Goal: Use online tool/utility: Utilize a website feature to perform a specific function

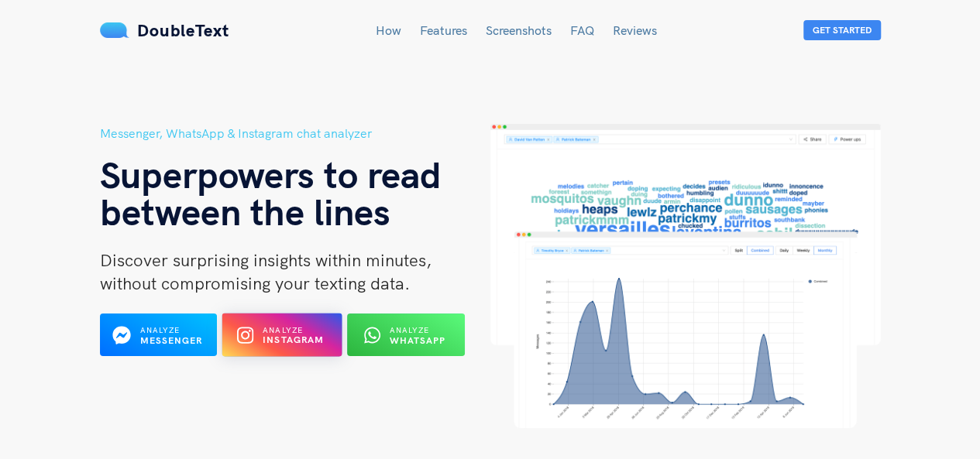
click at [304, 323] on div "Analyze Instagram" at bounding box center [282, 335] width 65 height 24
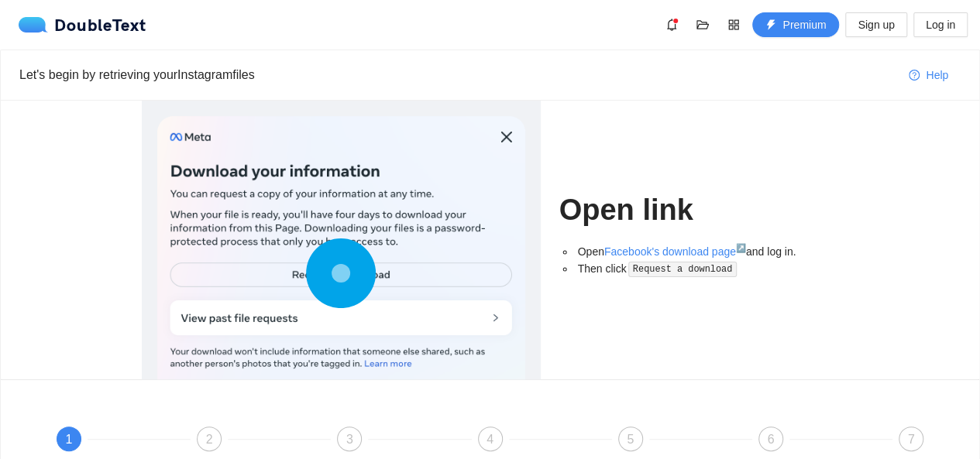
scroll to position [190, 0]
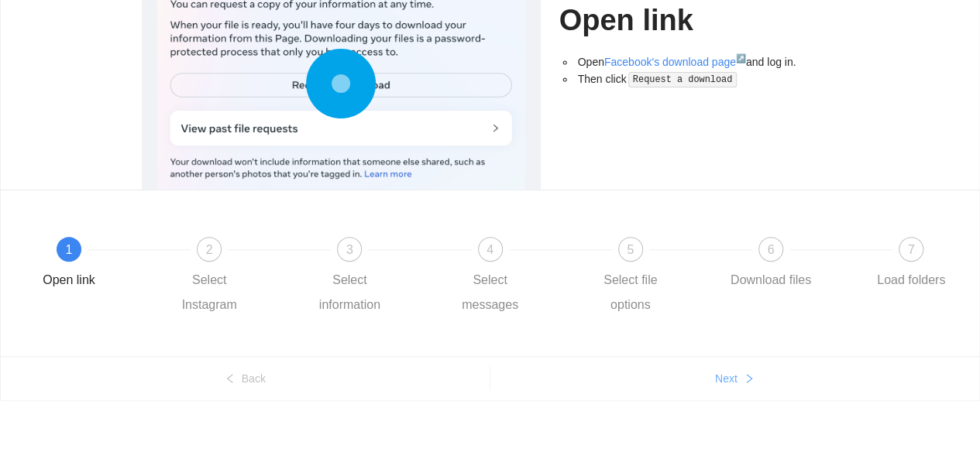
click at [722, 389] on button "Next" at bounding box center [735, 378] width 490 height 25
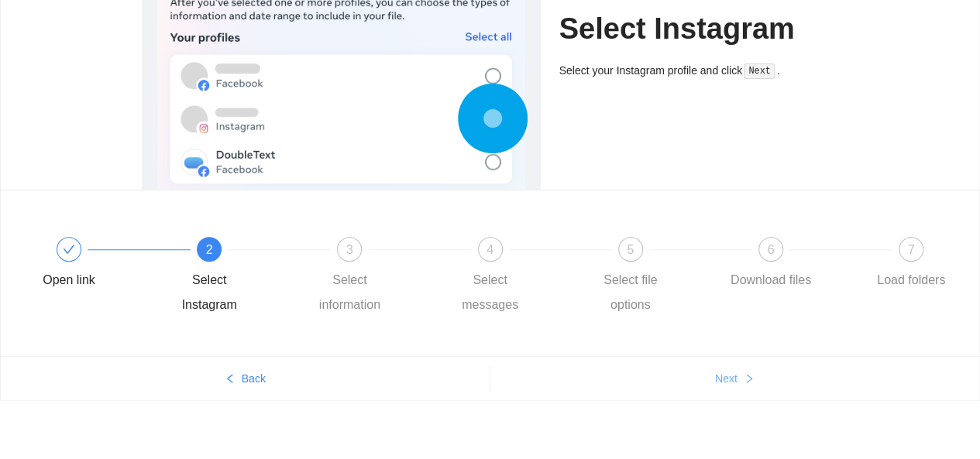
click at [722, 389] on button "Next" at bounding box center [735, 378] width 490 height 25
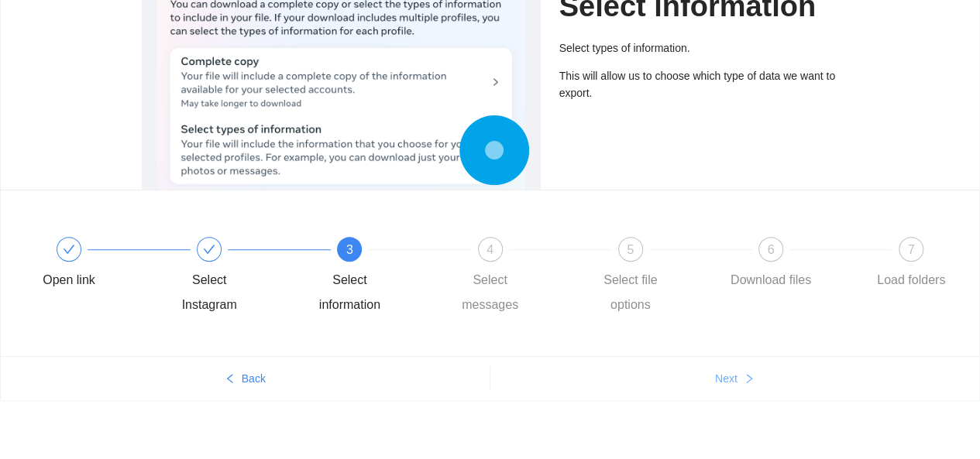
click at [722, 389] on button "Next" at bounding box center [735, 378] width 490 height 25
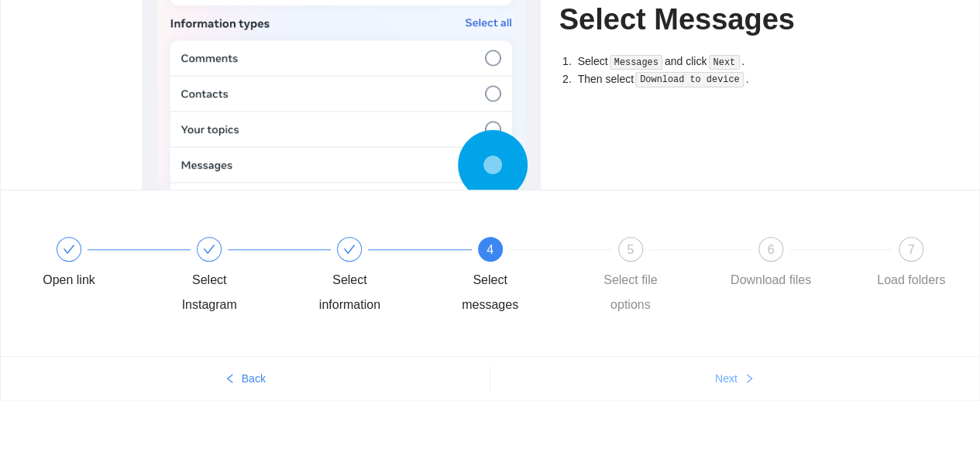
click at [722, 389] on button "Next" at bounding box center [735, 378] width 490 height 25
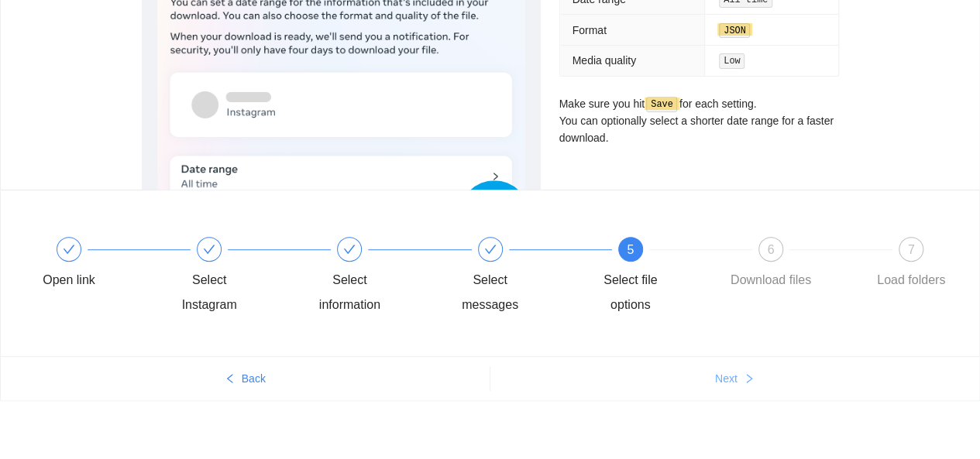
click at [722, 389] on button "Next" at bounding box center [735, 378] width 490 height 25
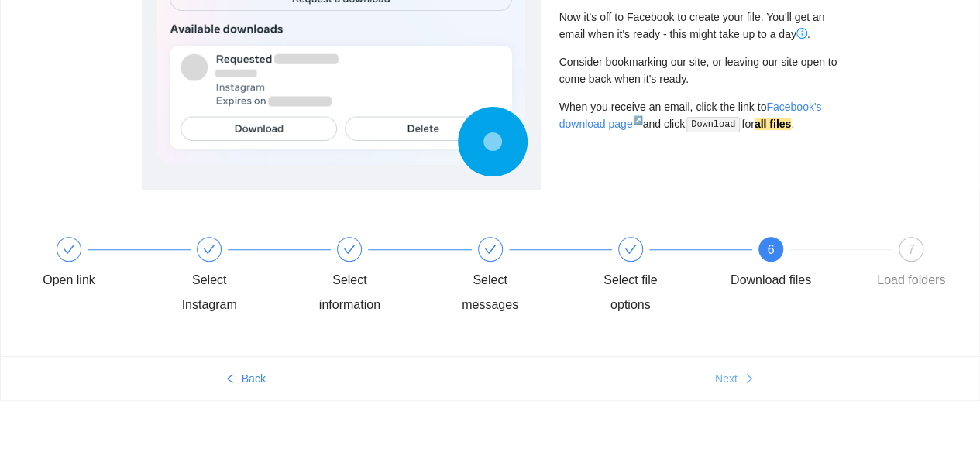
click at [722, 389] on button "Next" at bounding box center [735, 378] width 490 height 25
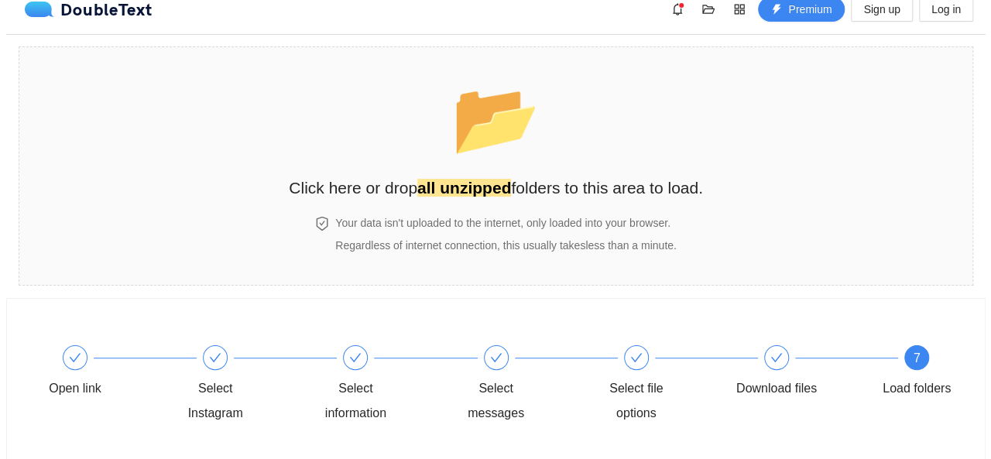
scroll to position [0, 0]
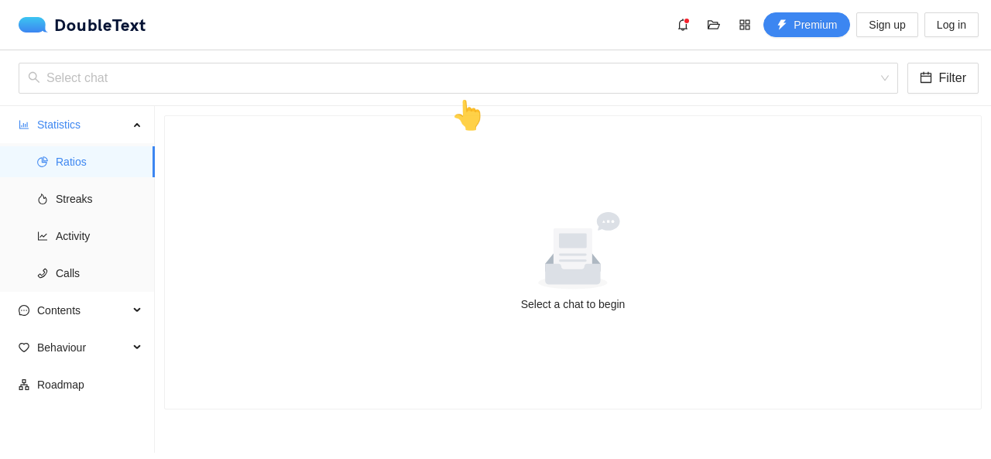
click at [459, 98] on div "👆" at bounding box center [468, 116] width 35 height 44
click at [451, 94] on div "👆" at bounding box center [468, 116] width 35 height 44
click at [429, 78] on input "search" at bounding box center [453, 78] width 850 height 29
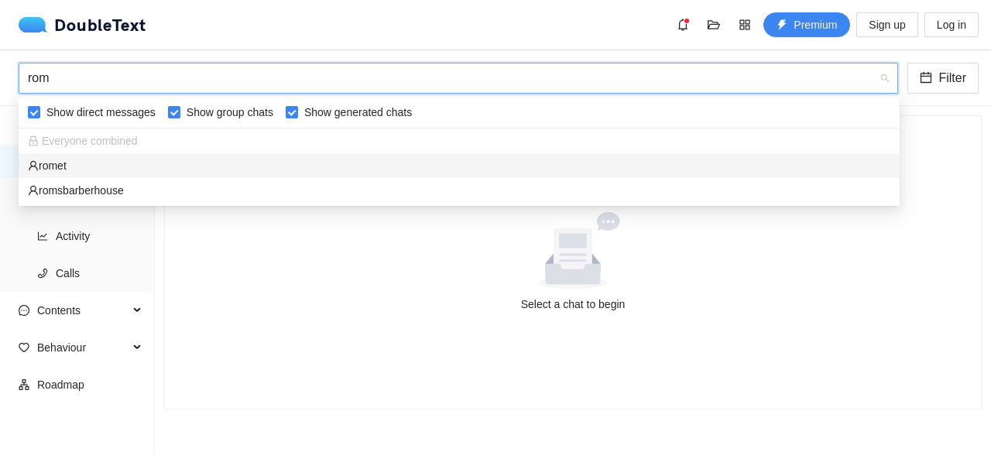
type input "rome"
click at [283, 159] on div "romet" at bounding box center [459, 165] width 863 height 17
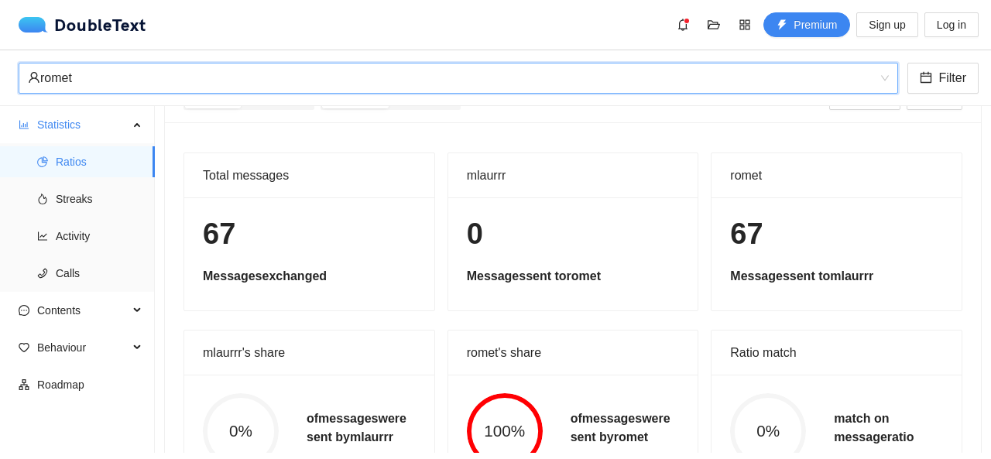
scroll to position [42, 0]
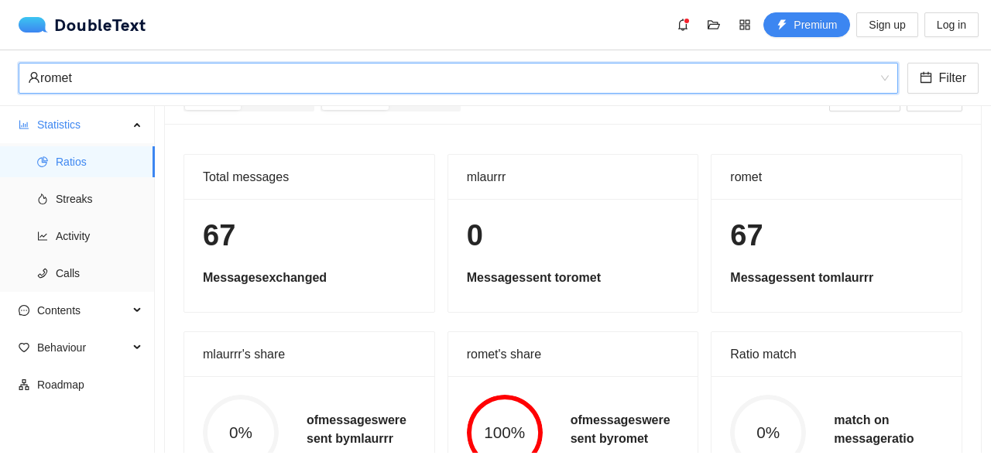
click at [203, 91] on div "romet" at bounding box center [451, 78] width 847 height 29
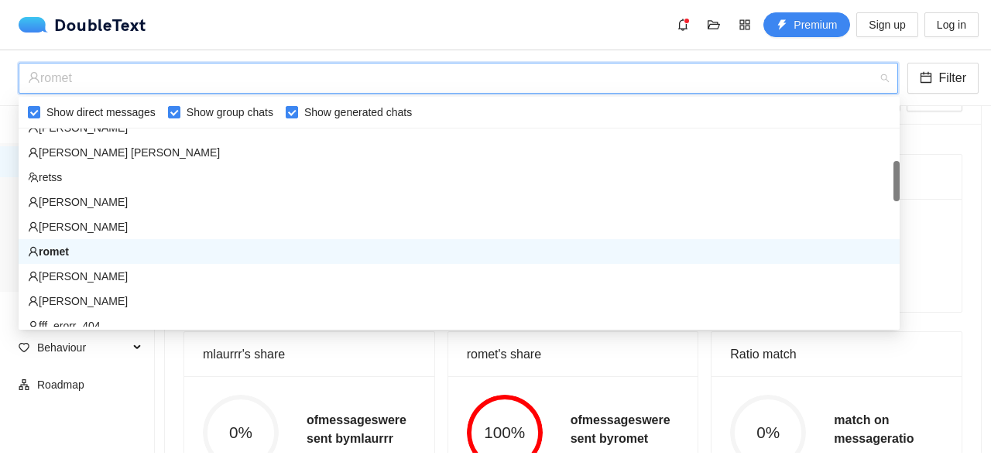
scroll to position [242, 0]
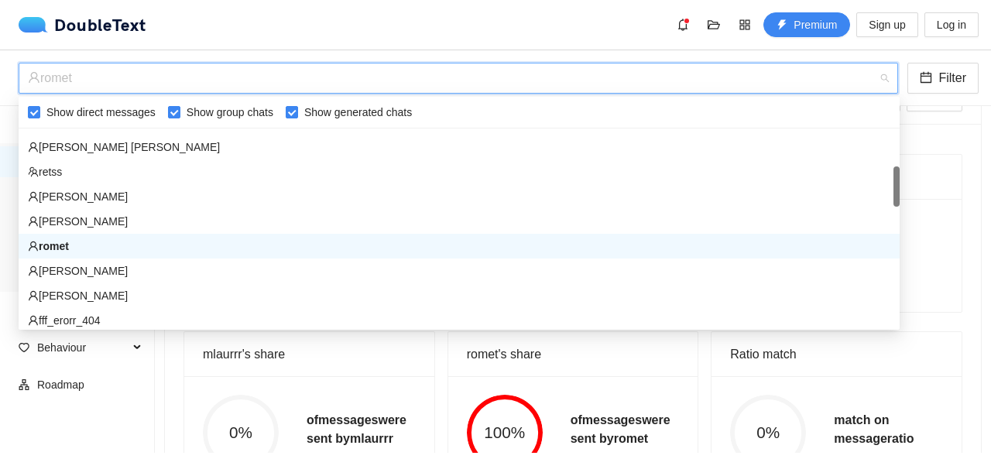
drag, startPoint x: 895, startPoint y: 171, endPoint x: 902, endPoint y: 177, distance: 8.2
click at [902, 177] on body "DoubleText Premium Sign up Log in 📂 Click here or drop all unzipped folders to …" at bounding box center [495, 229] width 991 height 459
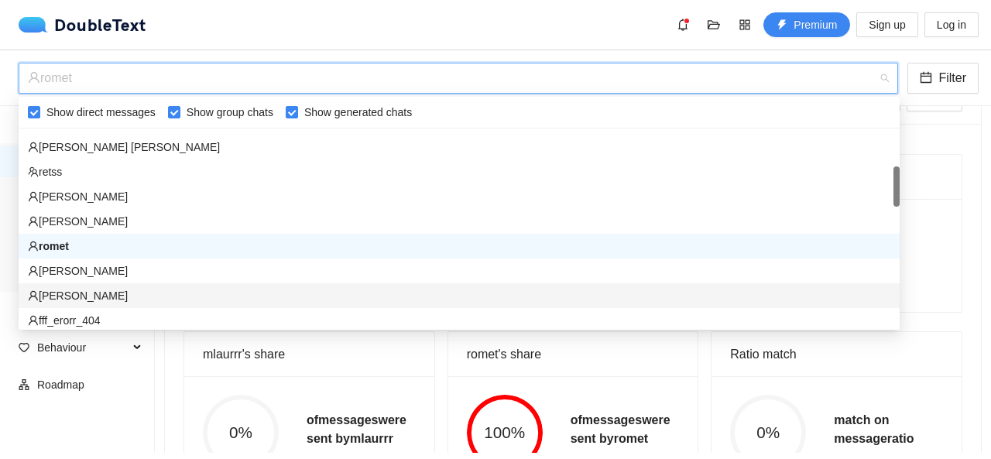
click at [302, 287] on div "isabel" at bounding box center [459, 295] width 863 height 17
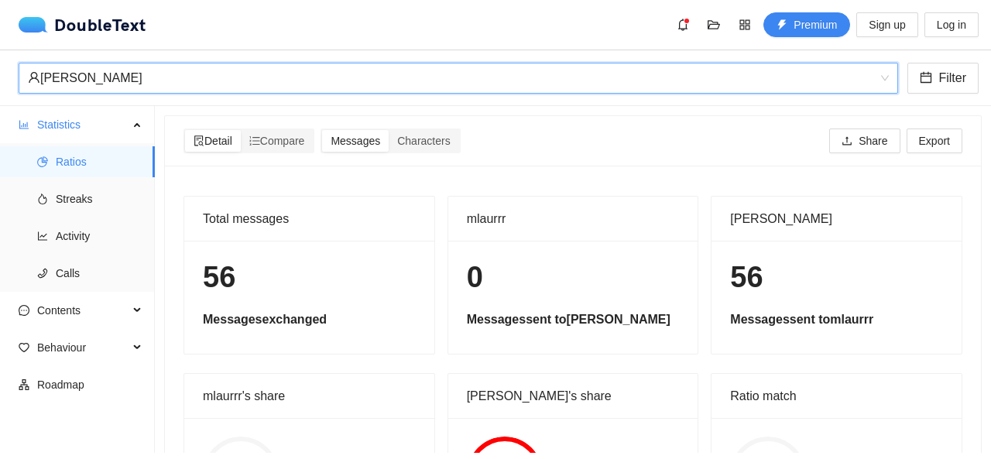
scroll to position [118, 0]
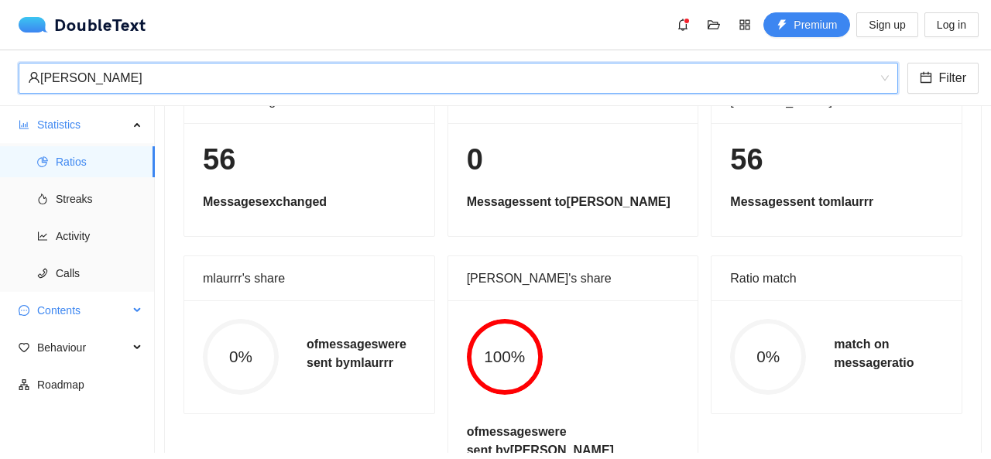
click at [72, 320] on span "Contents" at bounding box center [82, 310] width 91 height 31
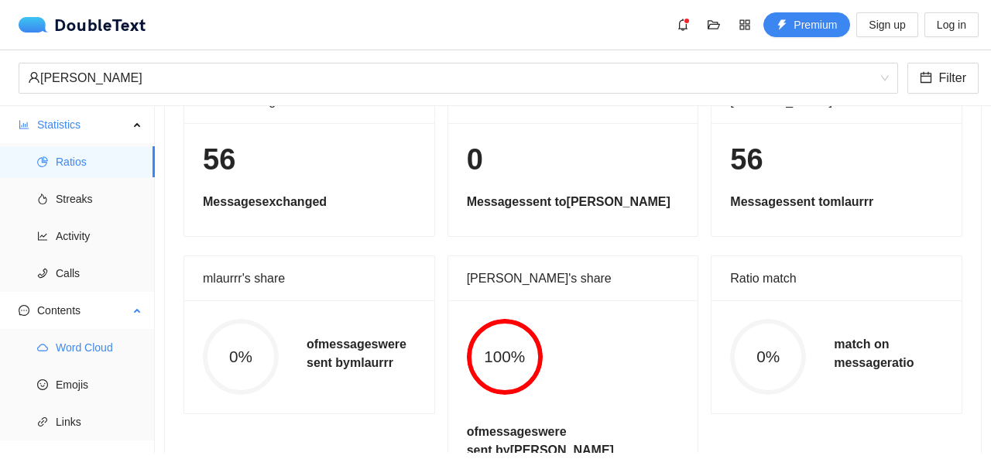
click at [90, 354] on span "Word Cloud" at bounding box center [99, 347] width 87 height 31
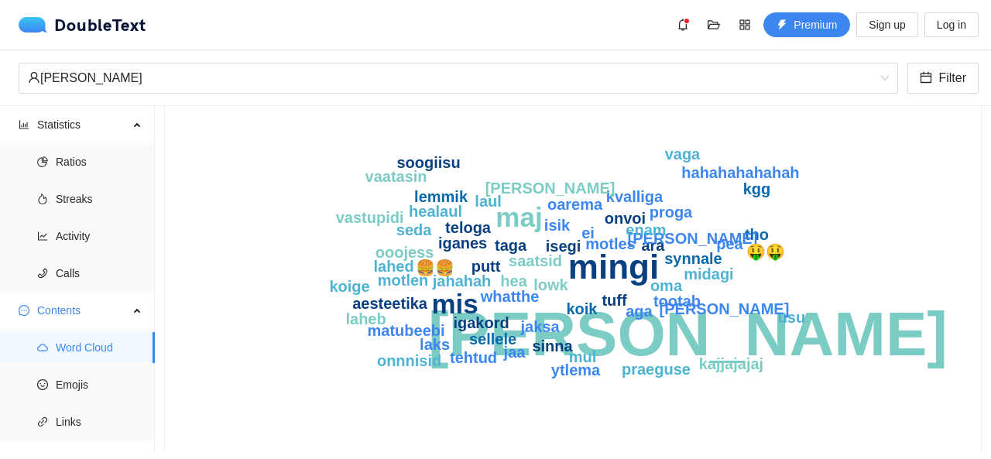
scroll to position [173, 0]
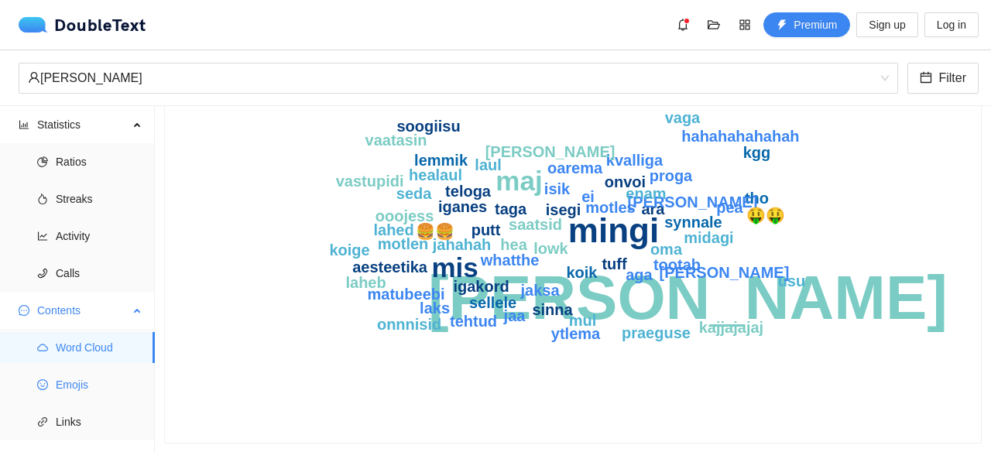
click at [82, 379] on span "Emojis" at bounding box center [99, 384] width 87 height 31
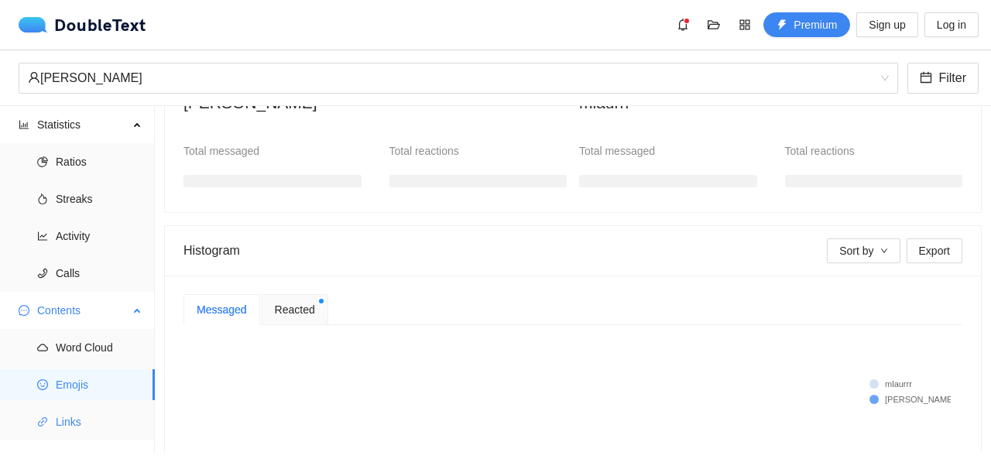
click at [85, 419] on span "Links" at bounding box center [99, 422] width 87 height 31
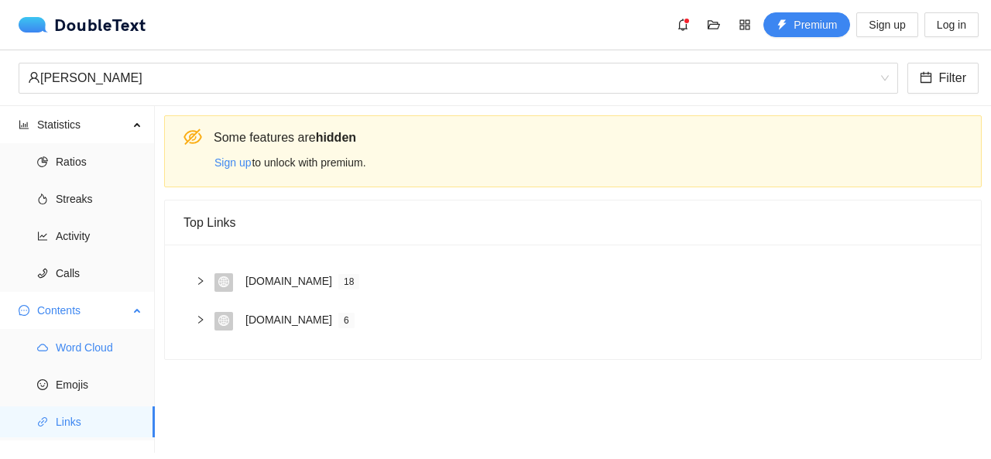
click at [119, 346] on span "Word Cloud" at bounding box center [99, 347] width 87 height 31
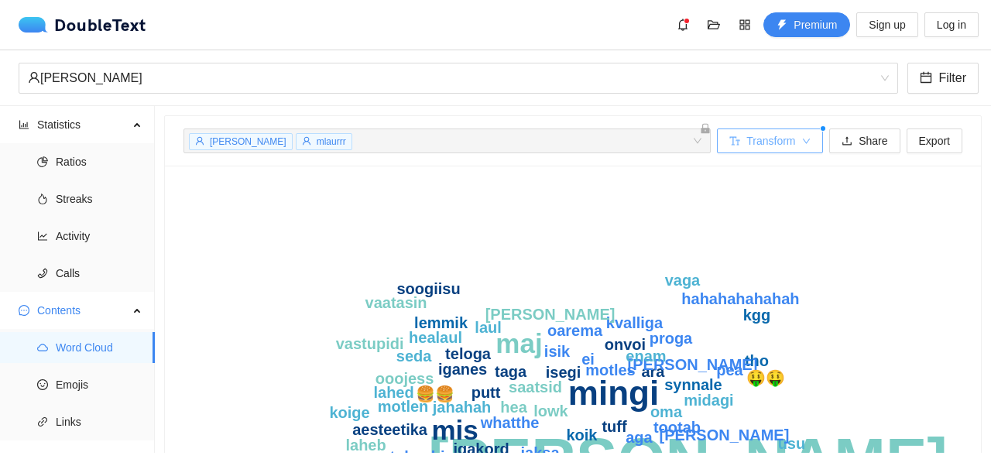
click at [776, 136] on span "Transform" at bounding box center [771, 140] width 49 height 17
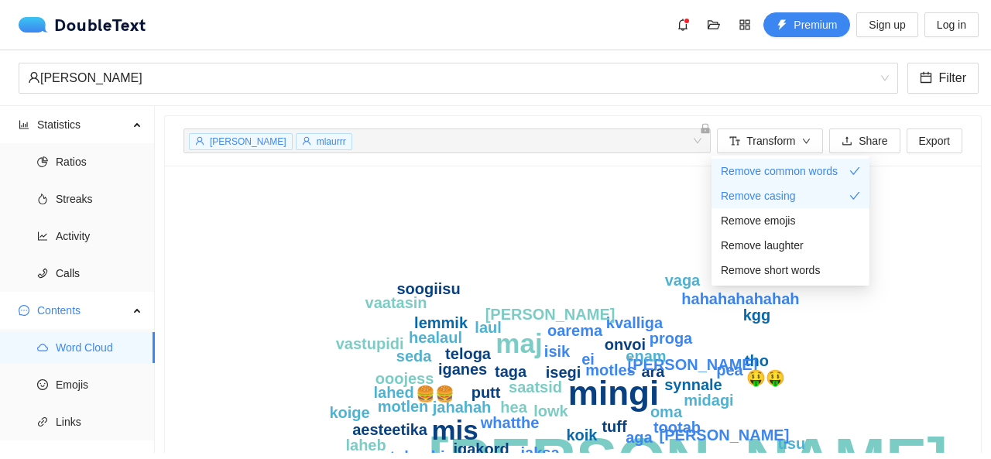
click at [912, 246] on icon "isabel mingi maj mis tootab igakord tho jahahah kgg lowk tuff isik 🍔🍔 mul laks …" at bounding box center [568, 385] width 768 height 403
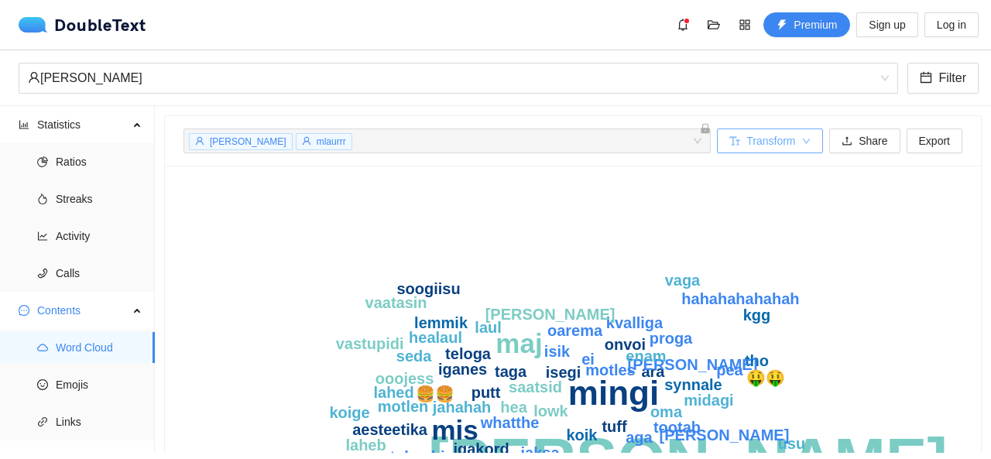
click at [790, 142] on button "Transform" at bounding box center [770, 141] width 106 height 25
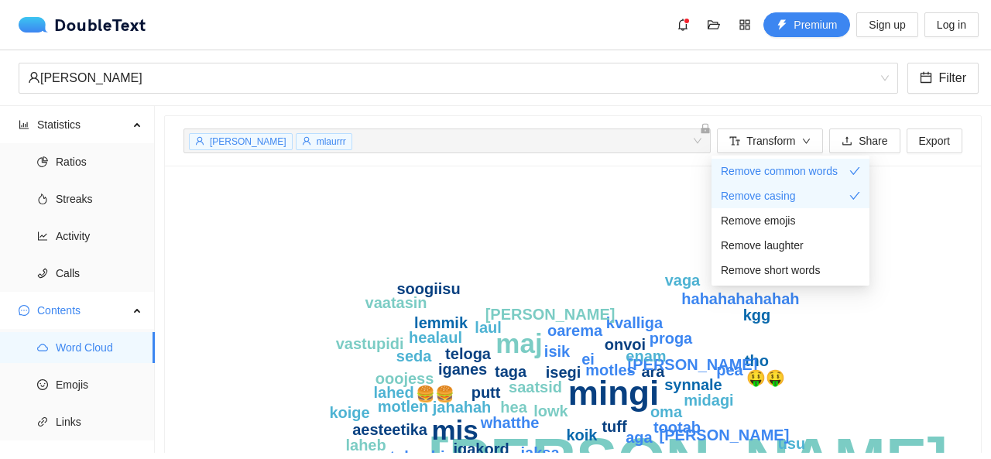
click at [928, 160] on div "isabel mlaurrr + 0 ... Transform Share Export" at bounding box center [573, 141] width 779 height 50
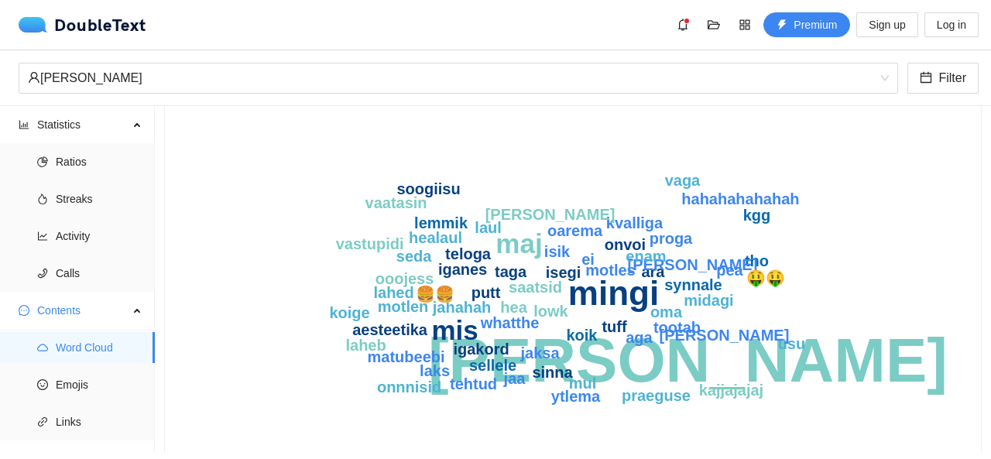
scroll to position [105, 0]
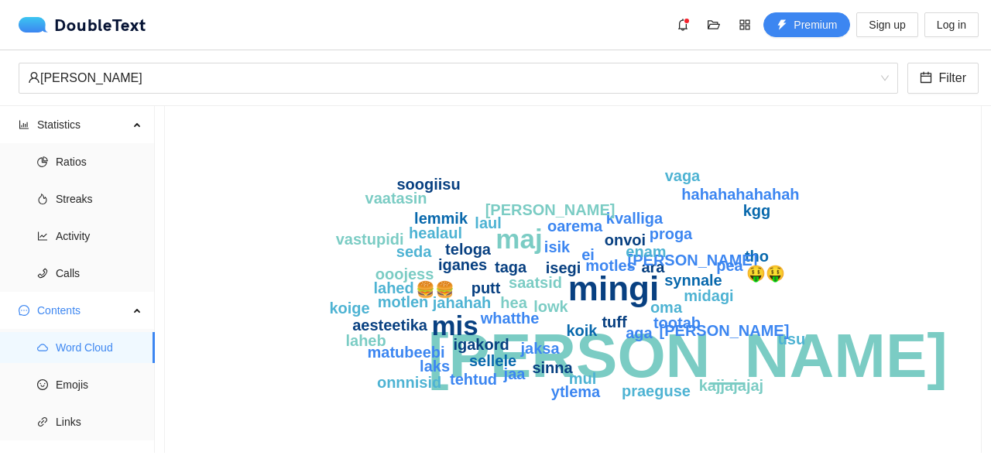
click at [490, 290] on text "putt" at bounding box center [486, 288] width 29 height 17
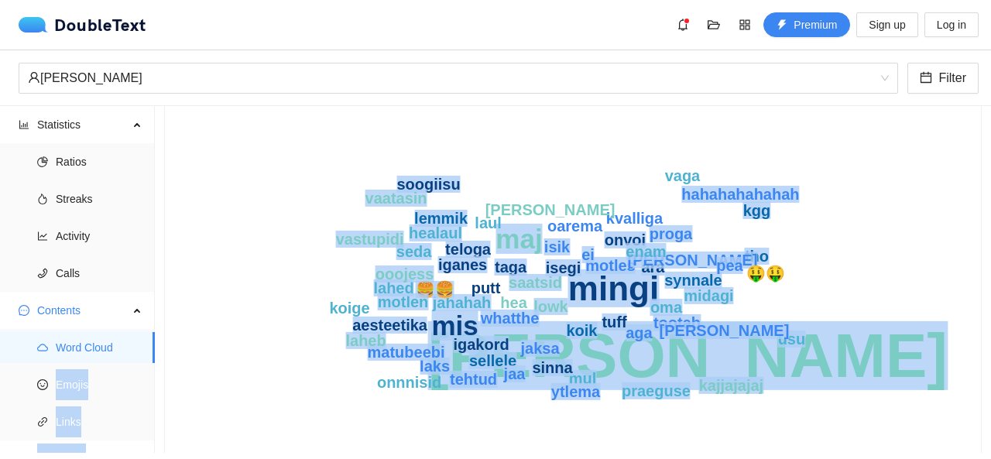
scroll to position [0, 0]
drag, startPoint x: 154, startPoint y: 345, endPoint x: 156, endPoint y: 379, distance: 34.1
click at [156, 379] on section "Statistics Ratios Streaks Activity Calls Contents Word Cloud Emojis Links Behav…" at bounding box center [495, 279] width 991 height 347
click at [209, 321] on icon "isabel mingi maj mis tootab igakord tho jahahah kgg lowk tuff isik 🍔🍔 mul laks …" at bounding box center [568, 281] width 768 height 403
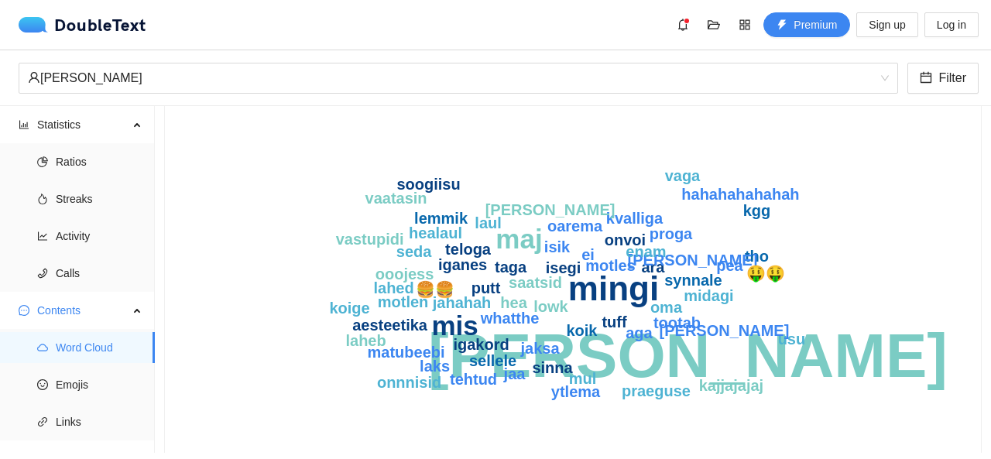
scroll to position [173, 0]
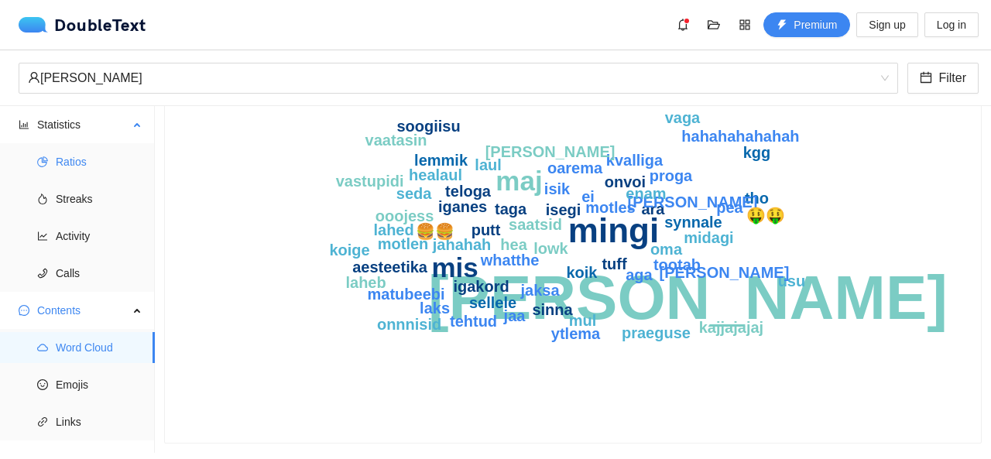
click at [88, 174] on span "Ratios" at bounding box center [99, 161] width 87 height 31
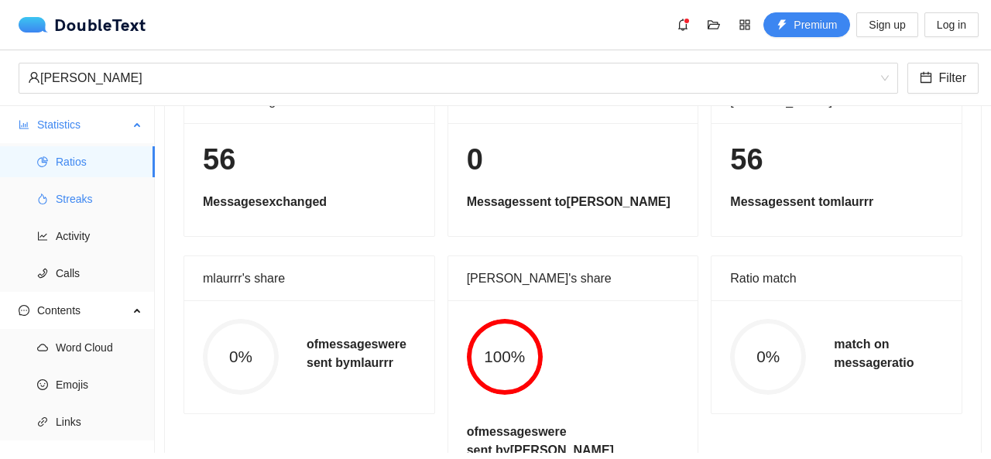
click at [96, 193] on span "Streaks" at bounding box center [99, 199] width 87 height 31
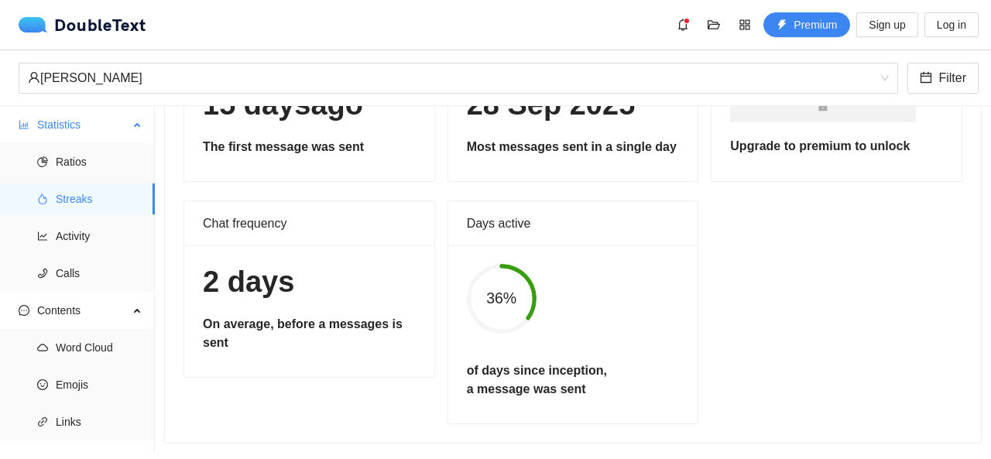
drag, startPoint x: 153, startPoint y: 191, endPoint x: 143, endPoint y: 137, distance: 55.3
click at [155, 178] on section "Detail Compare Share Export Beginning 15 days ago The first message was sent Mo…" at bounding box center [573, 279] width 836 height 347
click at [130, 123] on div "Statistics" at bounding box center [77, 124] width 155 height 31
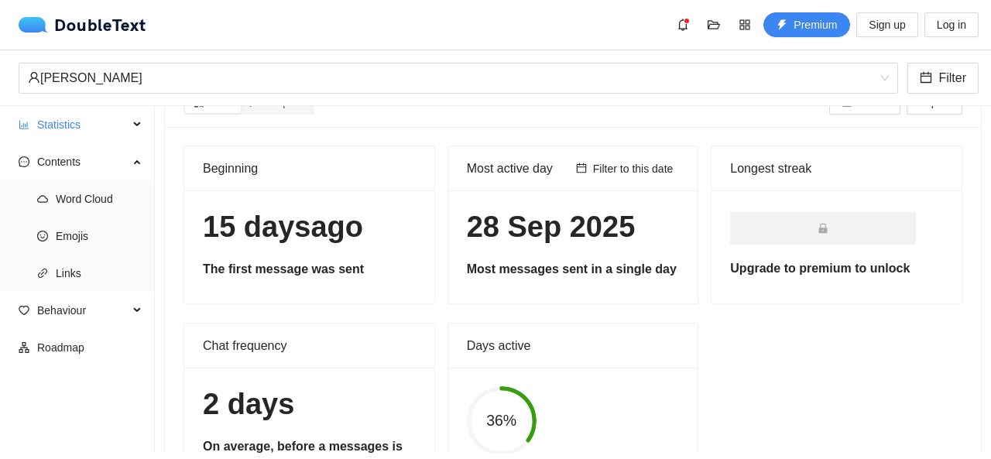
scroll to position [0, 0]
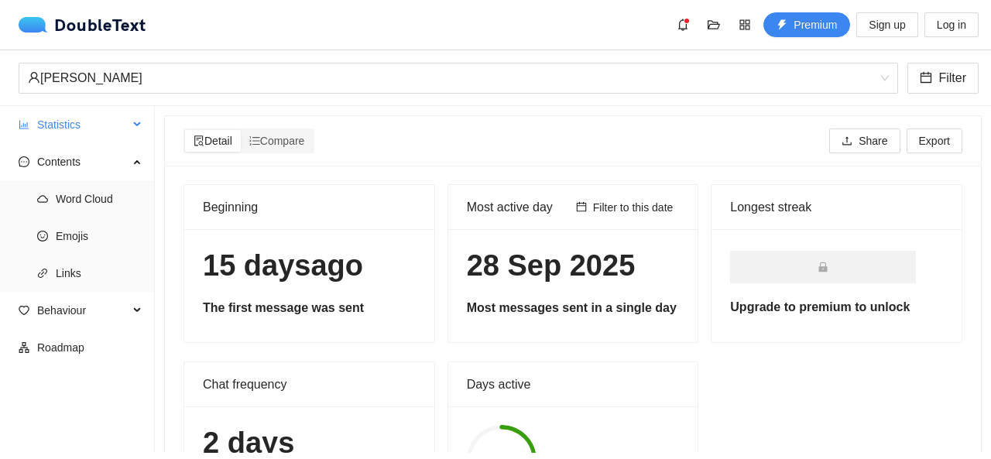
click at [93, 123] on span "Statistics" at bounding box center [82, 124] width 91 height 31
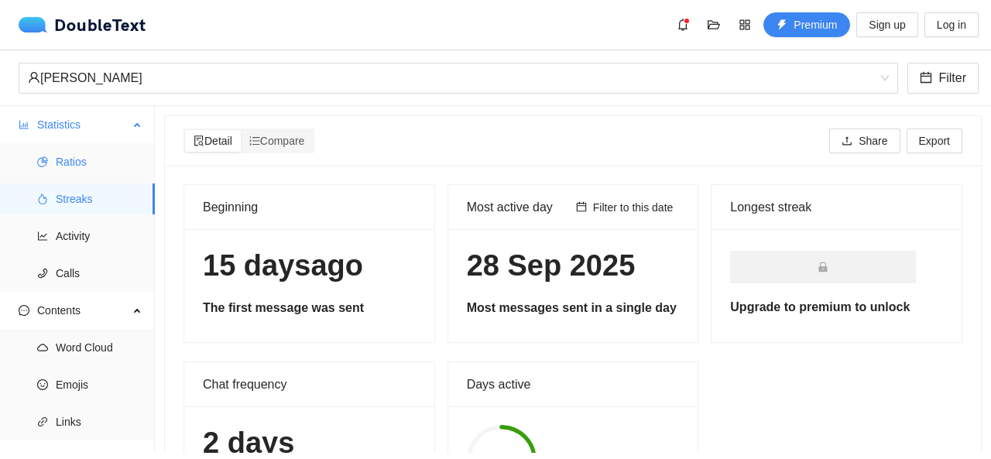
click at [79, 168] on span "Ratios" at bounding box center [99, 161] width 87 height 31
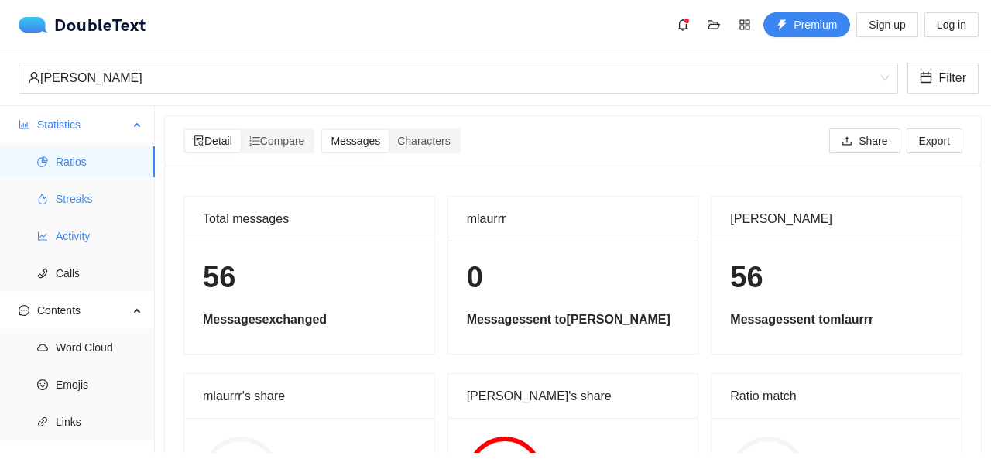
scroll to position [58, 0]
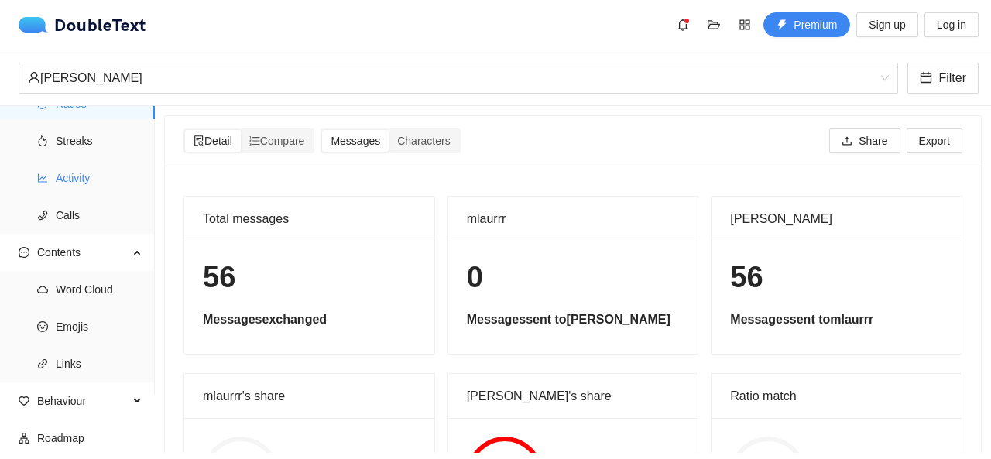
click at [46, 180] on icon "line-chart" at bounding box center [42, 178] width 11 height 11
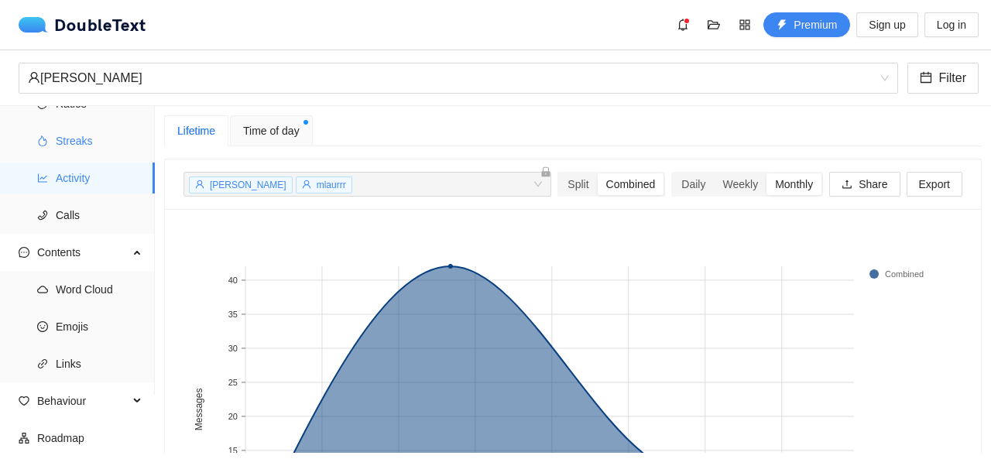
click at [48, 152] on li "Streaks" at bounding box center [77, 140] width 155 height 31
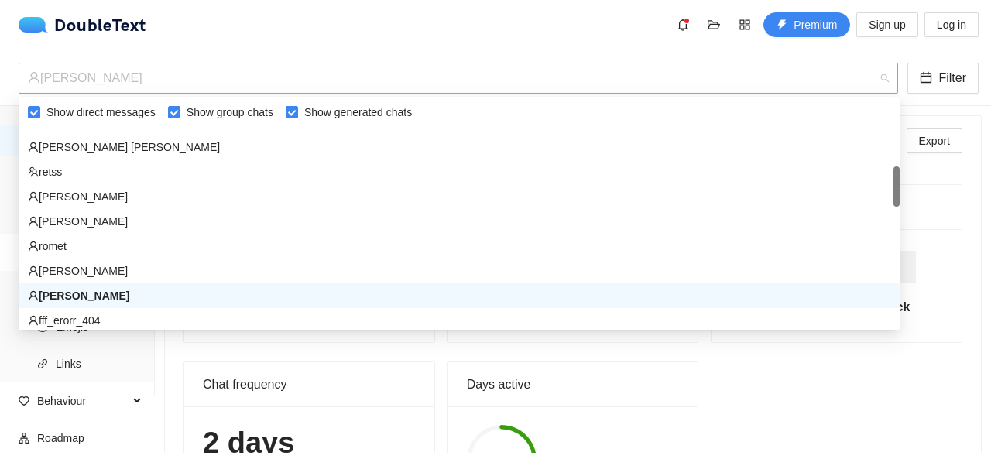
click at [88, 83] on div "isabel" at bounding box center [451, 78] width 847 height 29
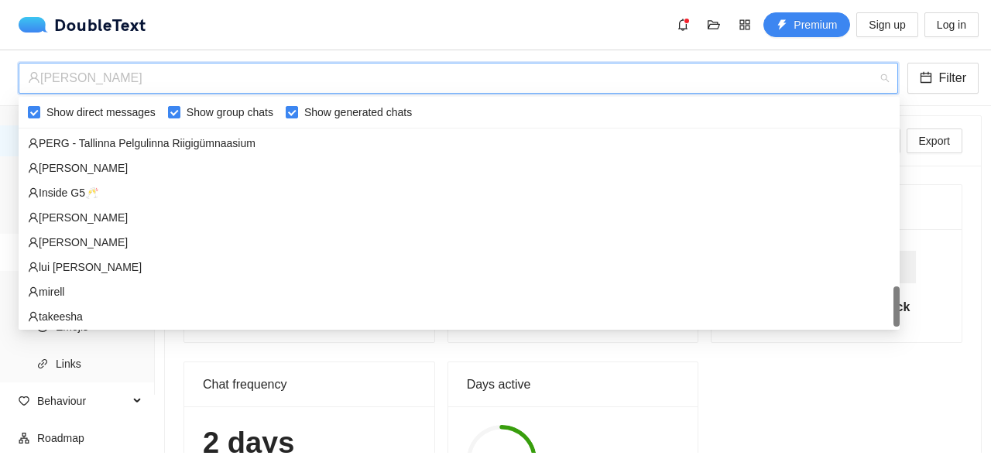
scroll to position [1016, 0]
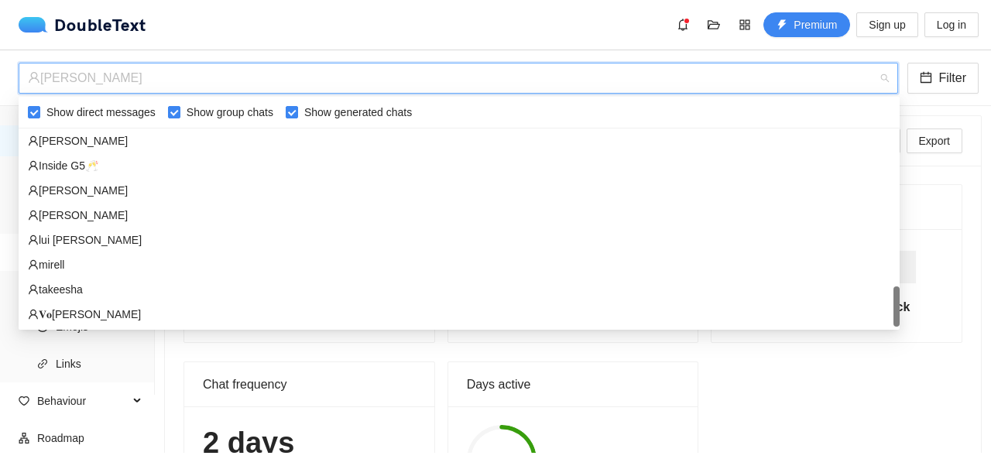
drag, startPoint x: 897, startPoint y: 187, endPoint x: 907, endPoint y: 321, distance: 135.1
click at [907, 321] on body "DoubleText Premium Sign up Log in 📂 Click here or drop all unzipped folders to …" at bounding box center [495, 229] width 991 height 459
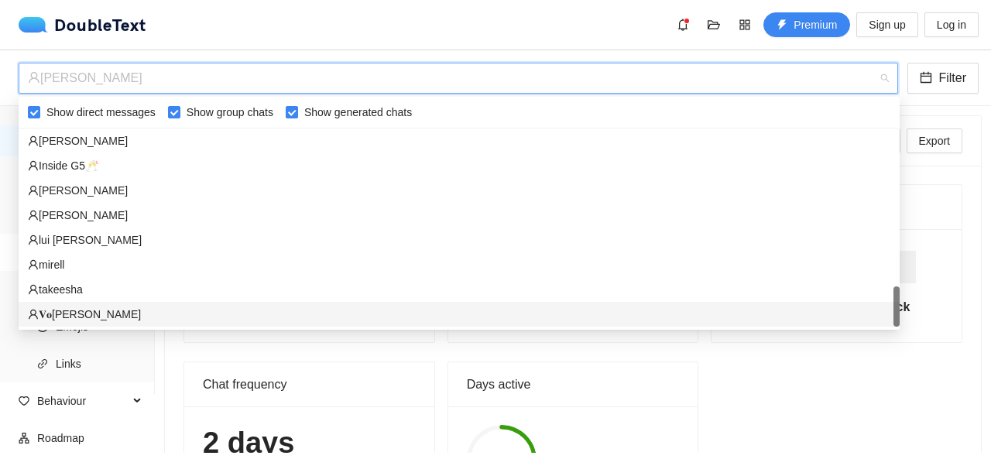
click at [717, 302] on div "𝐕𝐨𝐞𝐜𝐤𝐬" at bounding box center [459, 314] width 881 height 25
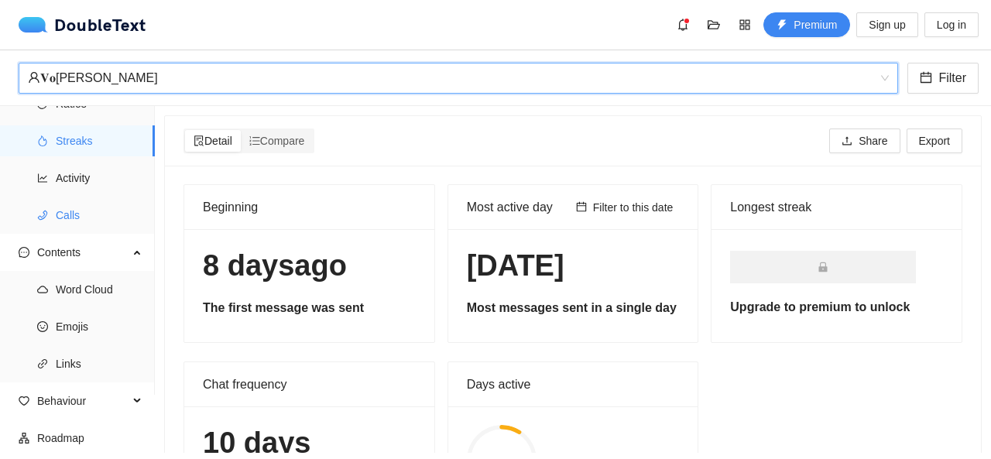
click at [58, 219] on span "Calls" at bounding box center [99, 215] width 87 height 31
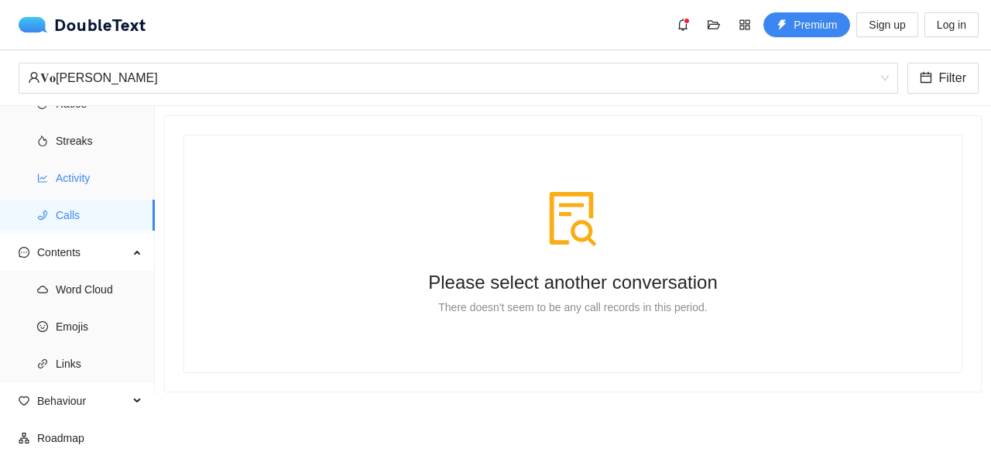
click at [81, 184] on span "Activity" at bounding box center [99, 178] width 87 height 31
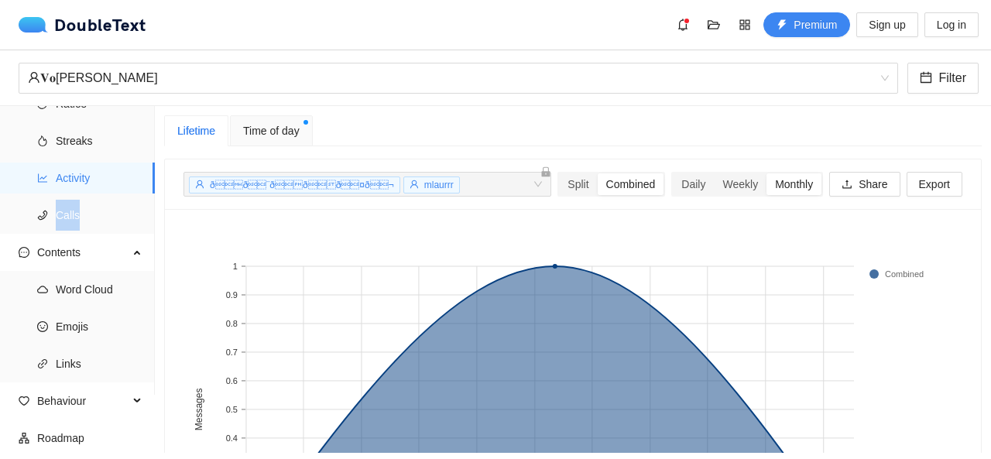
drag, startPoint x: 153, startPoint y: 175, endPoint x: 153, endPoint y: 198, distance: 22.5
click at [153, 198] on ul "Statistics Ratios Streaks Activity Calls Contents Word Cloud Emojis Links Behav…" at bounding box center [77, 221] width 155 height 347
click at [50, 27] on img at bounding box center [37, 24] width 36 height 15
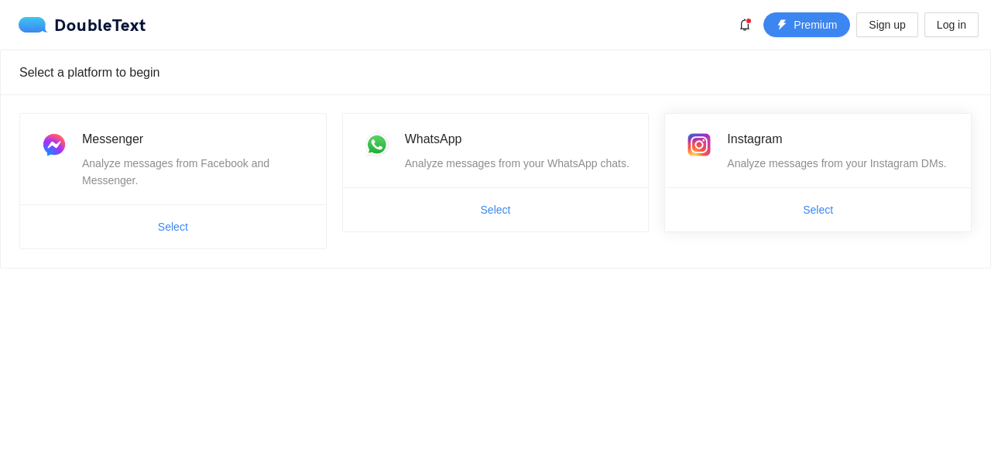
click at [709, 225] on ul "Select" at bounding box center [818, 209] width 306 height 44
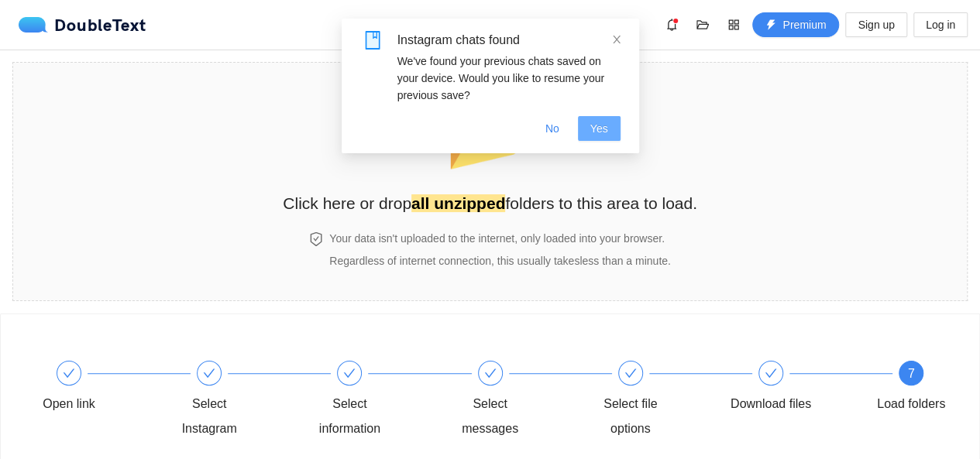
click at [615, 119] on button "Yes" at bounding box center [599, 128] width 43 height 25
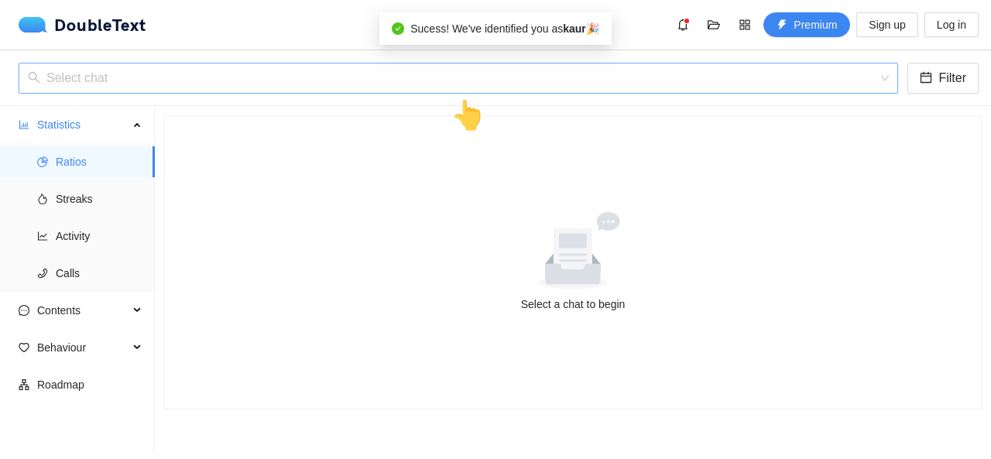
click at [438, 78] on input "search" at bounding box center [453, 78] width 850 height 29
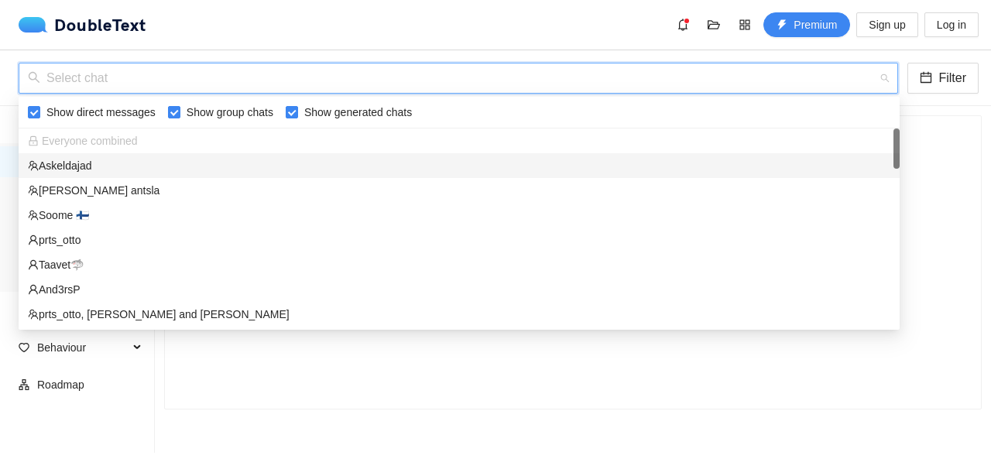
click at [438, 78] on input "search" at bounding box center [453, 78] width 850 height 29
click at [960, 81] on span "Filter" at bounding box center [953, 77] width 28 height 19
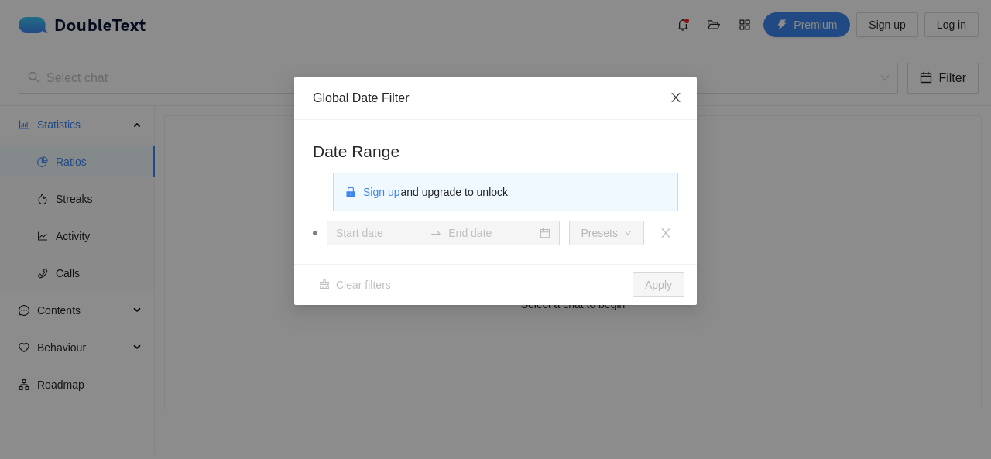
click at [671, 103] on icon "close" at bounding box center [676, 97] width 12 height 12
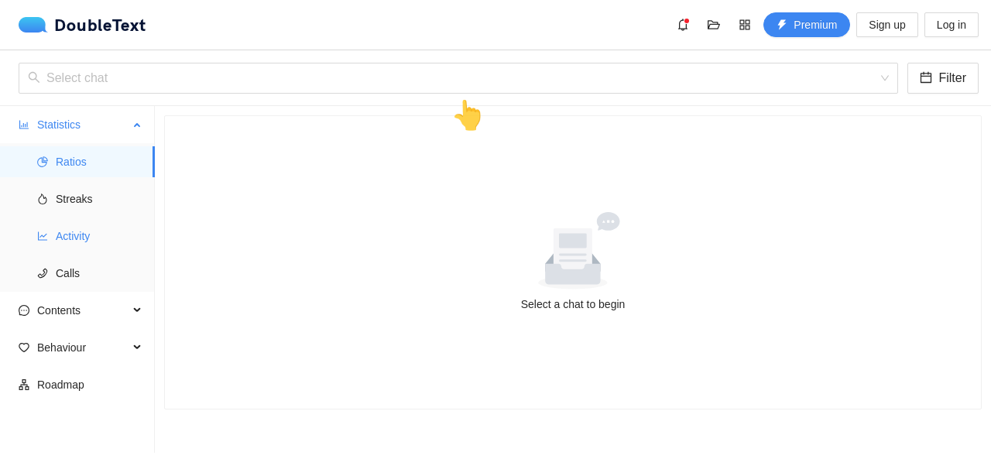
click at [59, 247] on span "Activity" at bounding box center [99, 236] width 87 height 31
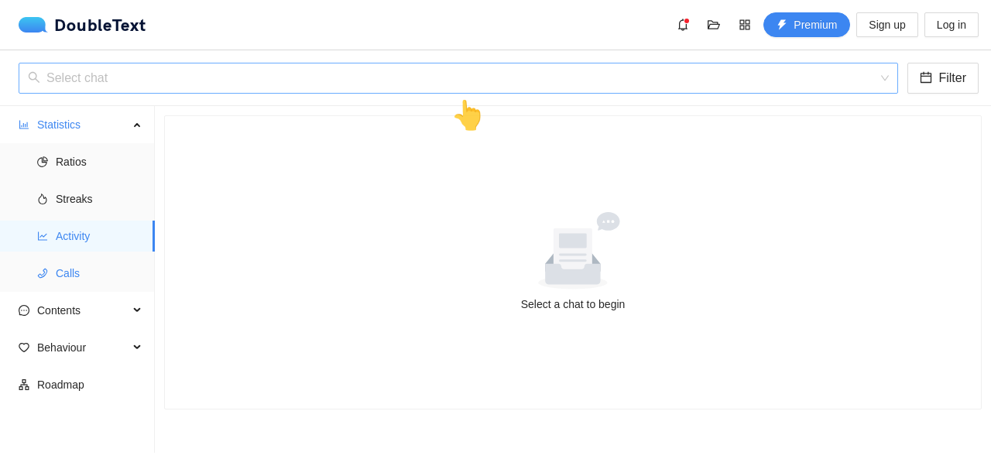
click at [189, 67] on input "search" at bounding box center [453, 78] width 850 height 29
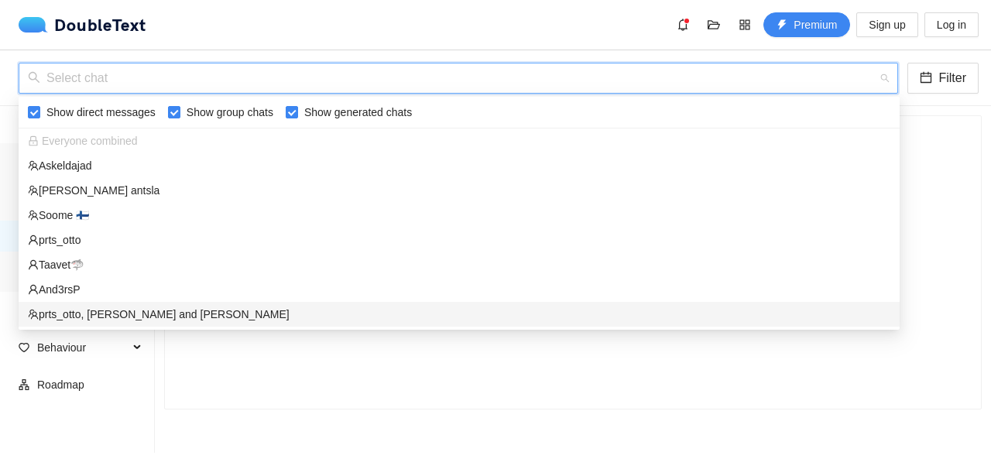
click at [590, 405] on div "Select a chat to begin" at bounding box center [573, 262] width 816 height 293
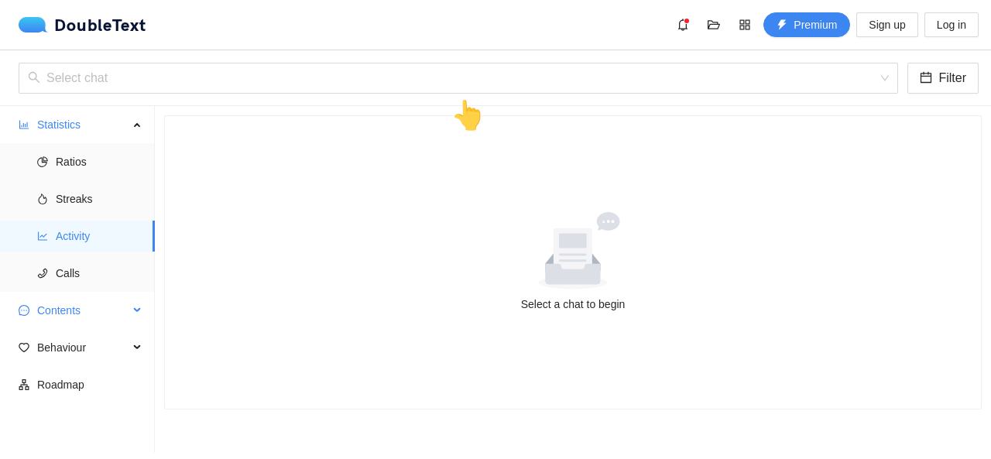
click at [91, 318] on span "Contents" at bounding box center [82, 310] width 91 height 31
click at [91, 340] on span "Word Cloud" at bounding box center [99, 347] width 87 height 31
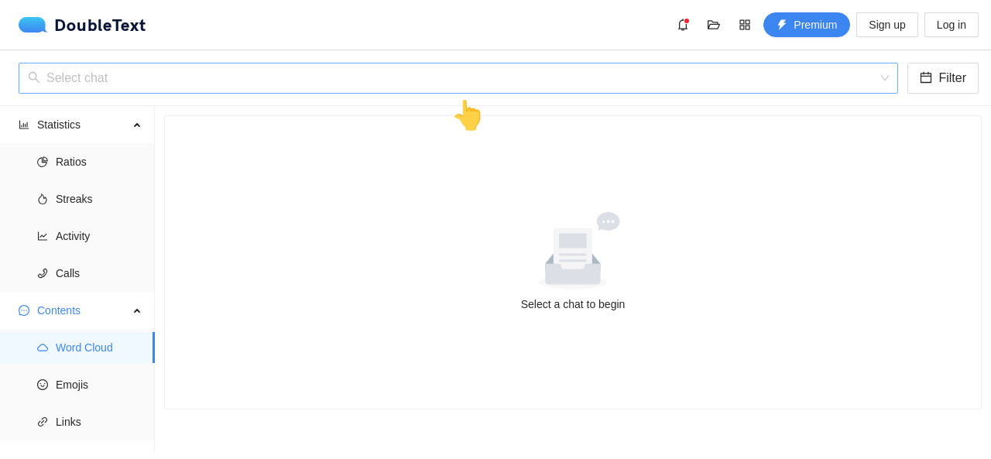
click at [182, 74] on input "search" at bounding box center [453, 78] width 850 height 29
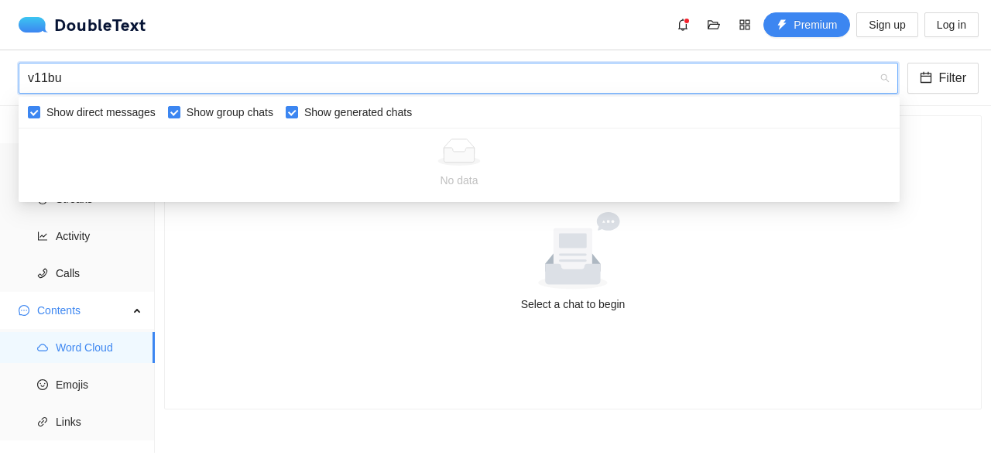
type input "v11bu5"
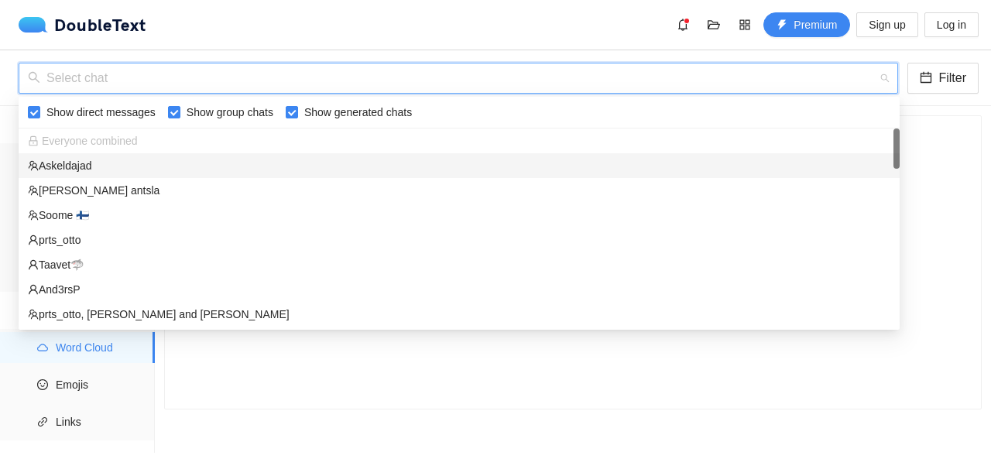
click at [677, 72] on input "search" at bounding box center [453, 78] width 850 height 29
drag, startPoint x: 898, startPoint y: 145, endPoint x: 891, endPoint y: 134, distance: 13.3
click at [891, 134] on div "Everyone combined Askeldajad Ilma sebata antsla Soome 🇫🇮 prts_otto Taavet🦈 And3…" at bounding box center [459, 228] width 881 height 198
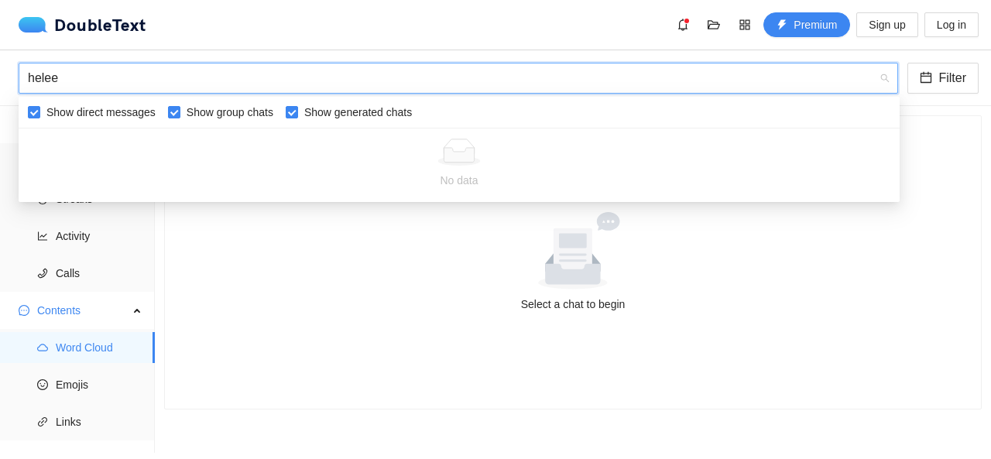
type input "heleen"
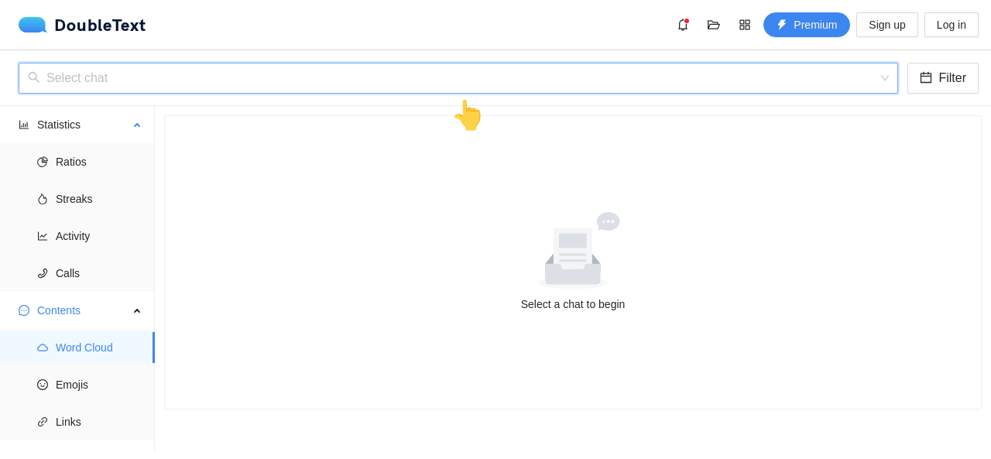
click at [101, 179] on ul "Ratios Streaks Activity Calls" at bounding box center [77, 217] width 154 height 149
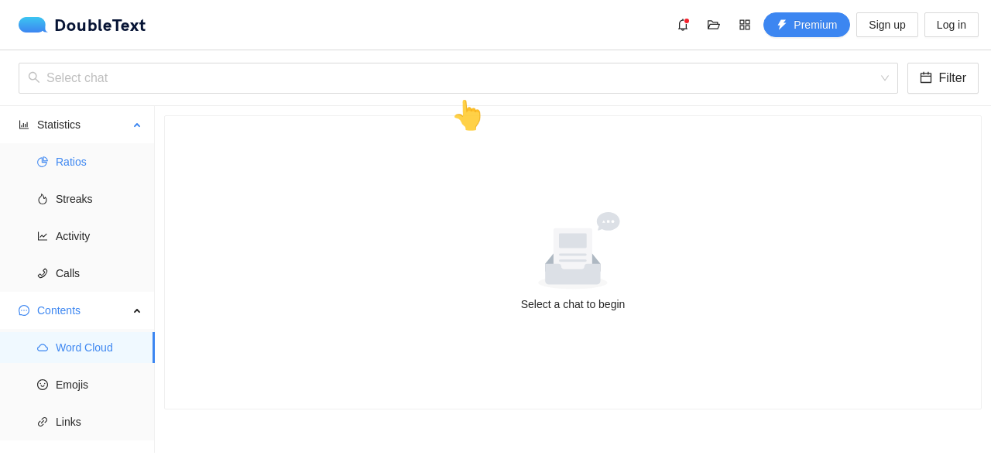
click at [77, 168] on span "Ratios" at bounding box center [99, 161] width 87 height 31
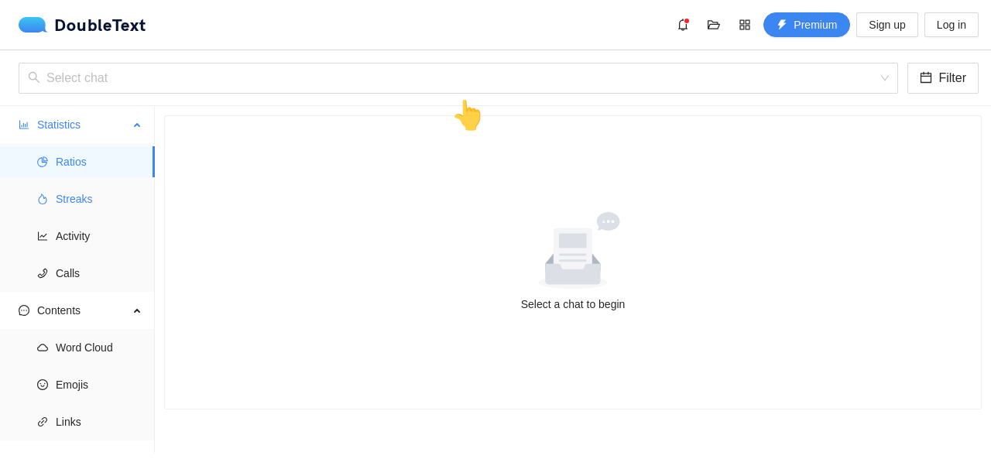
click at [104, 198] on span "Streaks" at bounding box center [99, 199] width 87 height 31
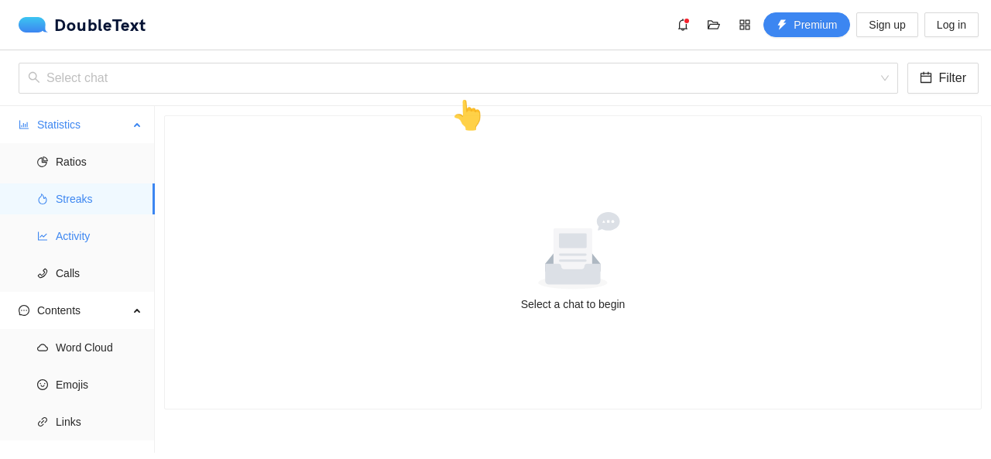
click at [104, 229] on span "Activity" at bounding box center [99, 236] width 87 height 31
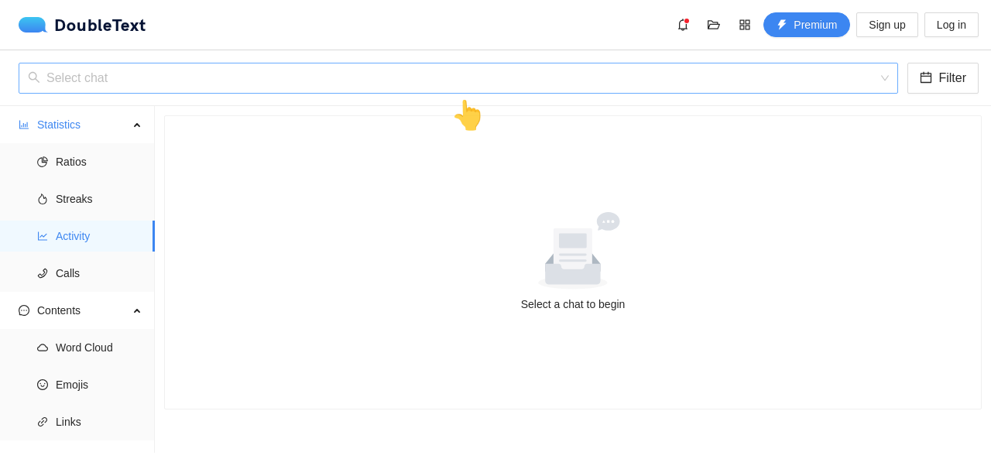
click at [400, 71] on input "search" at bounding box center [453, 78] width 850 height 29
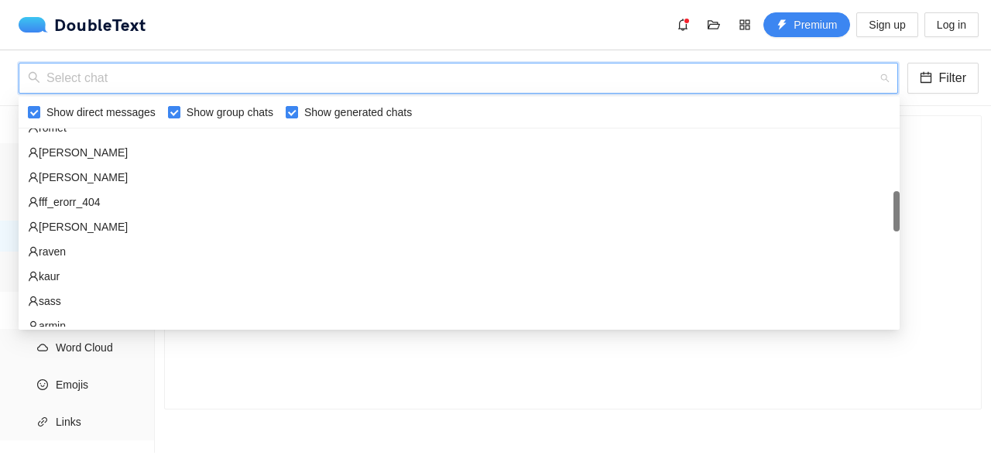
scroll to position [360, 0]
drag, startPoint x: 894, startPoint y: 149, endPoint x: 863, endPoint y: 211, distance: 69.3
click at [863, 211] on div "romet Kristofer Tigasson isabel fff_erorr_404 michael raven kaur sass armin ㅤ" at bounding box center [459, 228] width 881 height 198
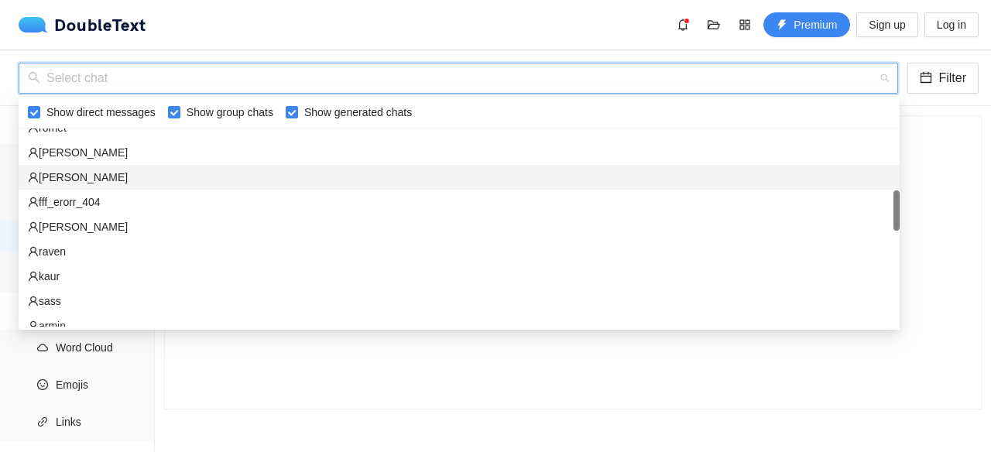
click at [728, 178] on div "isabel" at bounding box center [459, 177] width 863 height 17
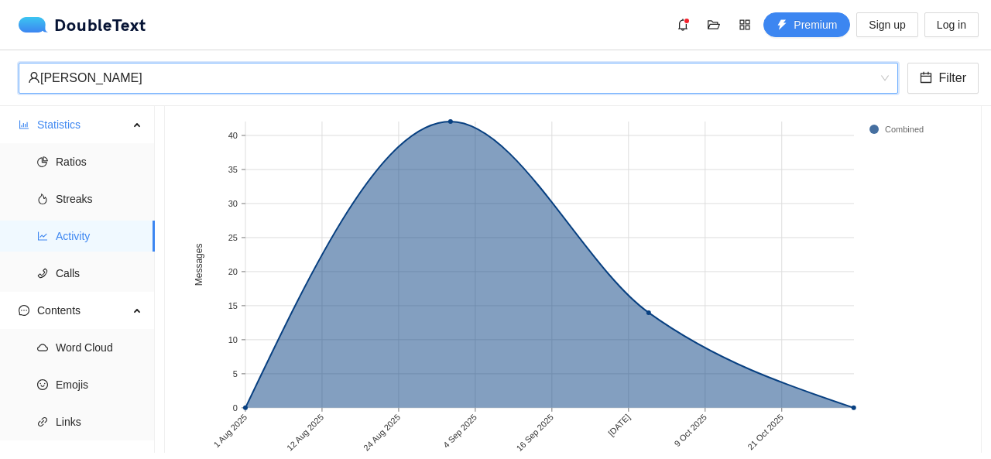
scroll to position [115, 0]
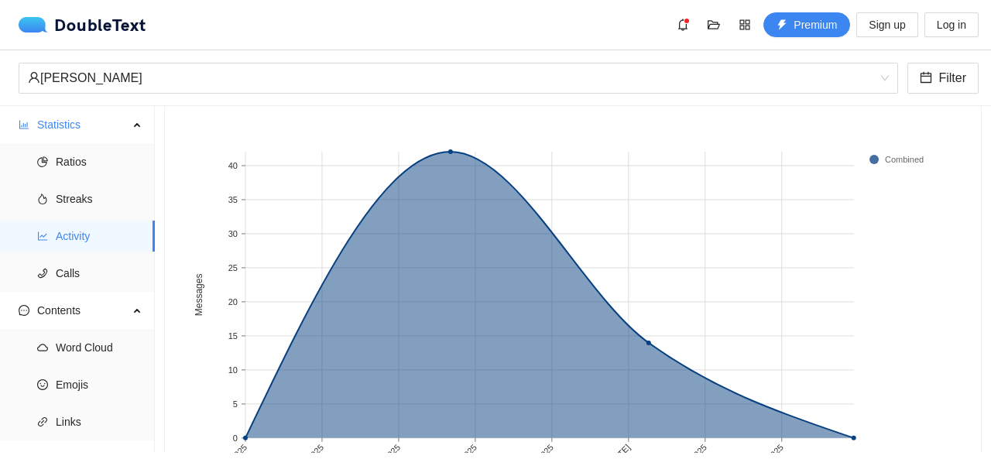
click at [455, 149] on rect at bounding box center [568, 306] width 768 height 387
click at [98, 386] on span "Emojis" at bounding box center [99, 384] width 87 height 31
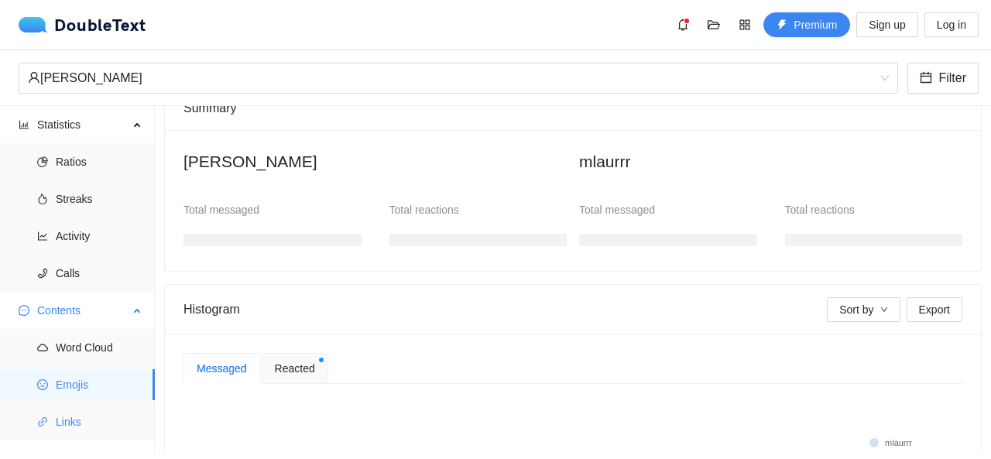
click at [98, 414] on span "Links" at bounding box center [99, 422] width 87 height 31
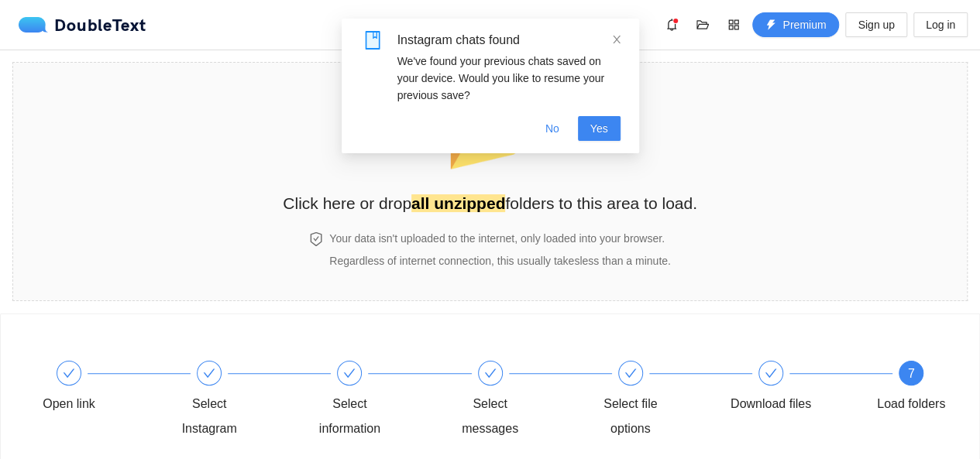
click at [607, 38] on div "Instagram chats found" at bounding box center [508, 40] width 223 height 19
click at [557, 137] on button "No" at bounding box center [552, 128] width 39 height 25
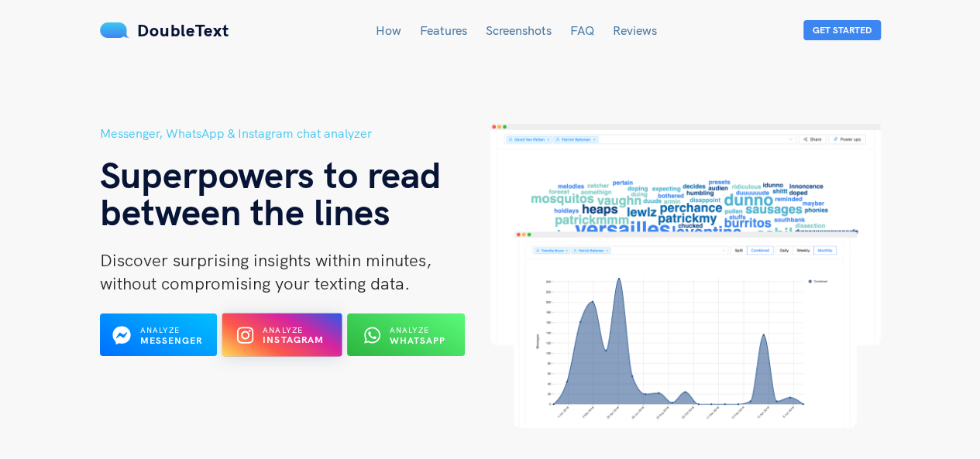
click at [254, 327] on div at bounding box center [248, 335] width 16 height 24
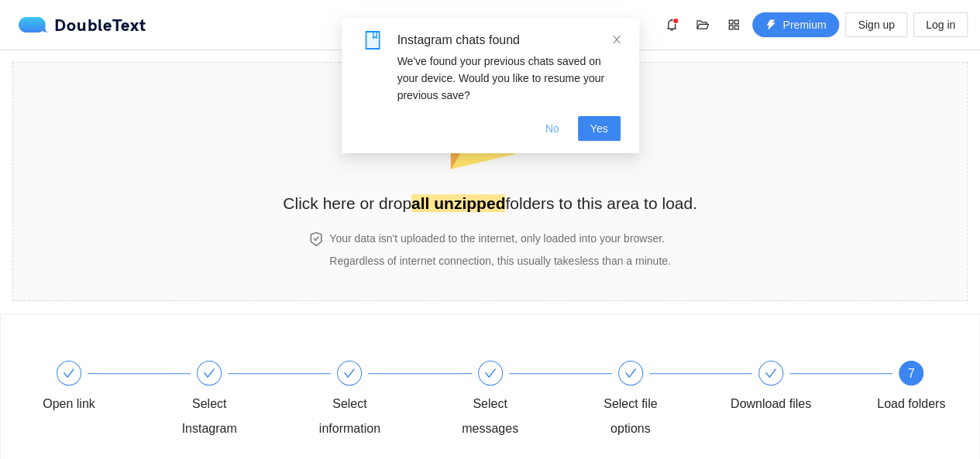
click at [551, 120] on span "No" at bounding box center [552, 128] width 14 height 17
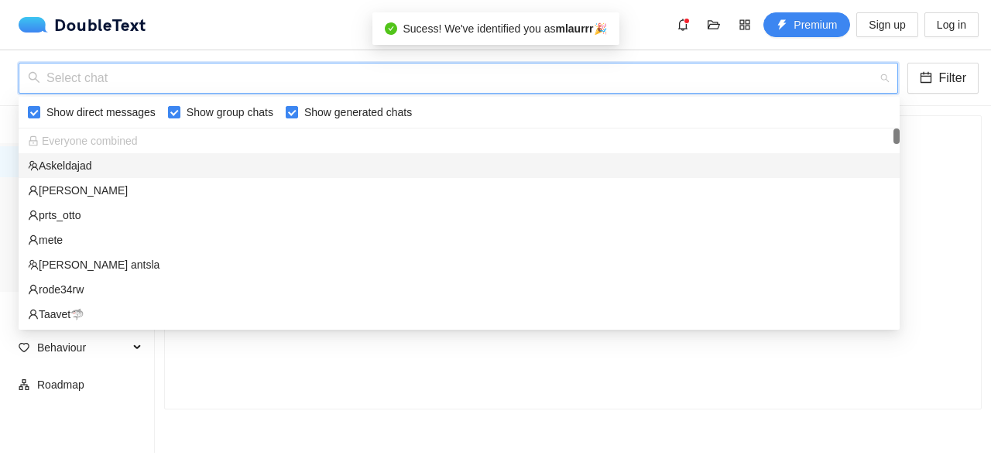
click at [158, 67] on input "search" at bounding box center [453, 78] width 850 height 29
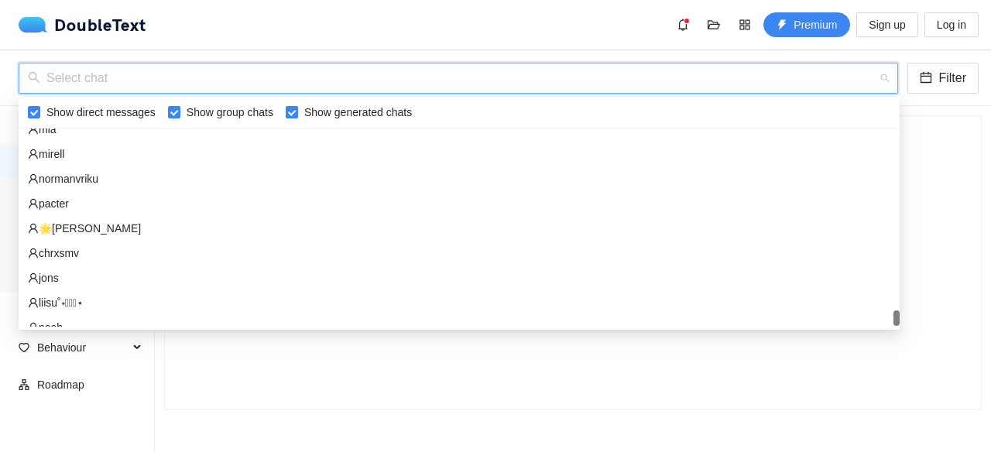
scroll to position [3222, 0]
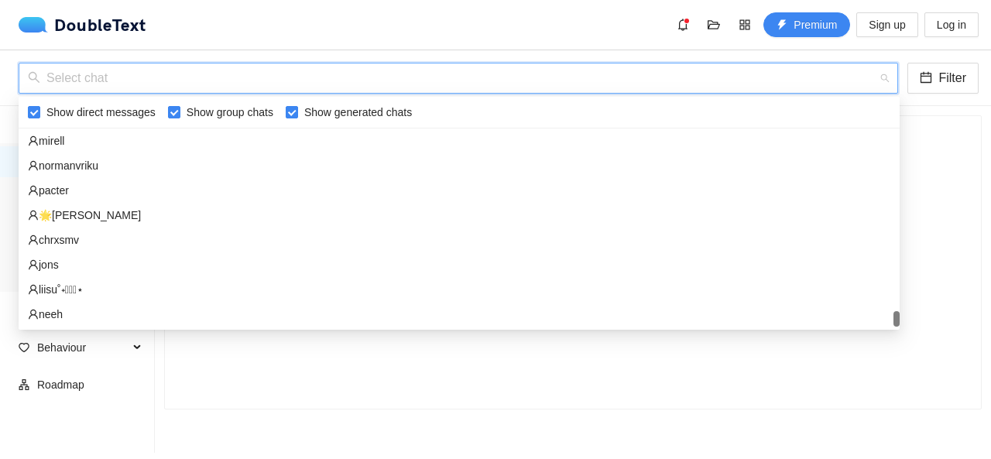
drag, startPoint x: 898, startPoint y: 137, endPoint x: 902, endPoint y: 328, distance: 190.6
click at [902, 328] on body "DoubleText Premium Sign up Log in 📂 Click here or drop all unzipped folders to …" at bounding box center [495, 229] width 991 height 459
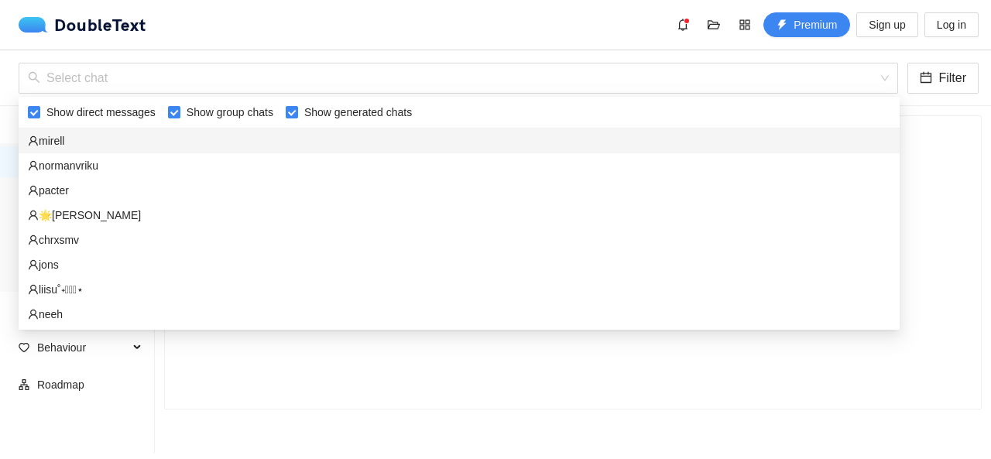
click at [728, 61] on div "Select chat Filter 👆" at bounding box center [495, 78] width 991 height 56
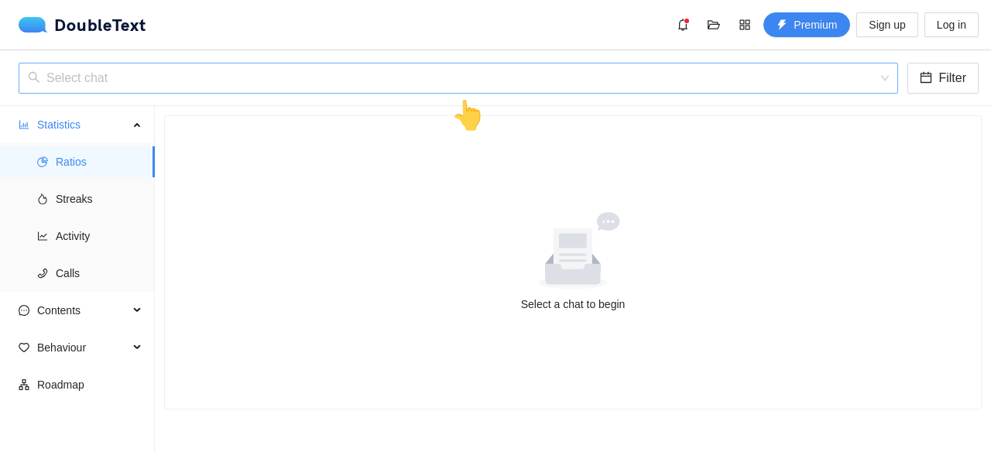
click at [623, 75] on input "search" at bounding box center [453, 78] width 850 height 29
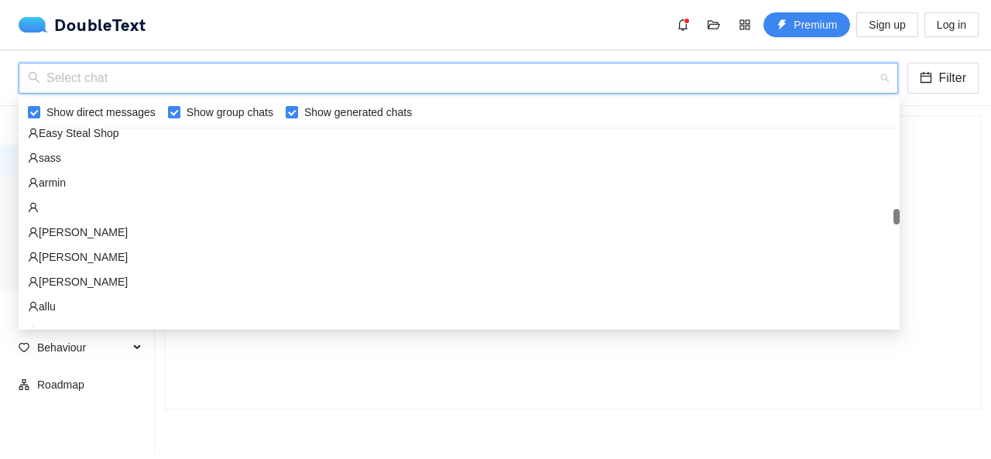
scroll to position [1393, 0]
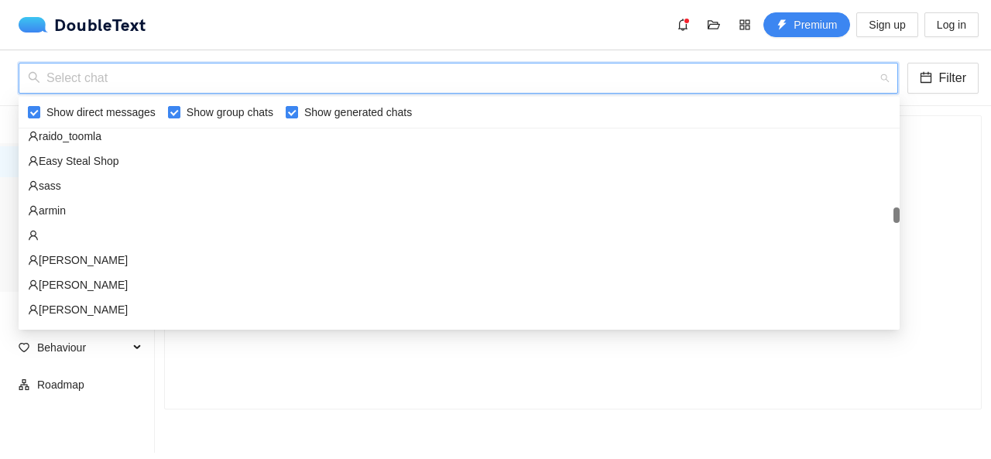
drag, startPoint x: 896, startPoint y: 318, endPoint x: 885, endPoint y: 215, distance: 104.4
click at [885, 215] on div "raido_toomla Easy Steal Shop sass armin ㅤ Theodor veronica Oskar Tahlfeldt allu…" at bounding box center [459, 228] width 881 height 198
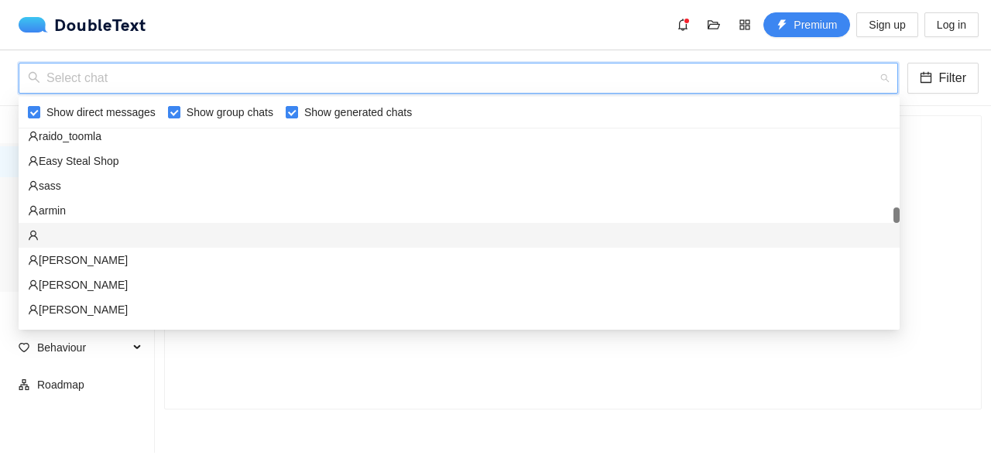
click at [326, 231] on div "ㅤ" at bounding box center [459, 235] width 863 height 17
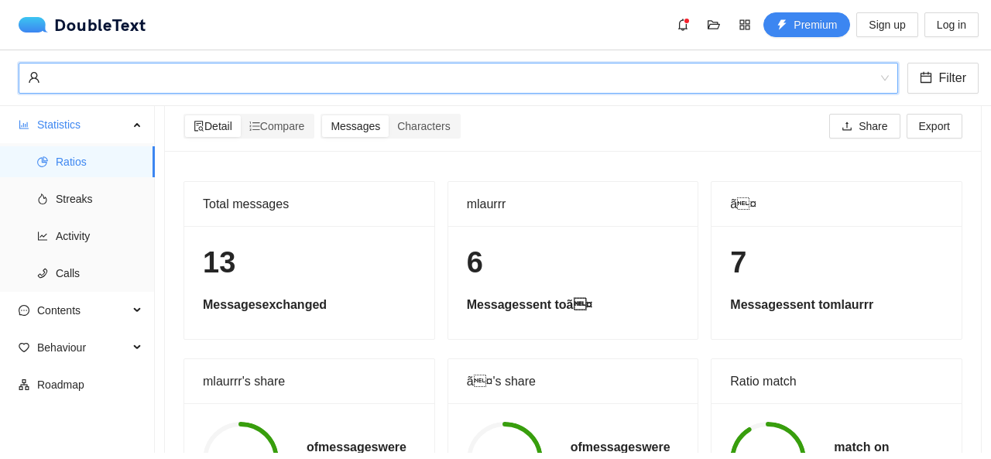
scroll to position [13, 0]
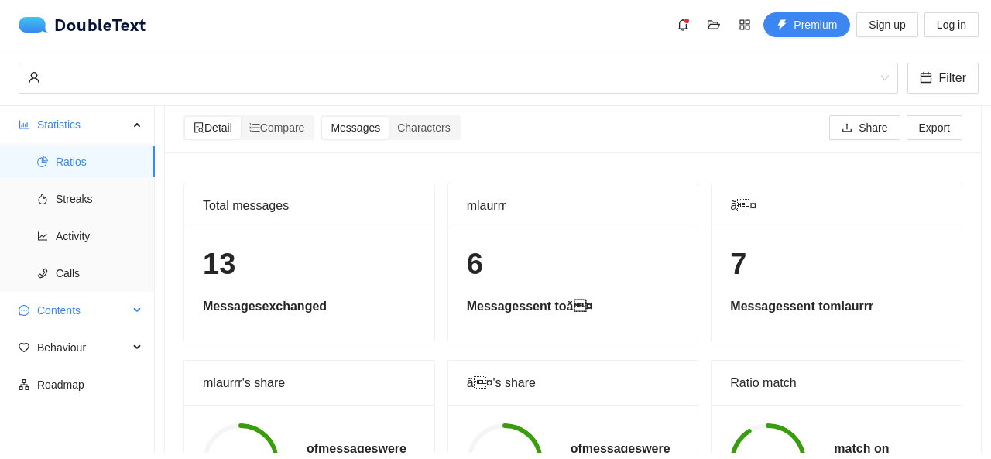
click at [77, 301] on span "Contents" at bounding box center [82, 310] width 91 height 31
click at [77, 343] on span "Word Cloud" at bounding box center [99, 347] width 87 height 31
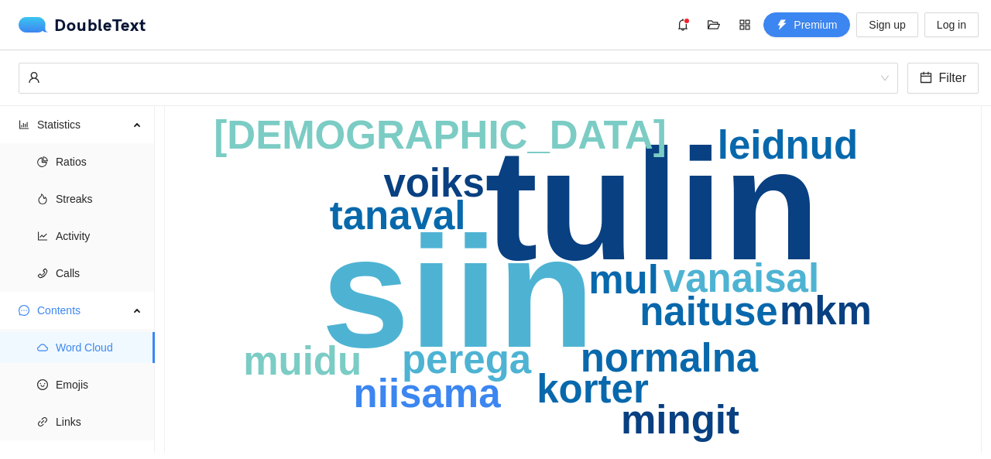
scroll to position [20, 0]
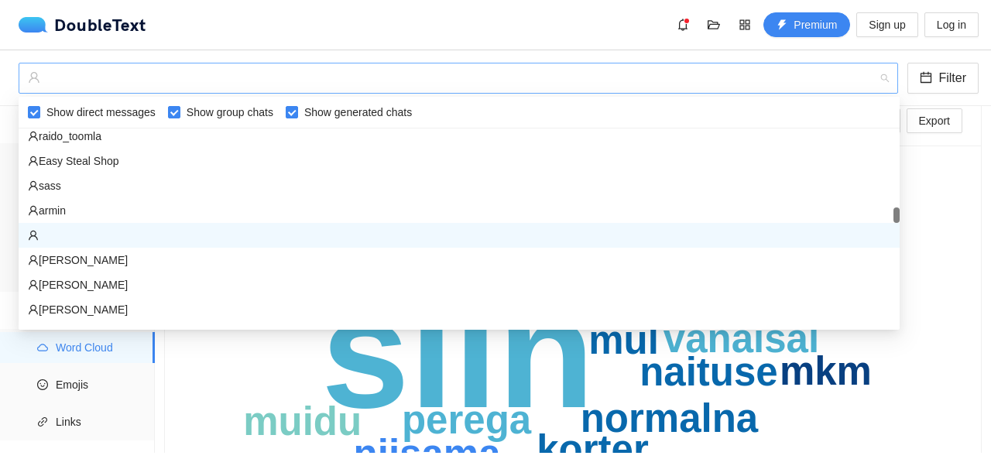
click at [697, 85] on div "ㅤ" at bounding box center [451, 78] width 847 height 29
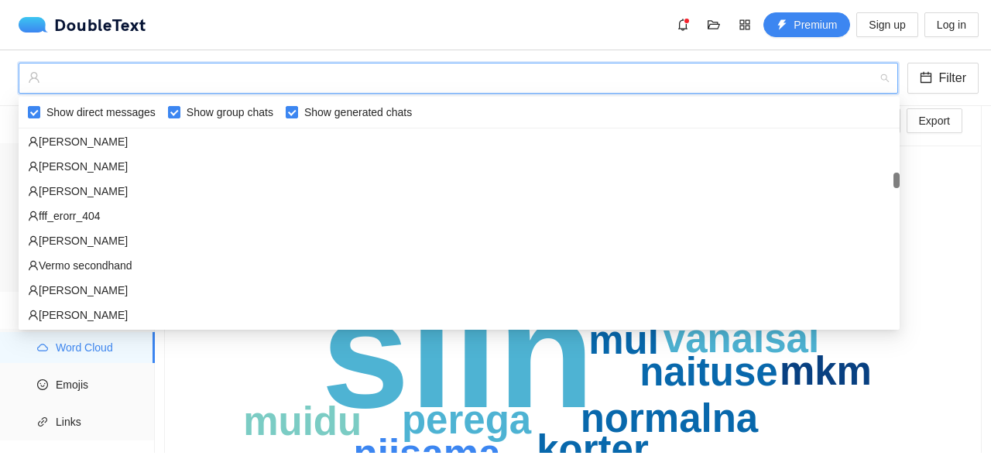
scroll to position [765, 0]
drag, startPoint x: 898, startPoint y: 213, endPoint x: 891, endPoint y: 177, distance: 36.2
click at [891, 177] on div "romet takeesha nagel isabel Rix fff_erorr_404 silvia Vermo secondhand Oliver Kr…" at bounding box center [459, 228] width 881 height 198
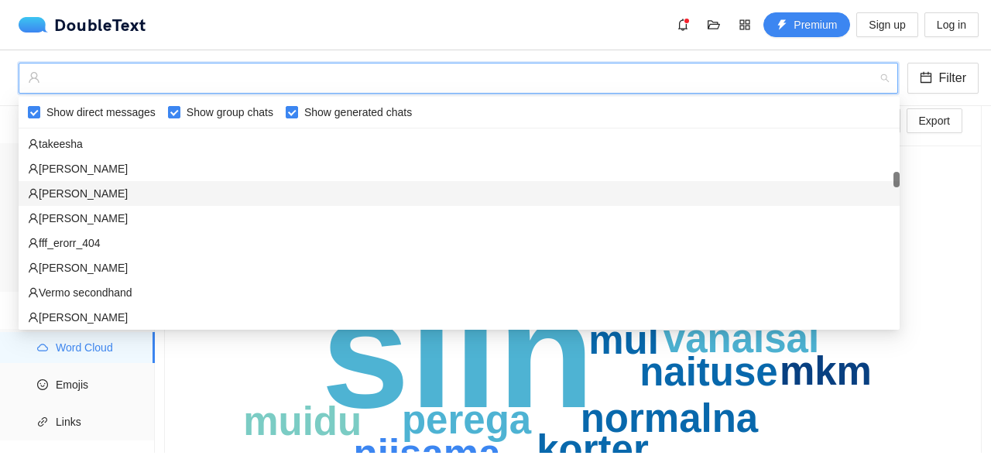
click at [627, 201] on div "isabel" at bounding box center [459, 193] width 863 height 17
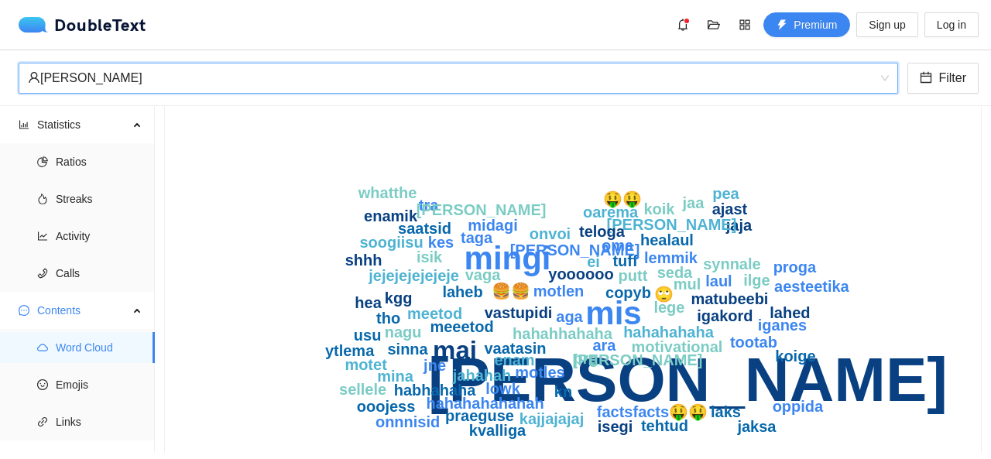
scroll to position [156, 0]
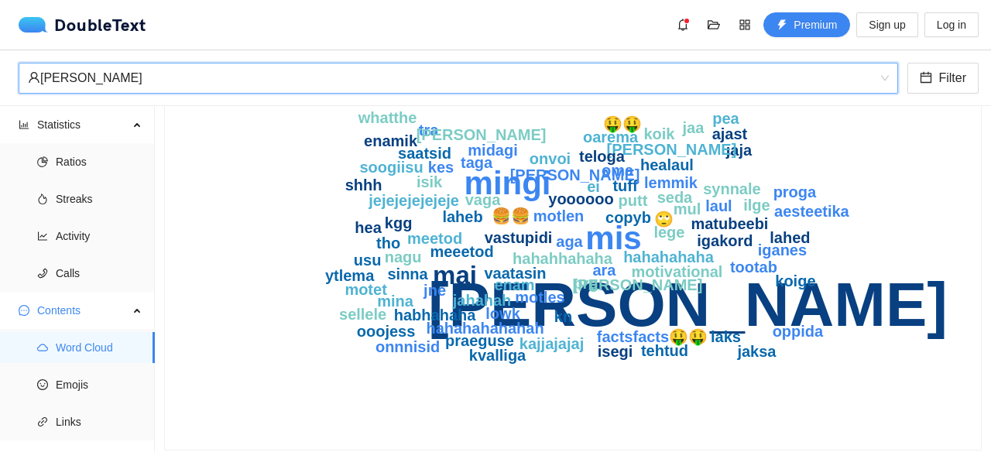
click at [141, 84] on div "isabel" at bounding box center [451, 78] width 847 height 29
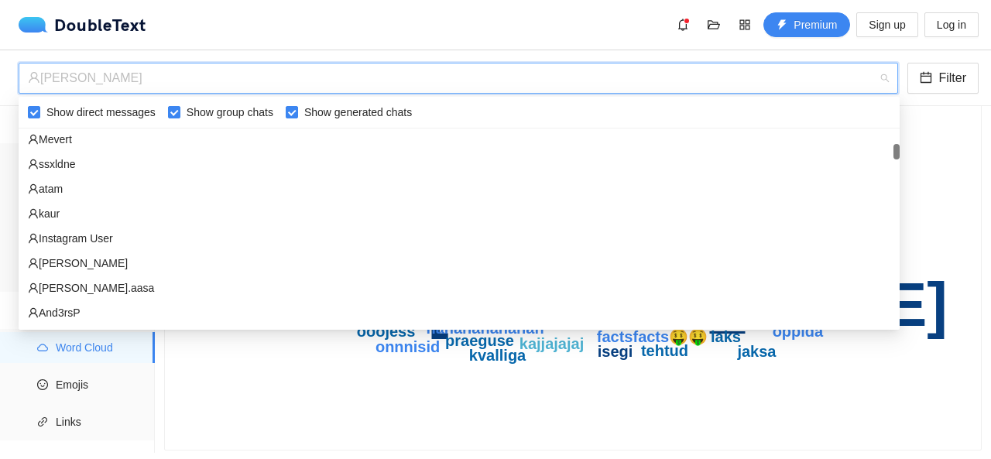
scroll to position [260, 0]
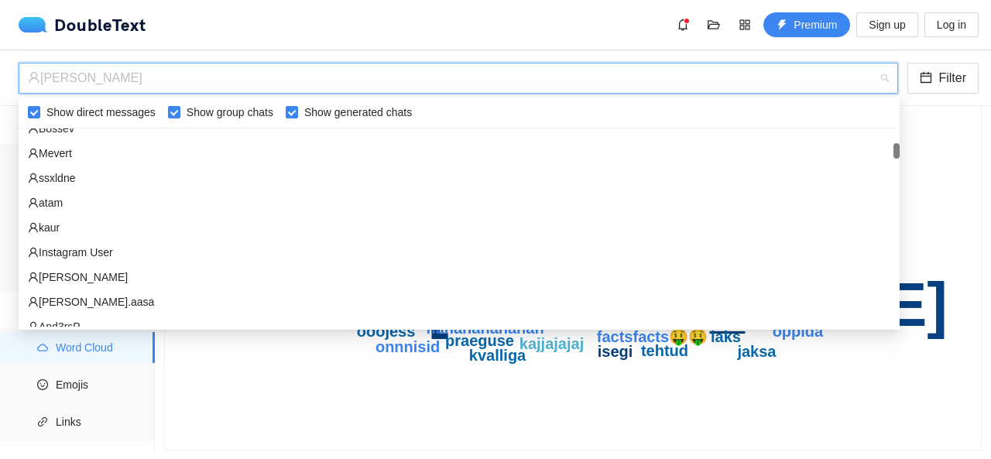
drag, startPoint x: 895, startPoint y: 177, endPoint x: 897, endPoint y: 149, distance: 28.7
click at [897, 149] on div at bounding box center [897, 150] width 6 height 15
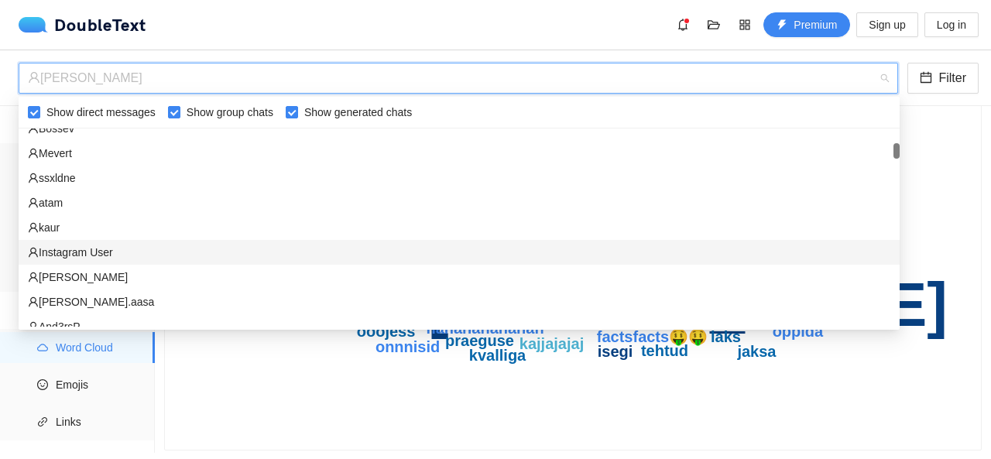
click at [448, 258] on div "Instagram User" at bounding box center [459, 252] width 863 height 17
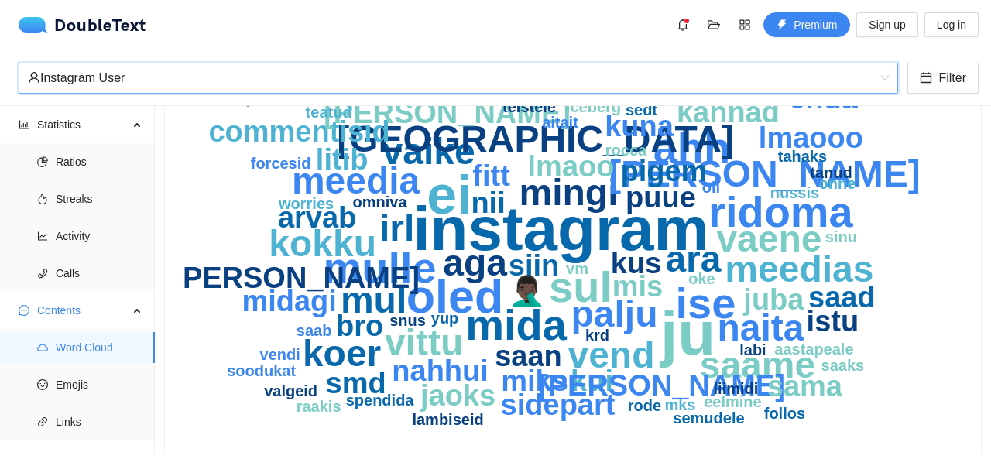
scroll to position [128, 0]
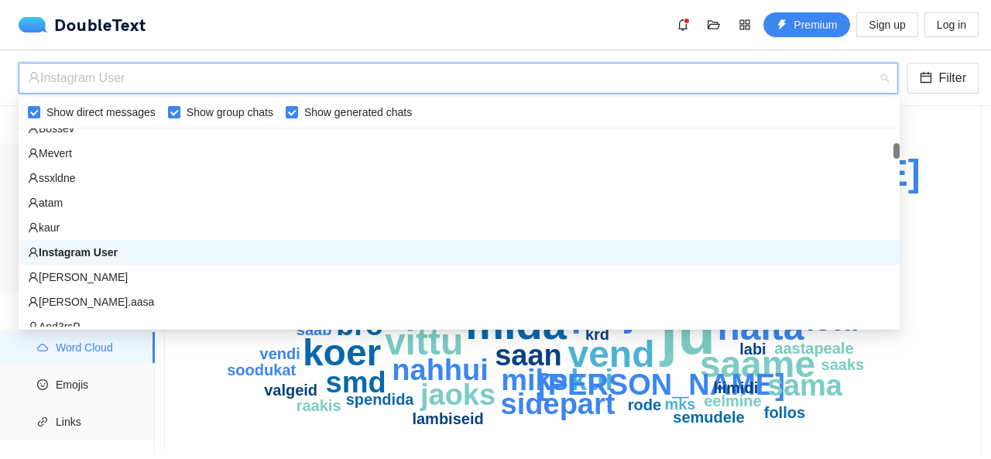
click at [664, 90] on div "Instagram User" at bounding box center [451, 78] width 847 height 29
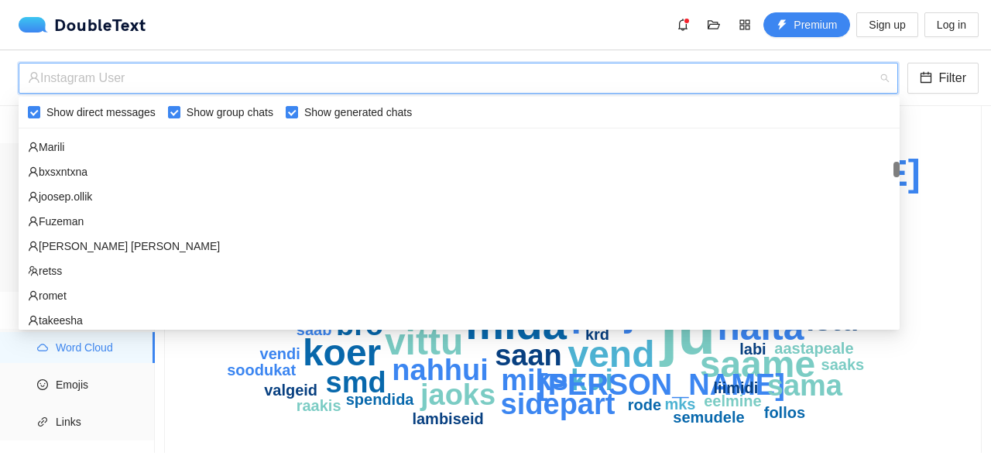
scroll to position [589, 0]
drag, startPoint x: 898, startPoint y: 148, endPoint x: 900, endPoint y: 167, distance: 18.7
click at [900, 167] on body "DoubleText Premium Sign up Log in 📂 Click here or drop all unzipped folders to …" at bounding box center [495, 229] width 991 height 459
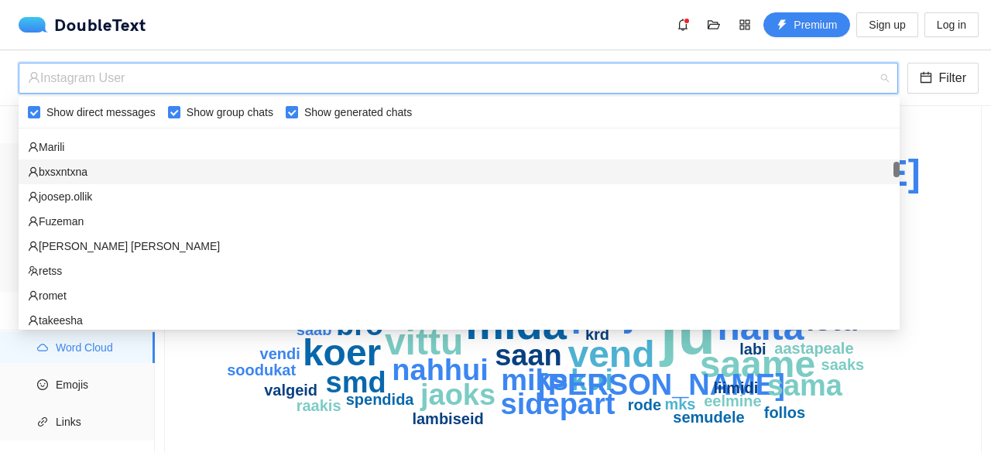
click at [752, 161] on div "bxsxntxna" at bounding box center [459, 172] width 881 height 25
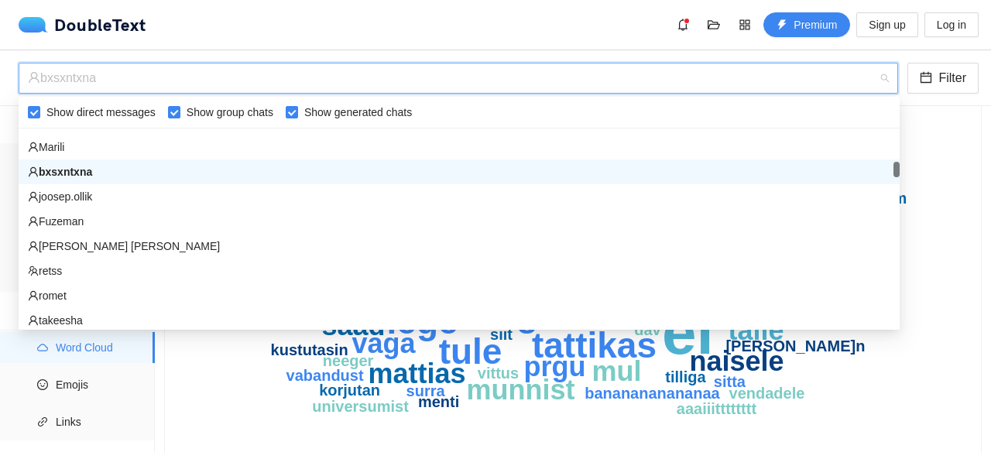
click at [875, 76] on div "bxsxntxna" at bounding box center [451, 78] width 847 height 29
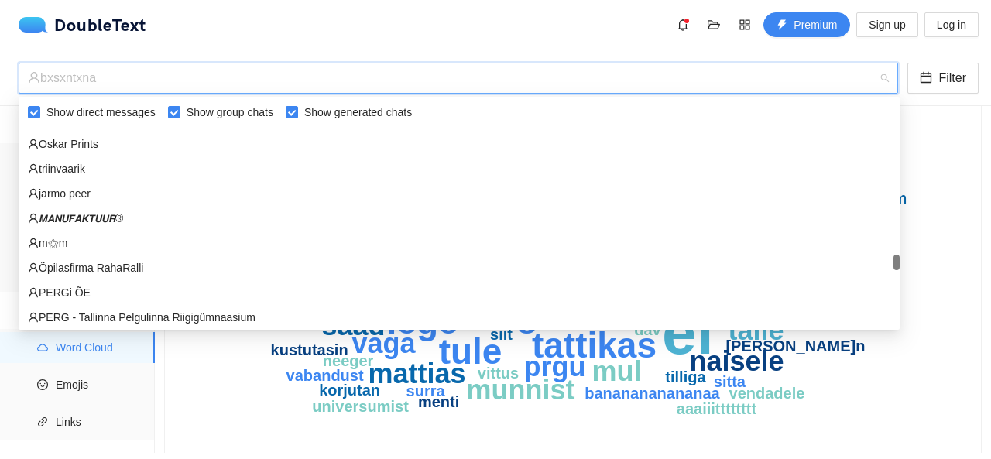
scroll to position [2269, 0]
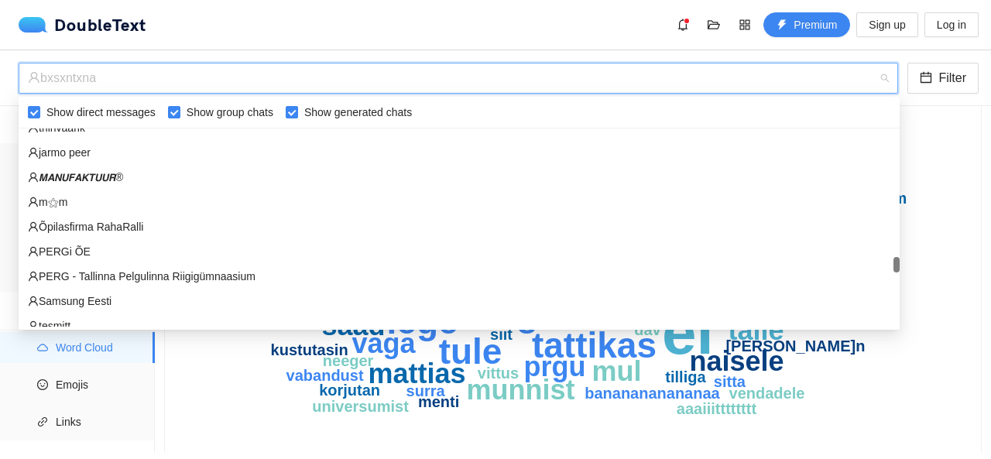
drag, startPoint x: 896, startPoint y: 163, endPoint x: 906, endPoint y: 259, distance: 95.8
click at [906, 259] on body "DoubleText Premium Sign up Log in 📂 Click here or drop all unzipped folders to …" at bounding box center [495, 229] width 991 height 459
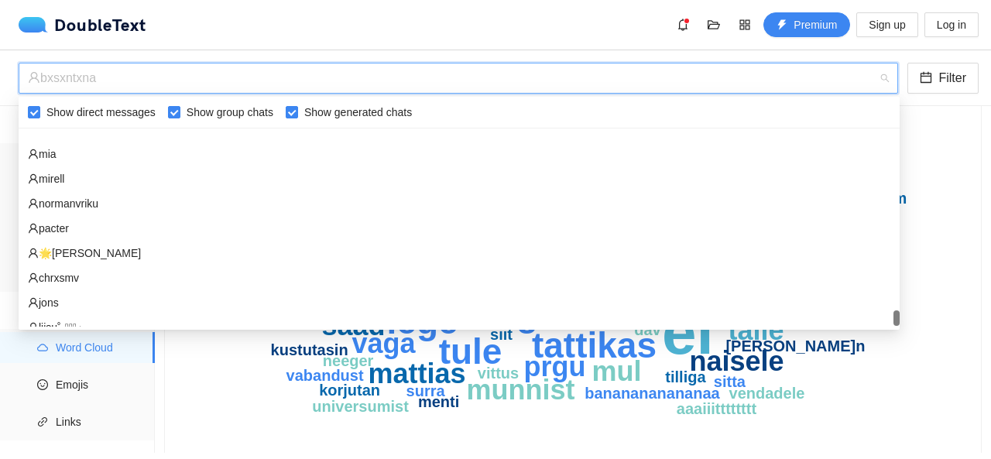
scroll to position [3222, 0]
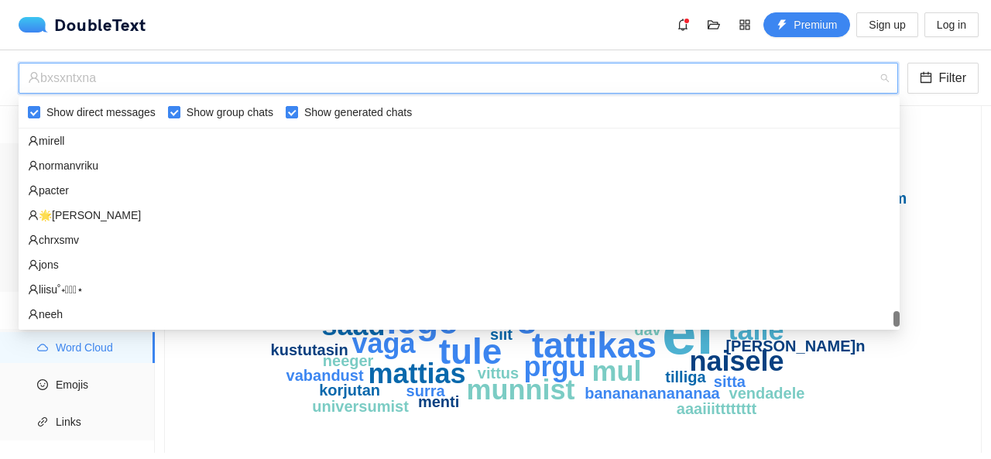
drag, startPoint x: 895, startPoint y: 262, endPoint x: 909, endPoint y: 326, distance: 65.6
click at [909, 326] on body "DoubleText Premium Sign up Log in 📂 Click here or drop all unzipped folders to …" at bounding box center [495, 229] width 991 height 459
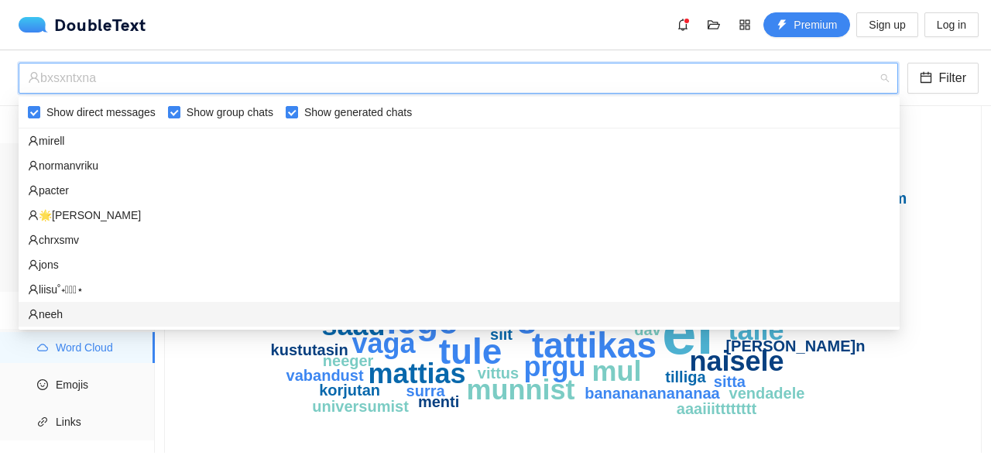
click at [824, 302] on div "neeh" at bounding box center [459, 314] width 881 height 25
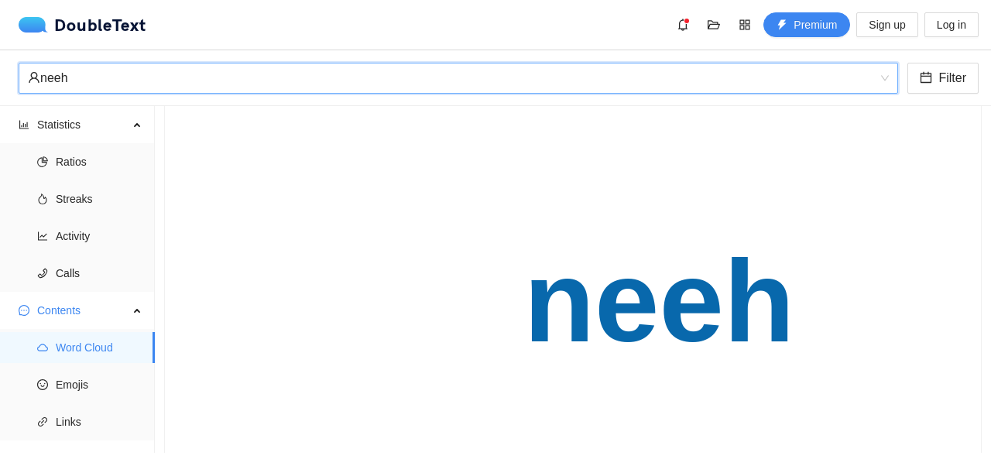
click at [885, 80] on span "neeh" at bounding box center [458, 78] width 861 height 29
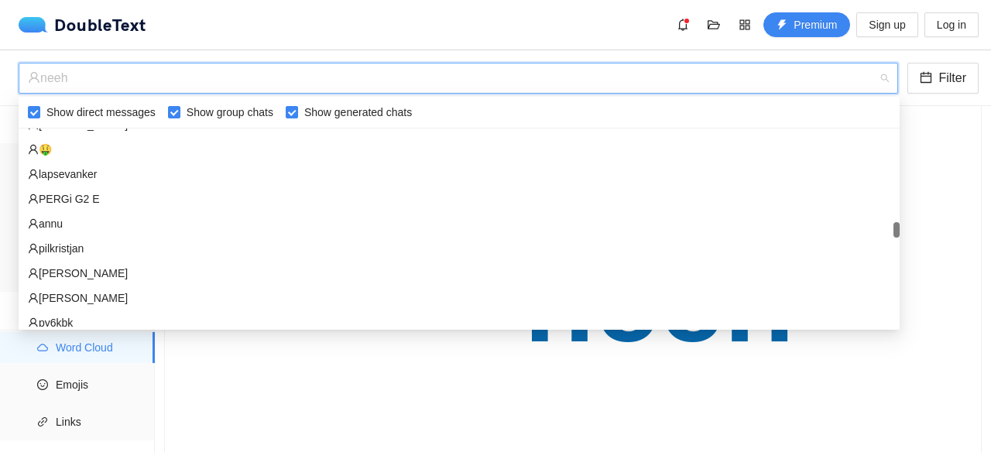
scroll to position [1639, 0]
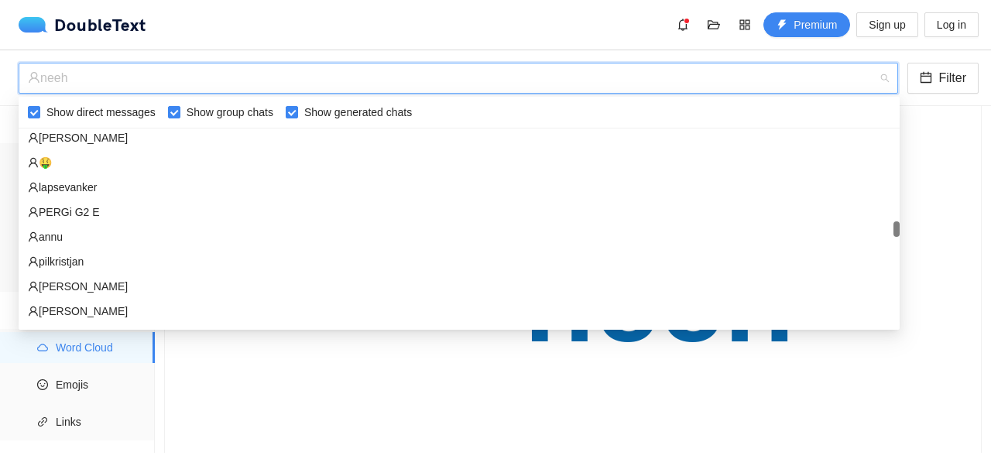
drag, startPoint x: 896, startPoint y: 314, endPoint x: 894, endPoint y: 225, distance: 89.9
click at [894, 225] on div at bounding box center [897, 229] width 6 height 15
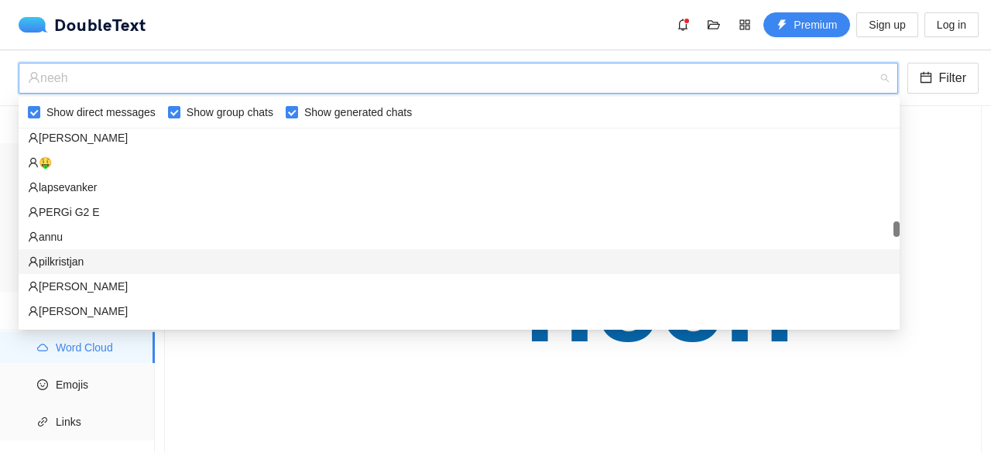
click at [355, 266] on div "pilkristjan" at bounding box center [459, 261] width 863 height 17
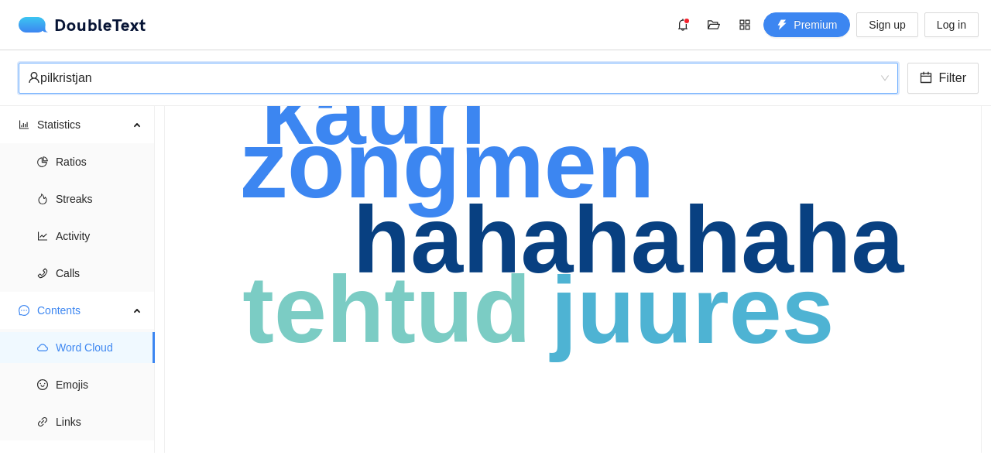
click at [883, 77] on span "pilkristjan" at bounding box center [458, 78] width 861 height 29
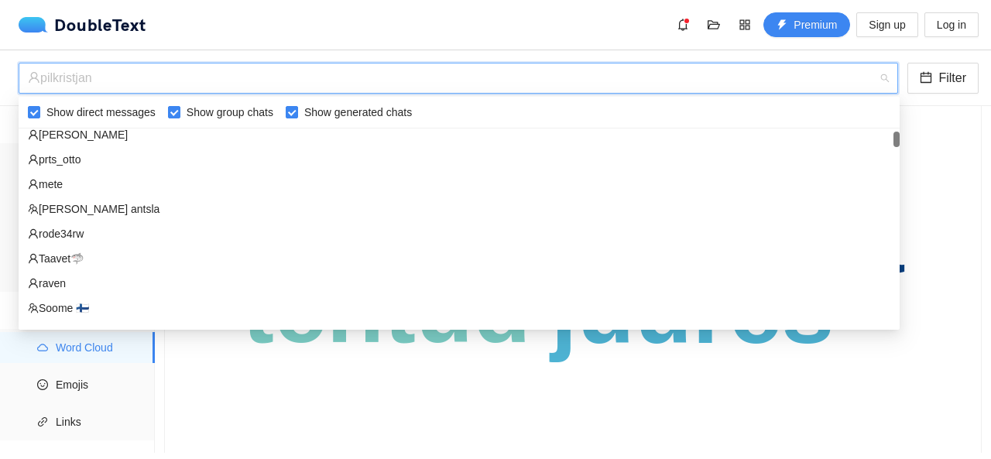
scroll to position [0, 0]
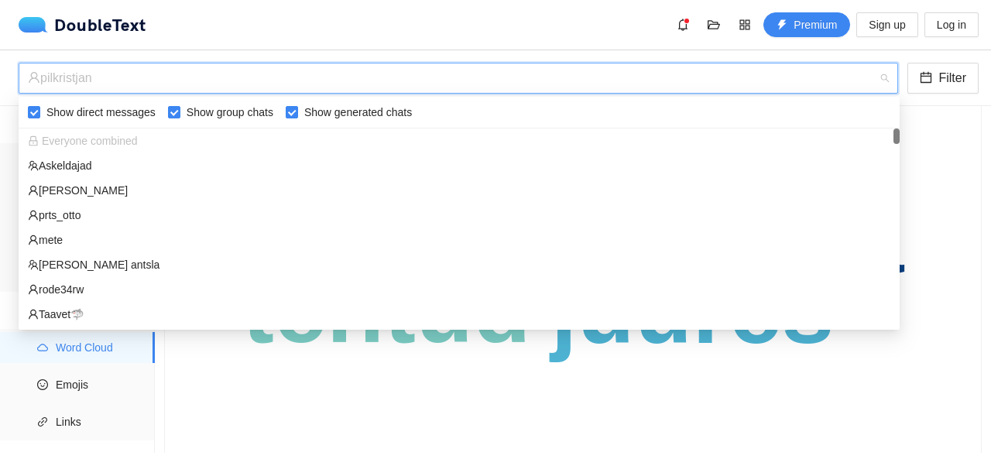
drag, startPoint x: 898, startPoint y: 227, endPoint x: 886, endPoint y: 129, distance: 98.3
click at [886, 129] on div "Everyone combined Askeldajad Kusti Luiga prts_otto mete Ilma sebata antsla rode…" at bounding box center [459, 228] width 881 height 198
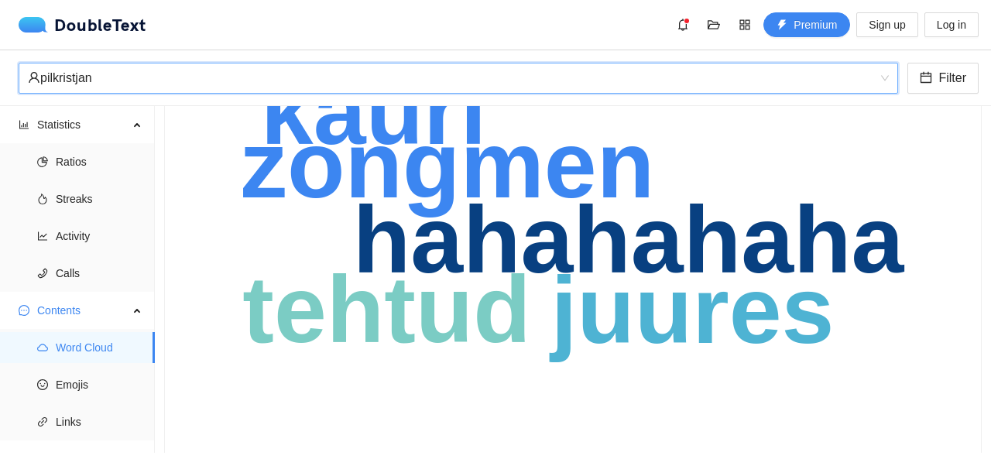
scroll to position [1586, 0]
click at [883, 74] on span "pilkristjan" at bounding box center [458, 78] width 861 height 29
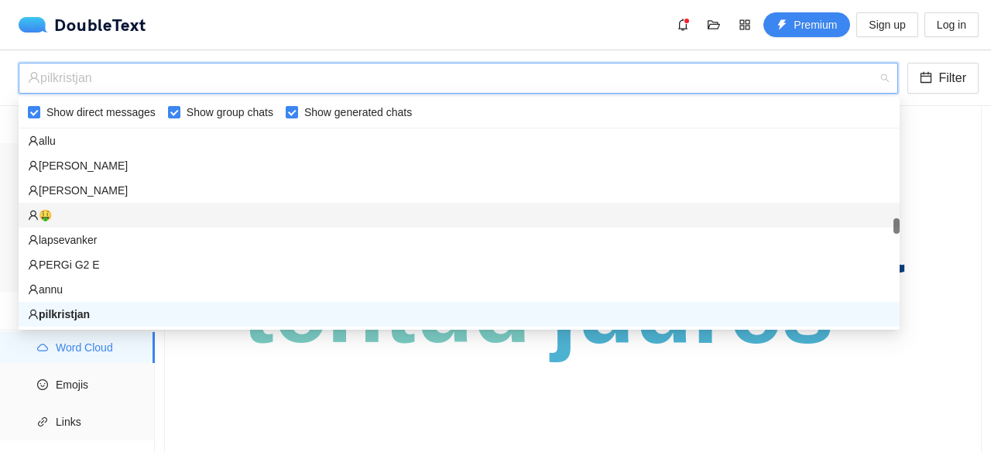
click at [818, 213] on div "🤑" at bounding box center [459, 215] width 863 height 17
click at [818, 213] on text "hahahahaha" at bounding box center [629, 239] width 552 height 105
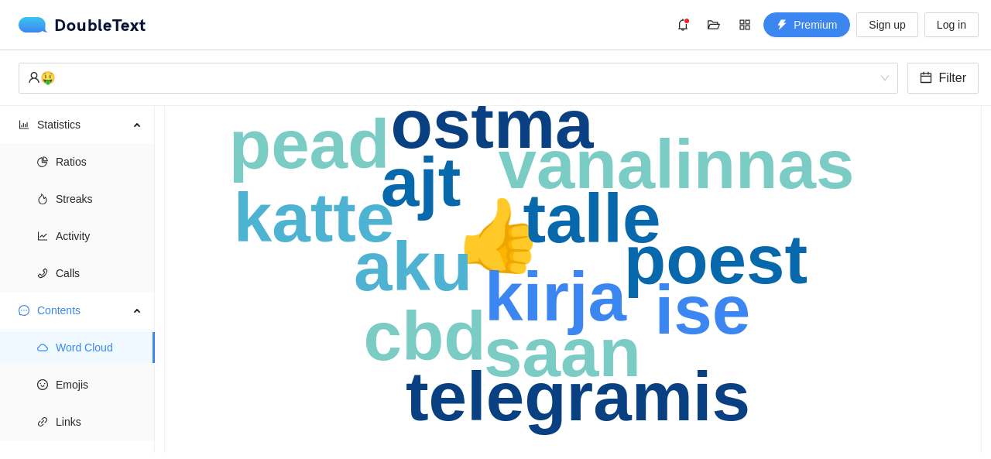
scroll to position [99, 0]
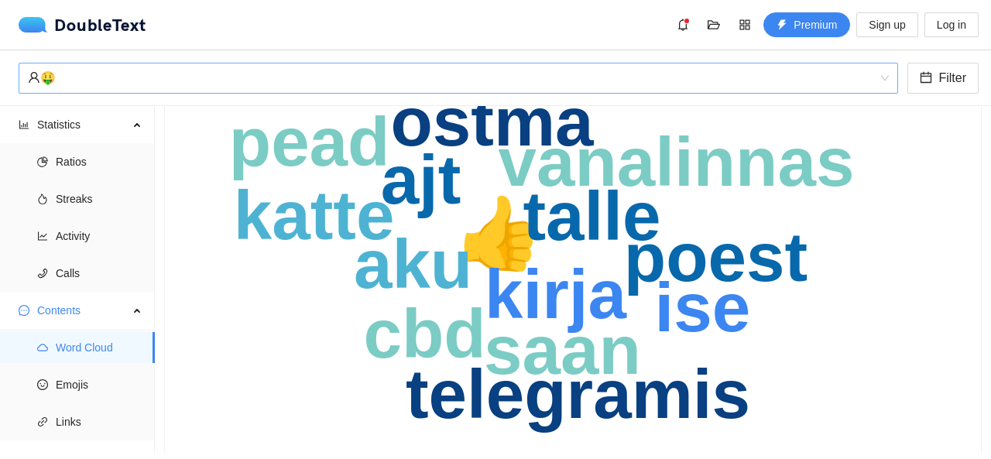
click at [881, 67] on span "🤑" at bounding box center [458, 78] width 861 height 29
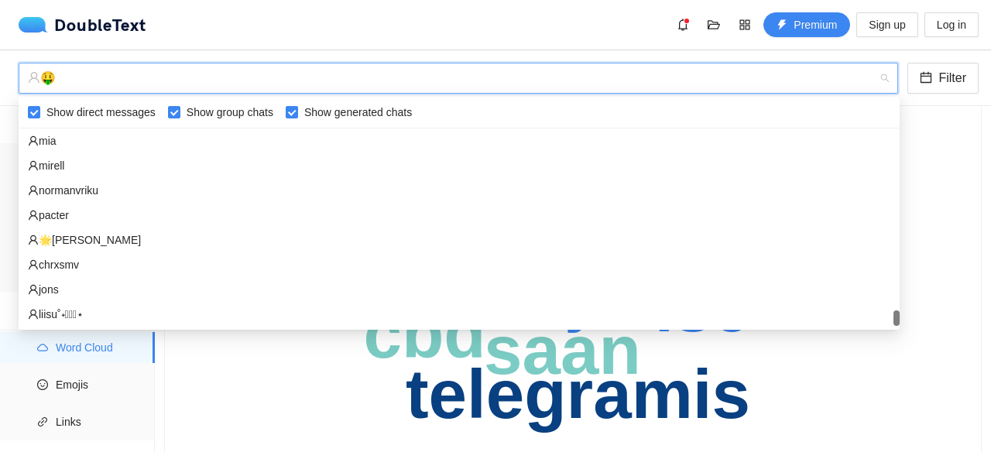
scroll to position [3222, 0]
drag, startPoint x: 898, startPoint y: 222, endPoint x: 824, endPoint y: 323, distance: 124.7
click at [824, 323] on div "mia mirell normanvriku pacter 🌟anna🌟 chrxsmv jons liisu˚˖𓍢ִ໋⋆ neeh" at bounding box center [459, 228] width 881 height 198
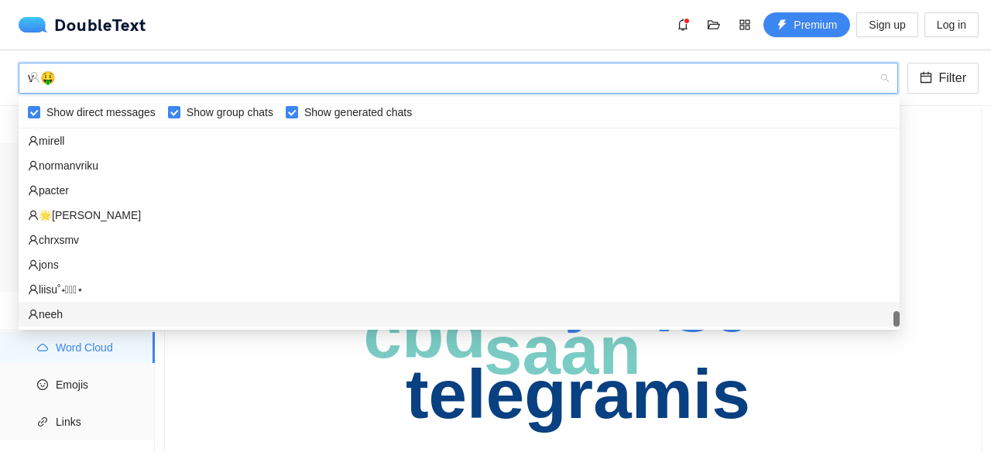
scroll to position [520, 0]
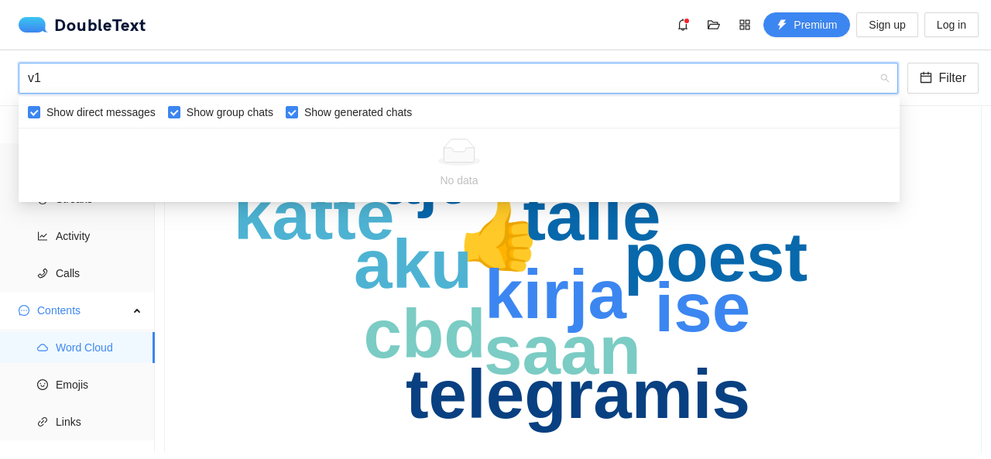
type input "v"
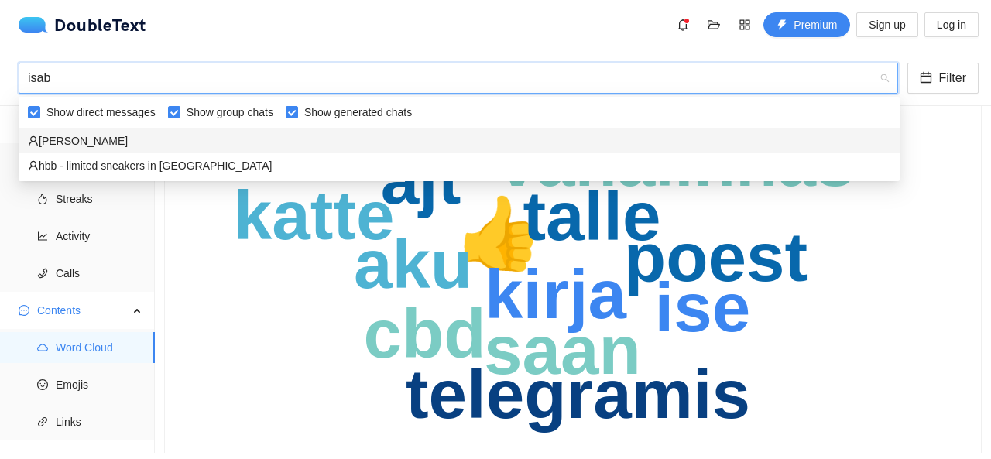
scroll to position [0, 0]
type input "isabe"
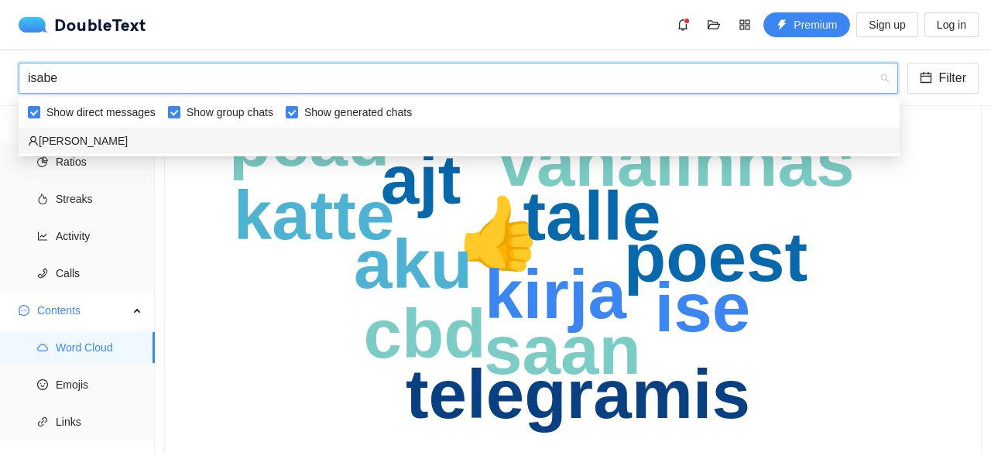
click at [624, 139] on div "isabel" at bounding box center [459, 140] width 863 height 17
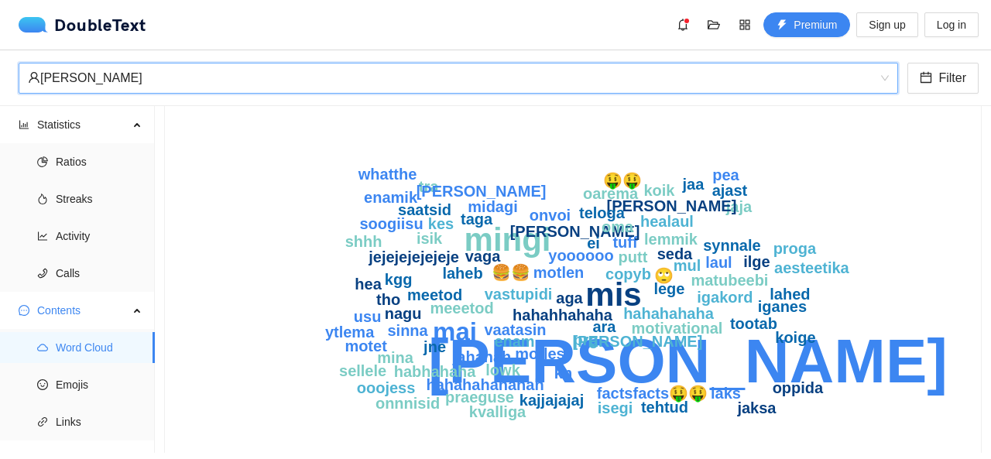
click at [527, 81] on div "isabel" at bounding box center [451, 78] width 847 height 29
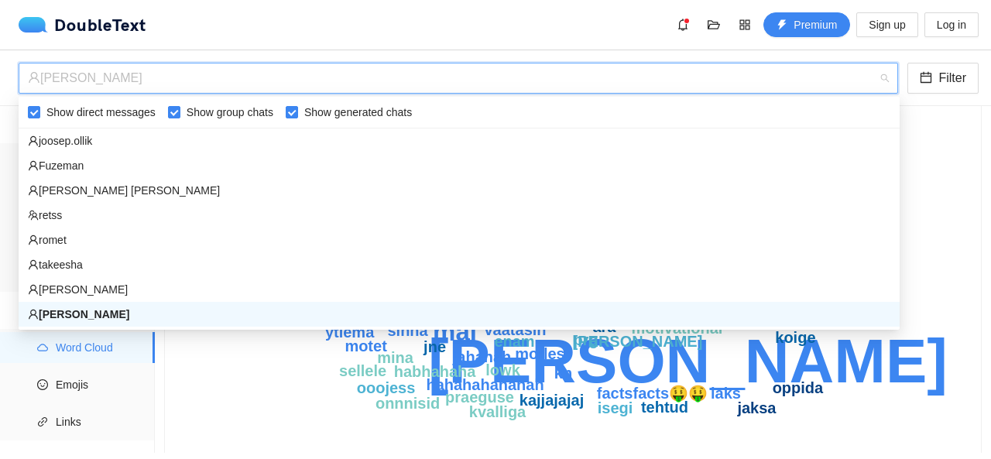
click at [527, 81] on div "isabel" at bounding box center [451, 78] width 847 height 29
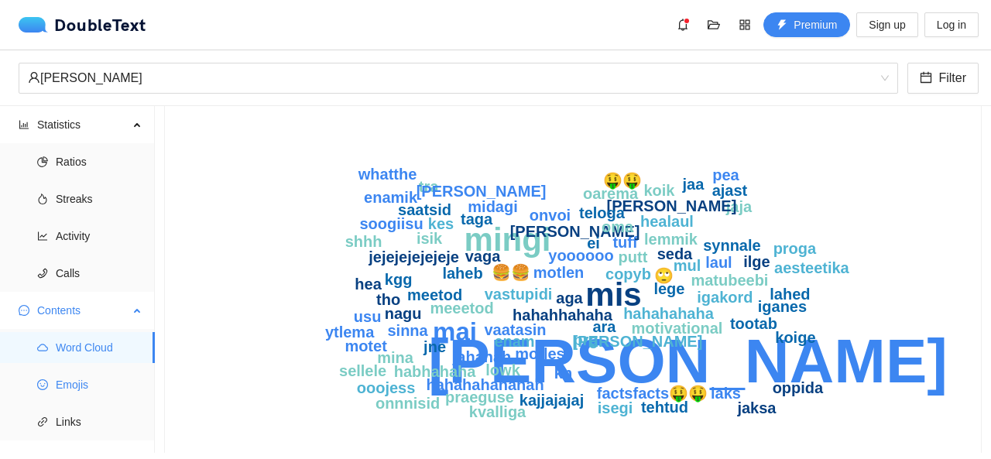
click at [102, 375] on span "Emojis" at bounding box center [99, 384] width 87 height 31
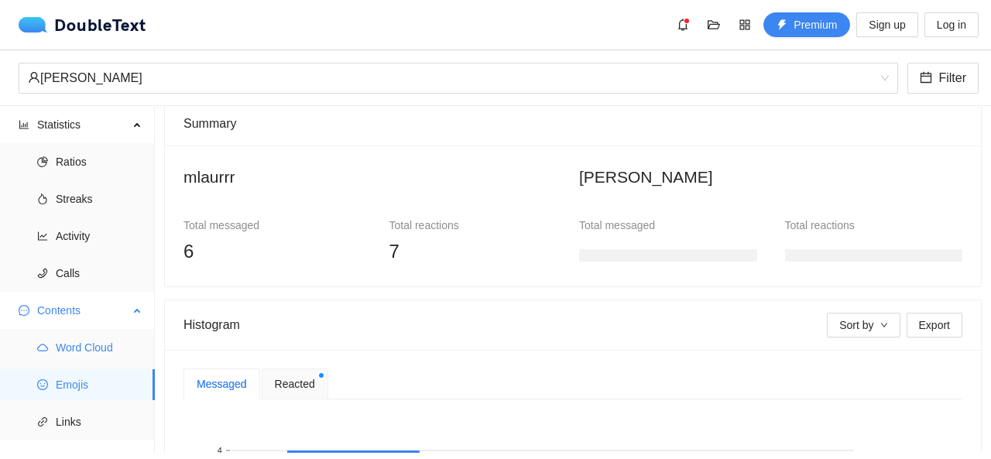
click at [114, 354] on span "Word Cloud" at bounding box center [99, 347] width 87 height 31
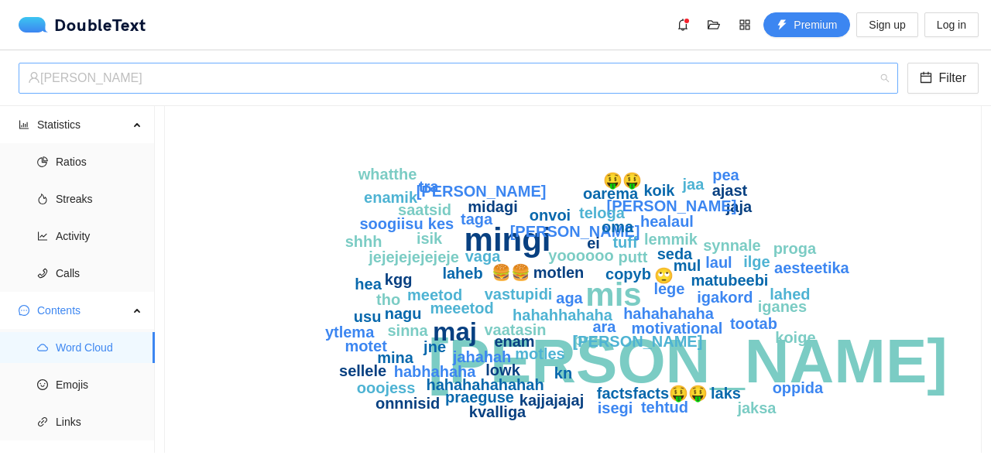
click at [880, 75] on span "isabel" at bounding box center [458, 78] width 861 height 29
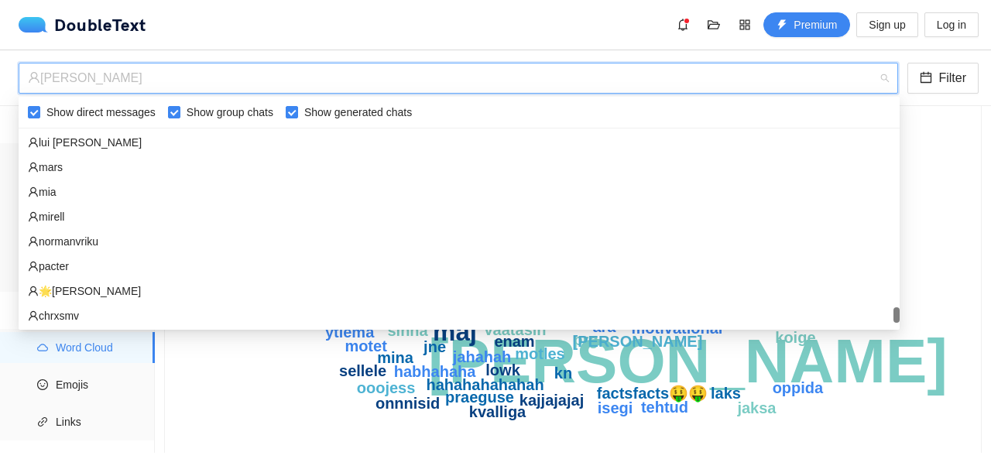
scroll to position [3097, 0]
drag, startPoint x: 898, startPoint y: 172, endPoint x: 827, endPoint y: 312, distance: 156.9
click at [827, 312] on div "Liźeth lui lau mars mia mirell normanvriku pacter 🌟anna🌟 chrxsmv jons" at bounding box center [459, 228] width 881 height 198
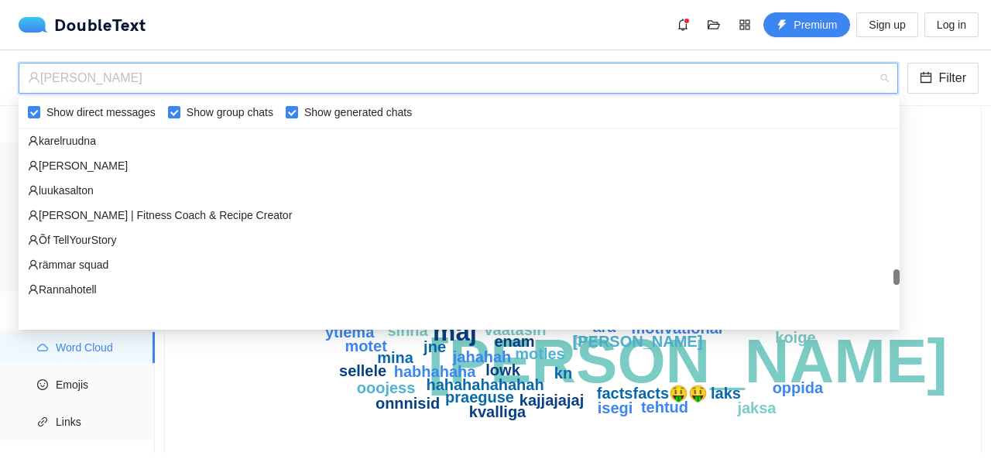
scroll to position [2479, 0]
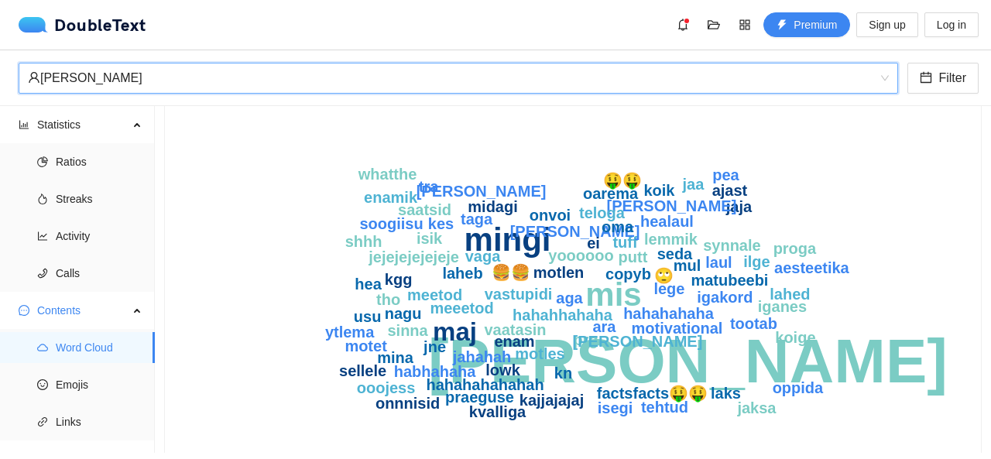
click at [891, 80] on div "isabel" at bounding box center [459, 78] width 880 height 31
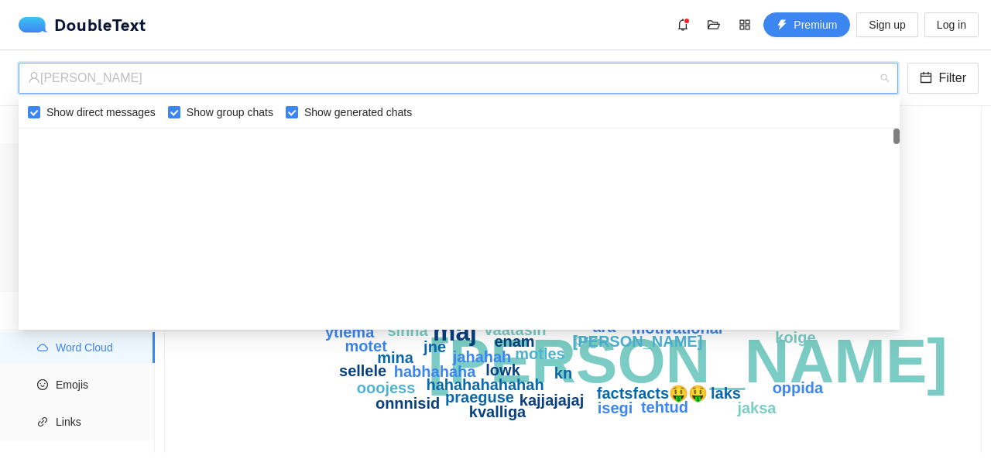
scroll to position [0, 0]
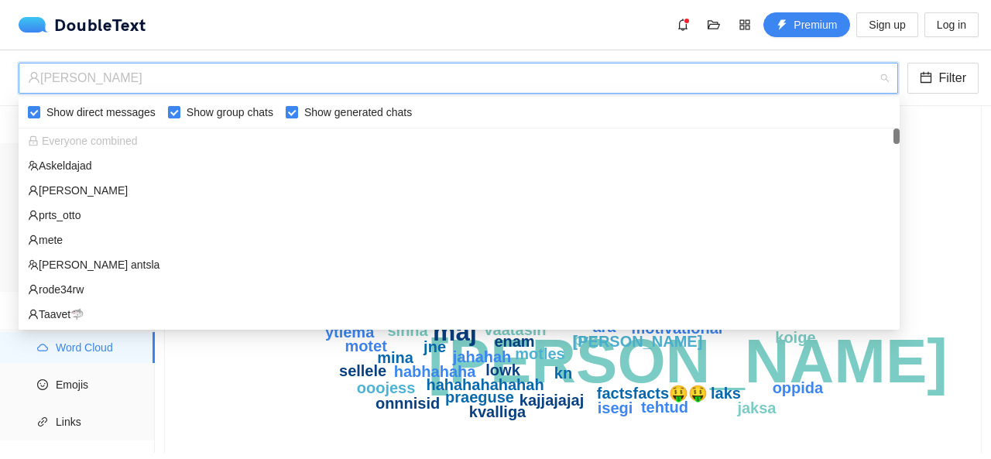
drag, startPoint x: 898, startPoint y: 179, endPoint x: 874, endPoint y: 93, distance: 89.5
click at [874, 93] on body "DoubleText Premium Sign up Log in 📂 Click here or drop all unzipped folders to …" at bounding box center [495, 229] width 991 height 459
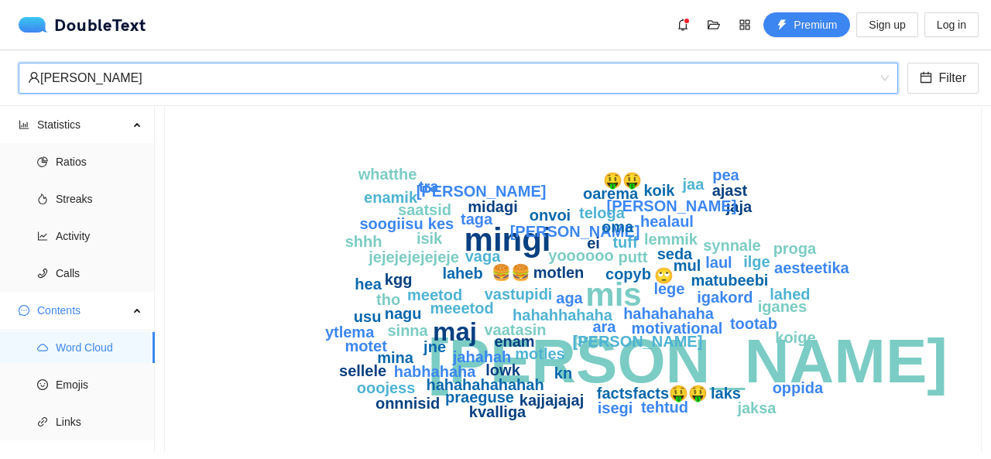
click at [842, 80] on div "isabel" at bounding box center [451, 78] width 847 height 29
click at [889, 80] on span "isabel" at bounding box center [458, 78] width 861 height 29
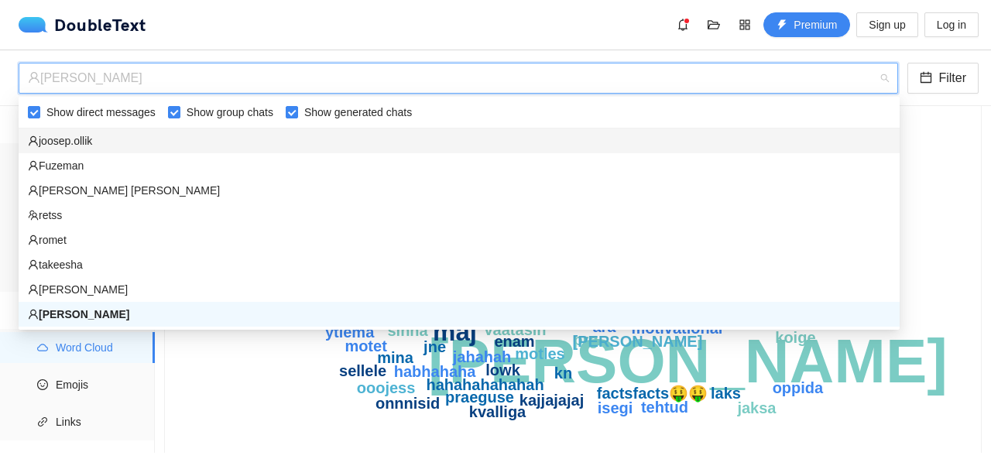
click at [874, 68] on div "isabel" at bounding box center [451, 78] width 847 height 29
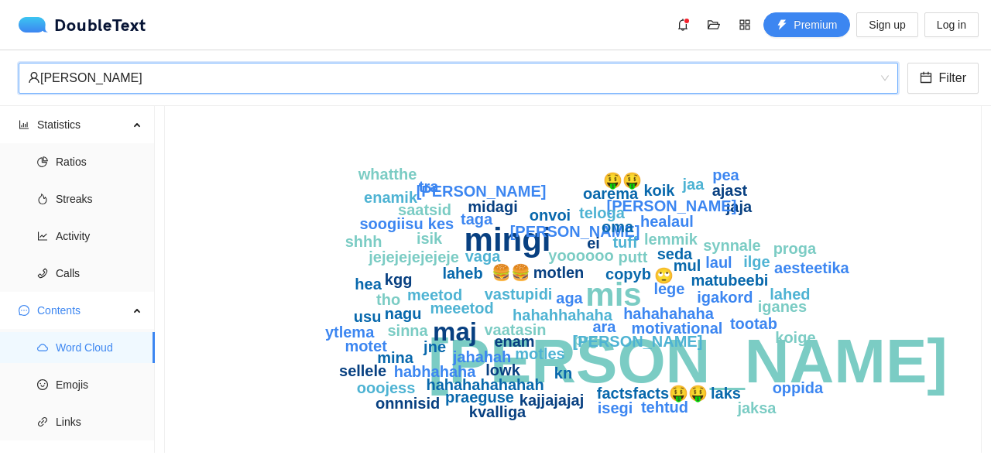
click at [886, 75] on span "isabel" at bounding box center [458, 78] width 861 height 29
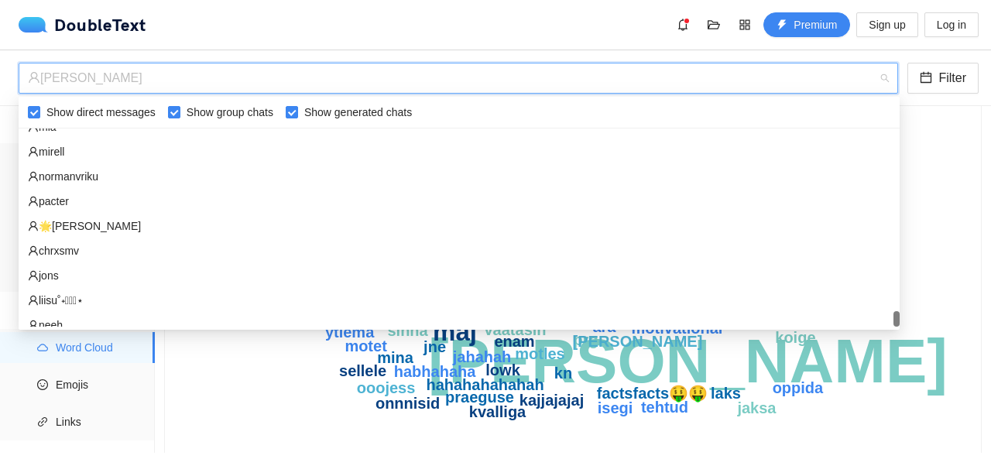
scroll to position [3222, 0]
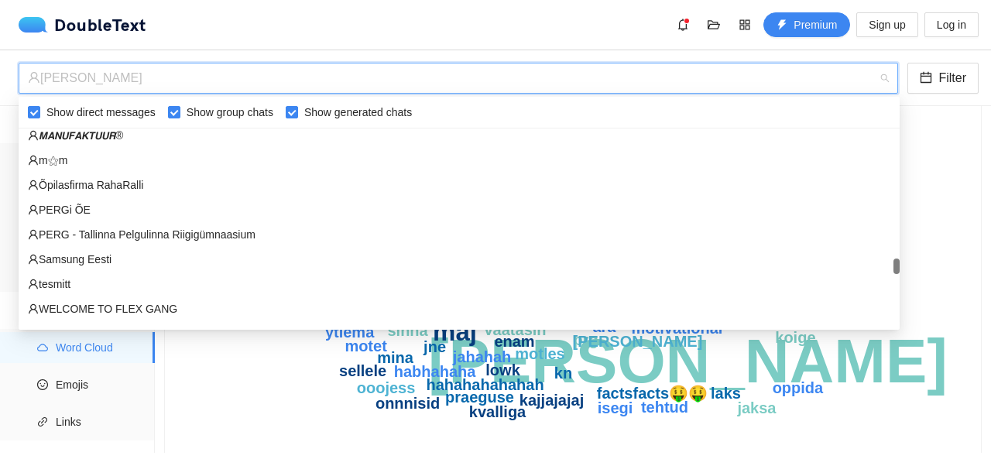
drag, startPoint x: 895, startPoint y: 173, endPoint x: 864, endPoint y: 266, distance: 98.7
click at [864, 266] on div "jarmo peer 𝙈𝘼𝙉𝙐𝙁𝘼𝙆𝙏𝙐𝙐𝙍® m⚝m Õpilasfirma RahaRalli PERGi ÕE PERG - Tallinna Pelg…" at bounding box center [459, 228] width 881 height 198
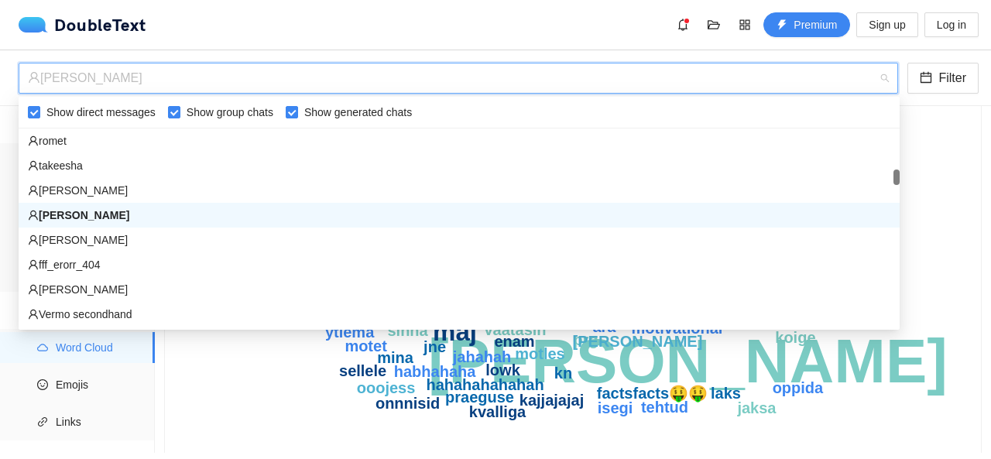
scroll to position [719, 0]
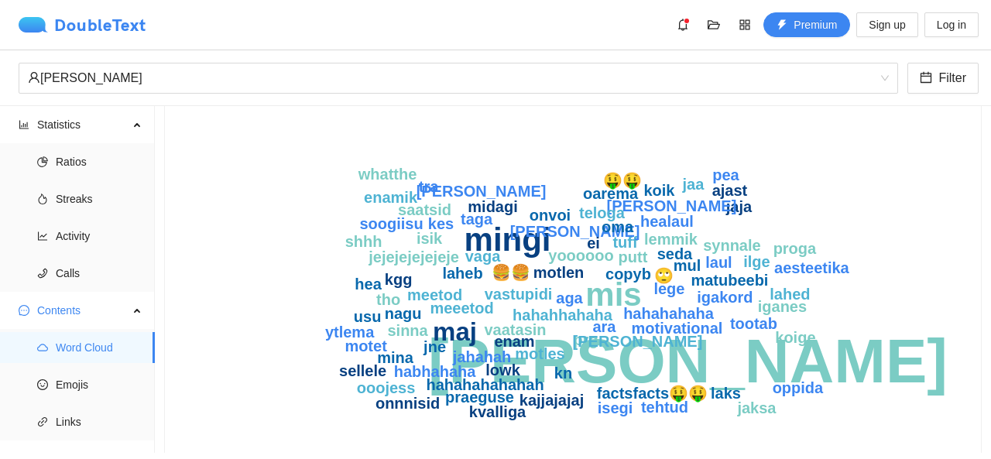
click at [68, 30] on div "DoubleText" at bounding box center [83, 24] width 128 height 15
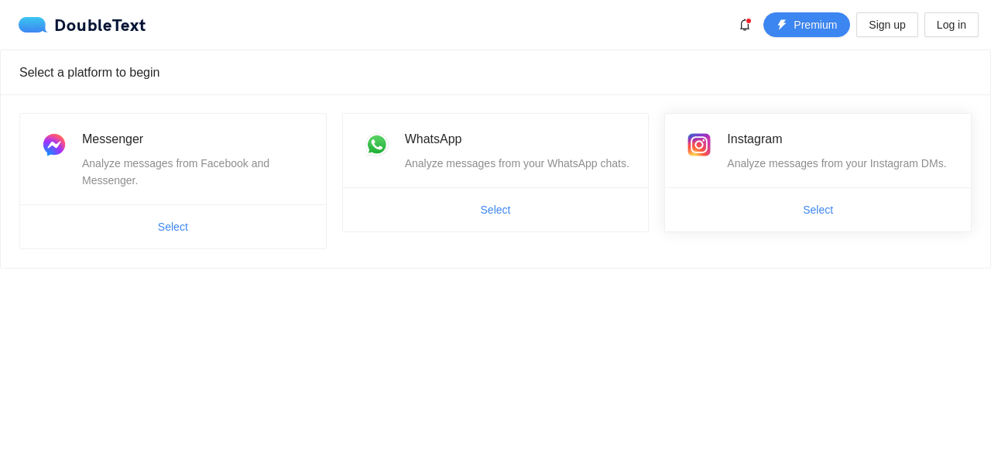
click at [734, 210] on span "Select" at bounding box center [818, 210] width 306 height 25
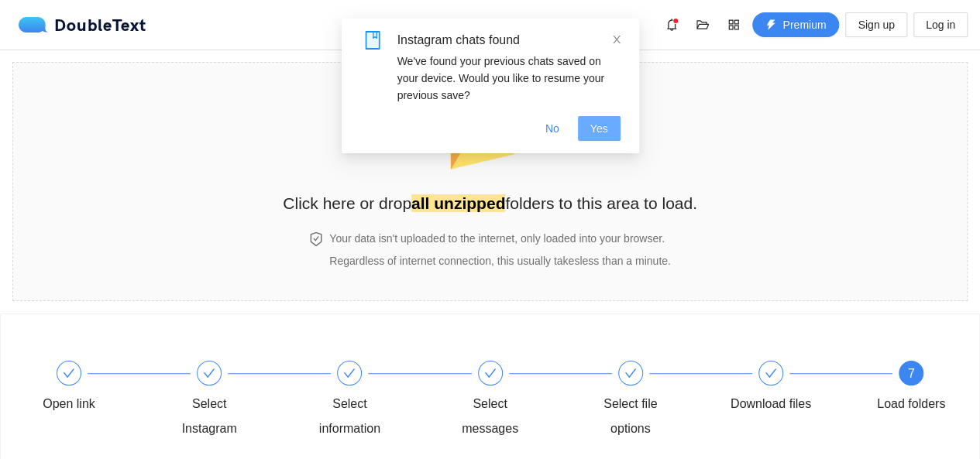
click at [590, 129] on button "Yes" at bounding box center [599, 128] width 43 height 25
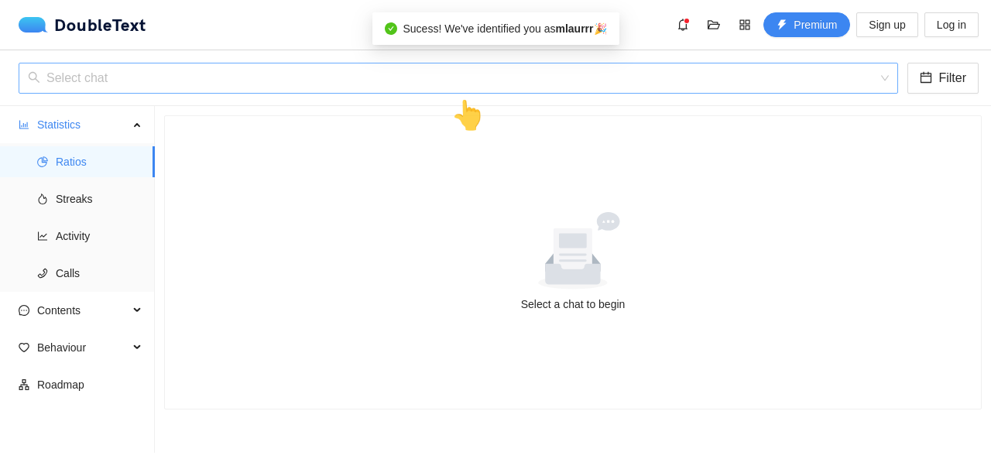
click at [454, 64] on input "search" at bounding box center [453, 78] width 850 height 29
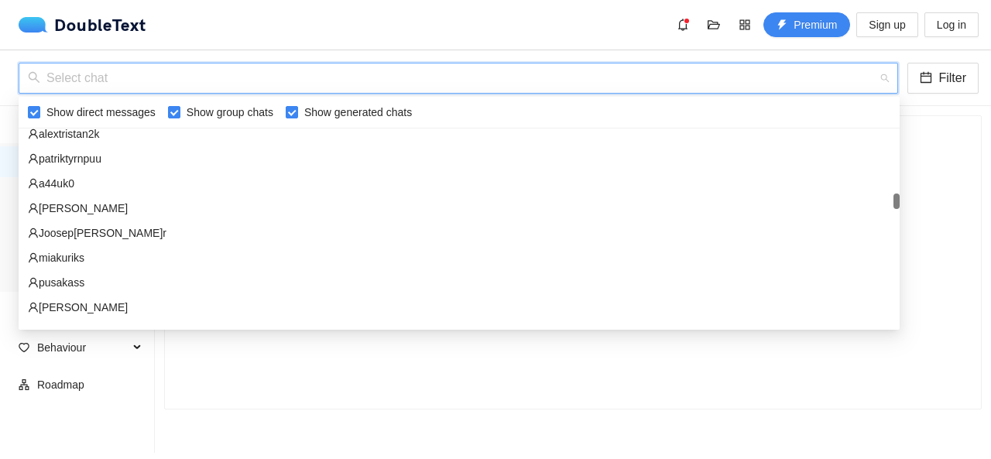
scroll to position [1024, 0]
drag, startPoint x: 897, startPoint y: 140, endPoint x: 895, endPoint y: 210, distance: 69.7
click at [895, 210] on div at bounding box center [897, 205] width 6 height 15
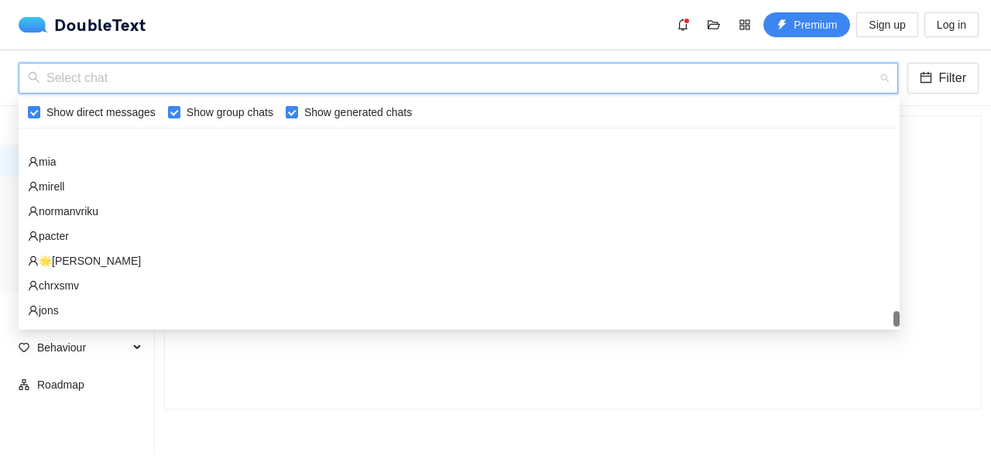
scroll to position [3222, 0]
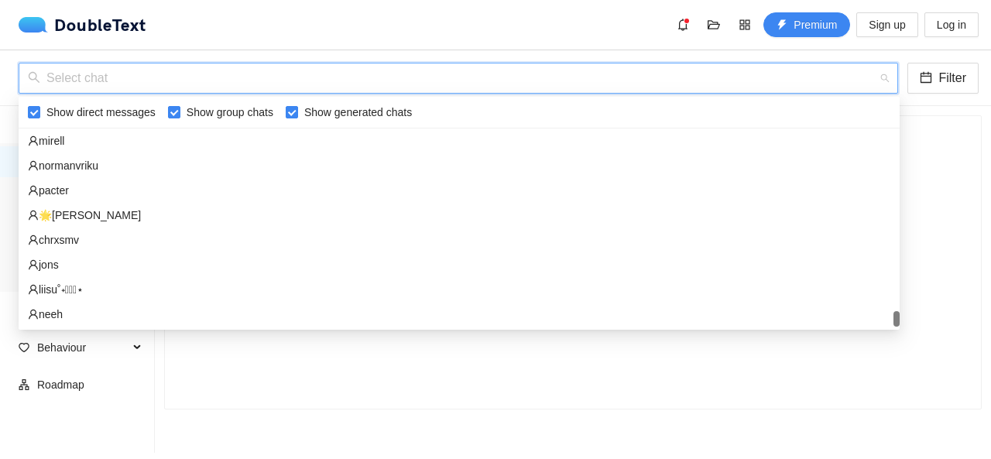
drag, startPoint x: 898, startPoint y: 208, endPoint x: 851, endPoint y: 334, distance: 133.8
click at [851, 334] on body "DoubleText Premium Sign up Log in 📂 Click here or drop all unzipped folders to …" at bounding box center [495, 229] width 991 height 459
